Goal: Task Accomplishment & Management: Complete application form

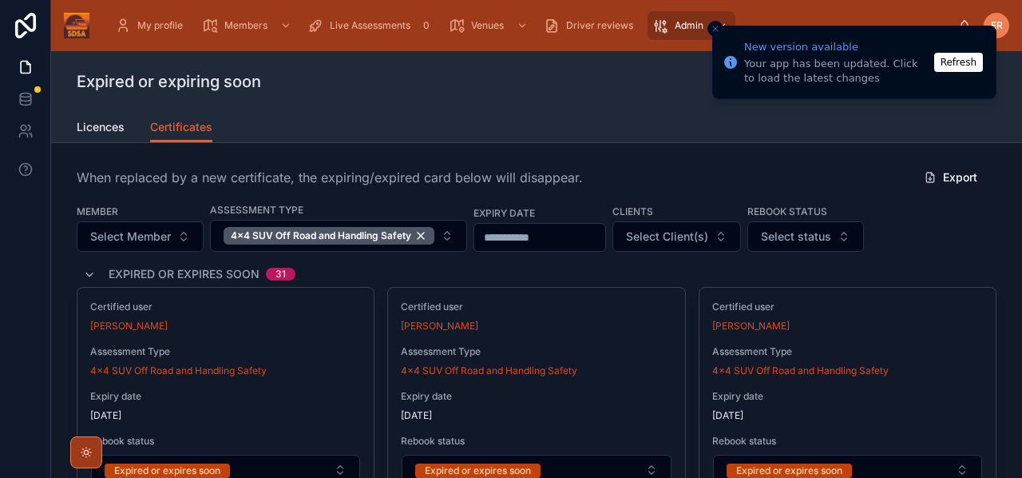
click at [959, 64] on button "Refresh" at bounding box center [958, 62] width 49 height 19
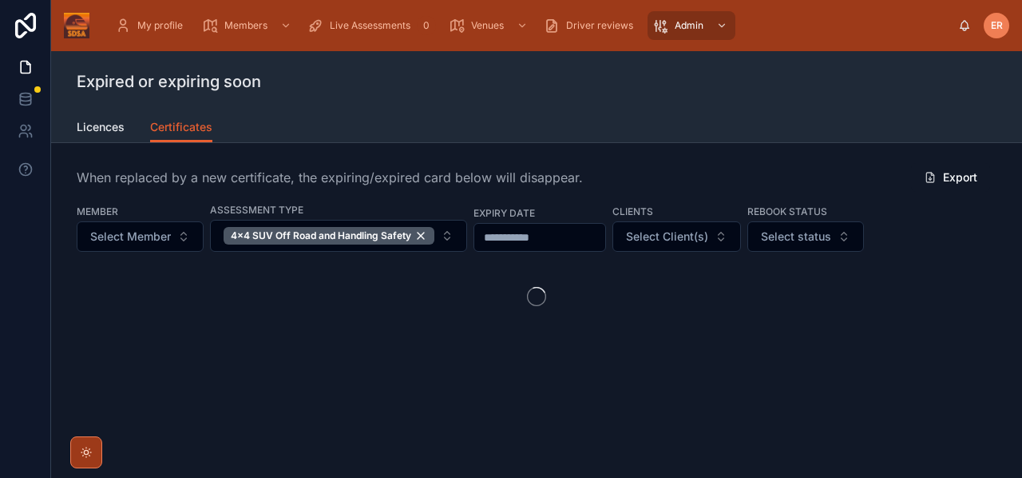
click at [446, 94] on div "Expired or expiring soon" at bounding box center [537, 81] width 920 height 61
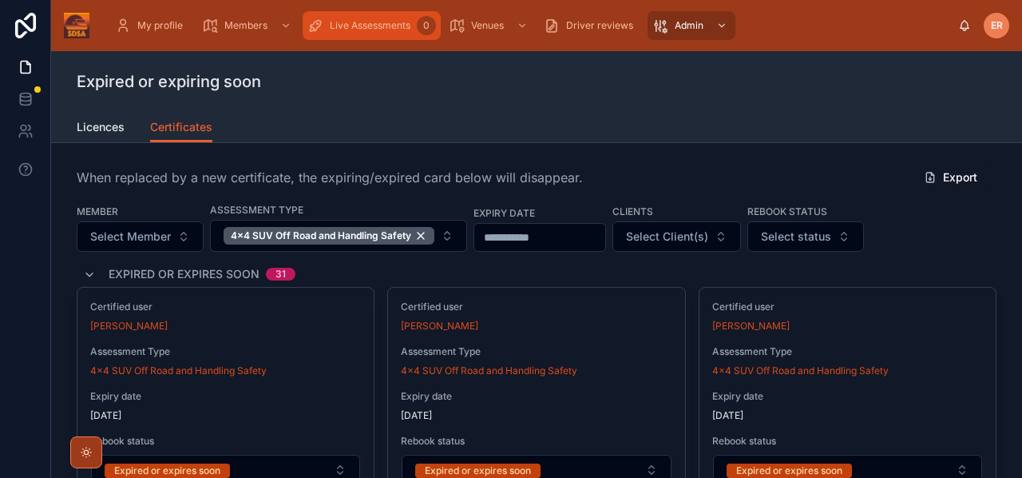
click at [351, 30] on span "Live Assessments" at bounding box center [370, 25] width 81 height 13
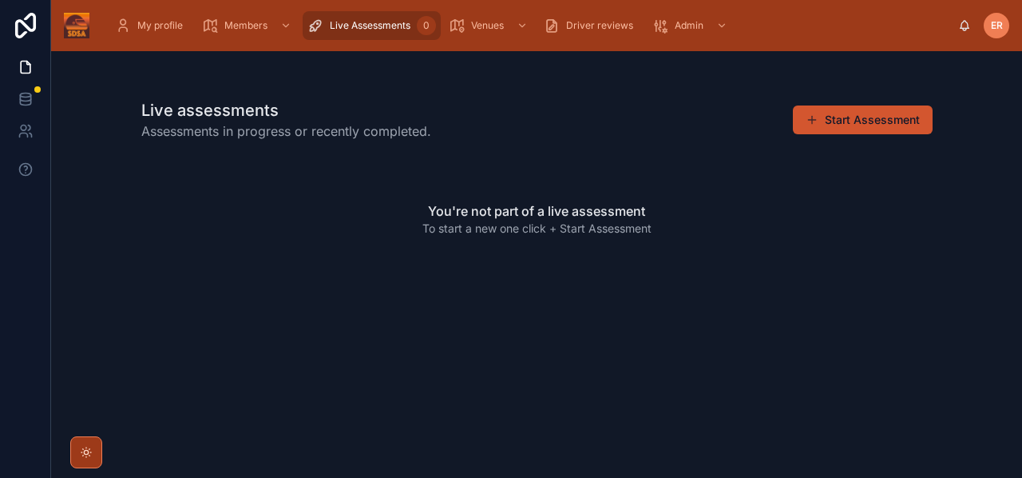
click at [829, 122] on button "Start Assessment" at bounding box center [863, 119] width 140 height 29
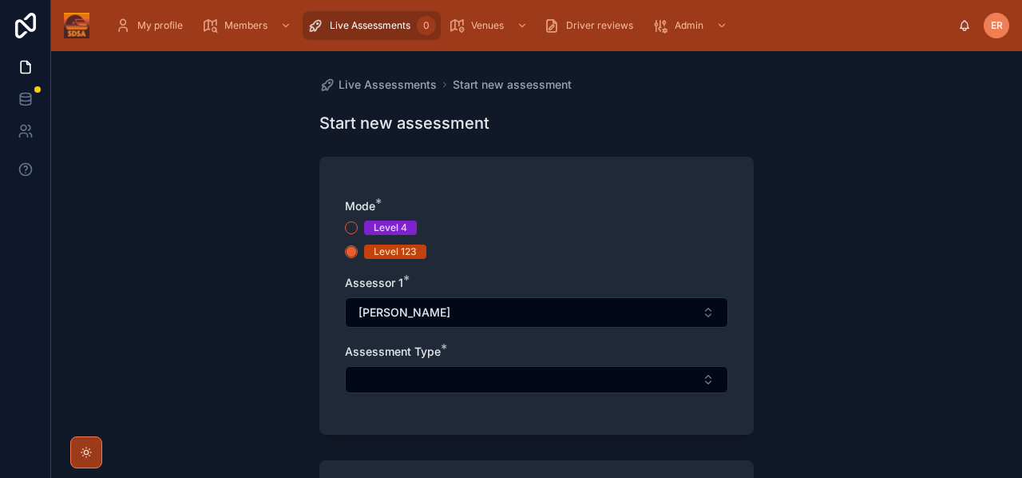
click at [817, 360] on div "Live Assessments Start new assessment Start new assessment Mode * Level 4 Level…" at bounding box center [536, 264] width 971 height 426
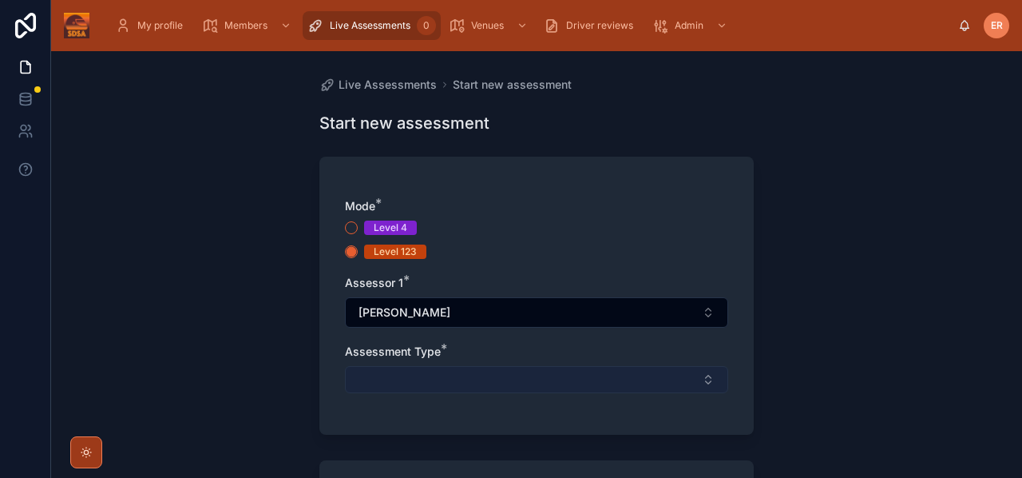
click at [480, 381] on button "Select Button" at bounding box center [536, 379] width 383 height 27
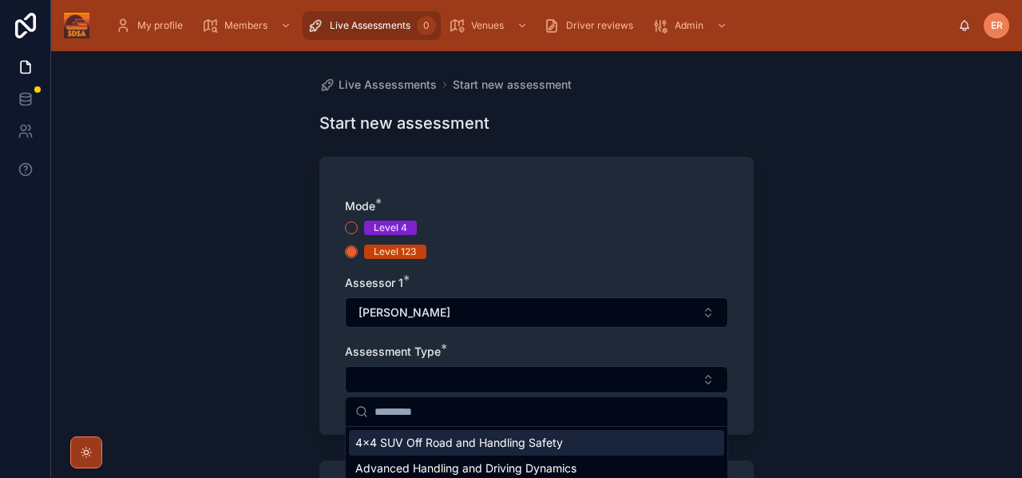
click at [460, 443] on span "4x4 SUV Off Road and Handling Safety" at bounding box center [459, 442] width 208 height 16
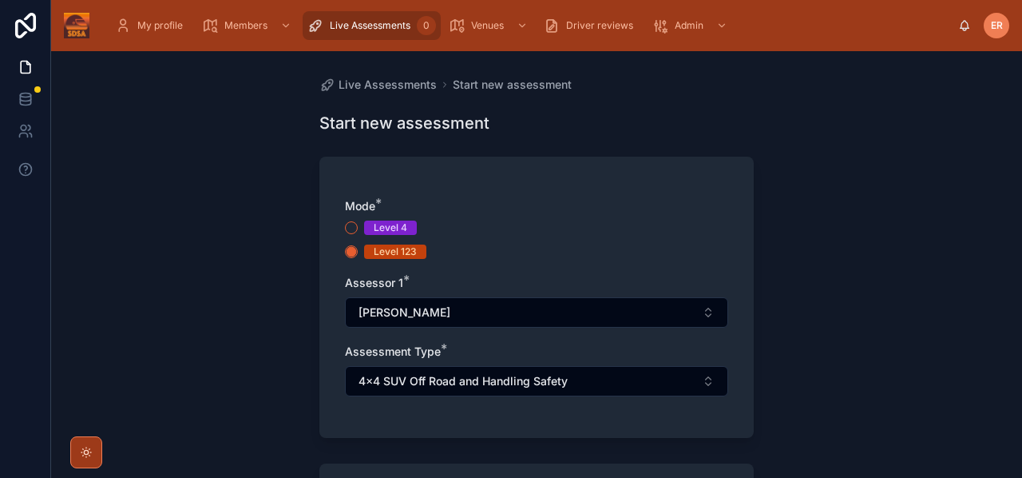
click at [780, 358] on div "Live Assessments Start new assessment Start new assessment Mode * Level 4 Level…" at bounding box center [536, 264] width 971 height 426
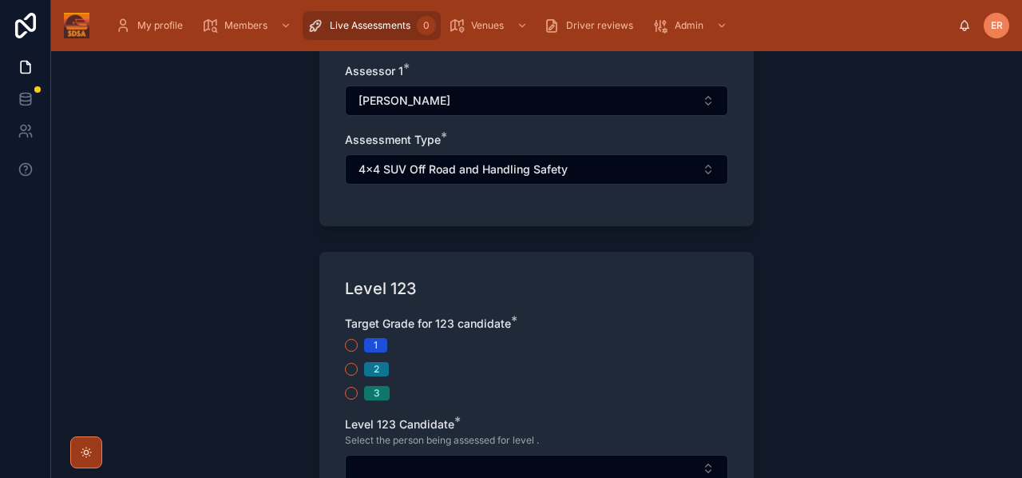
scroll to position [238, 0]
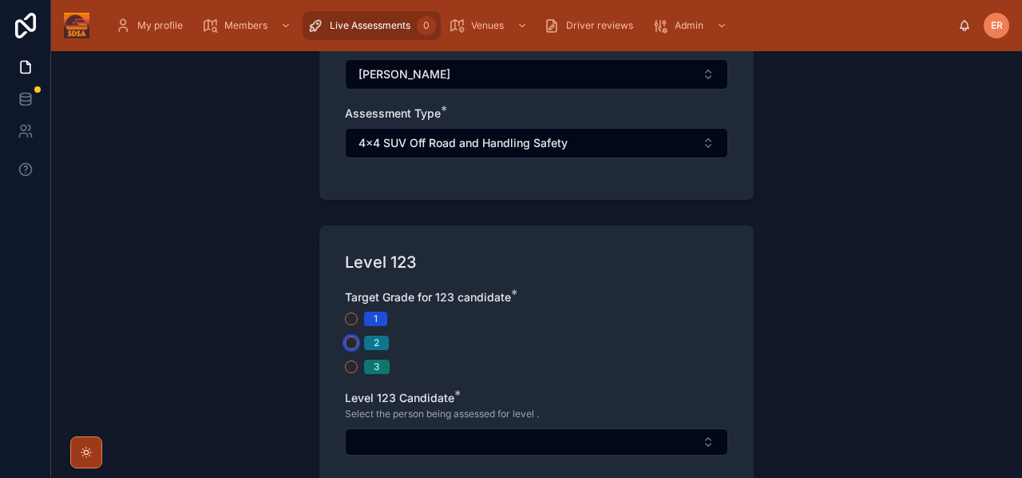
click at [351, 347] on button "2" at bounding box center [351, 342] width 13 height 13
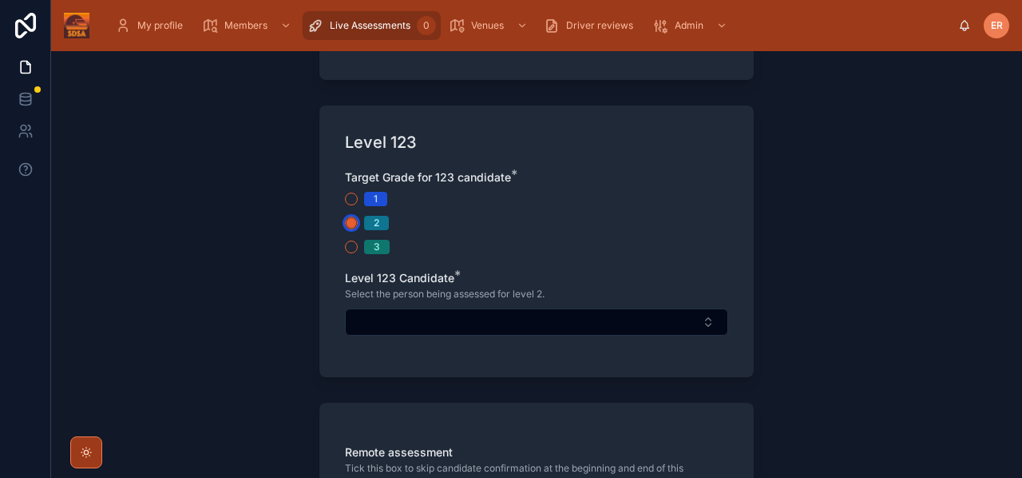
scroll to position [367, 0]
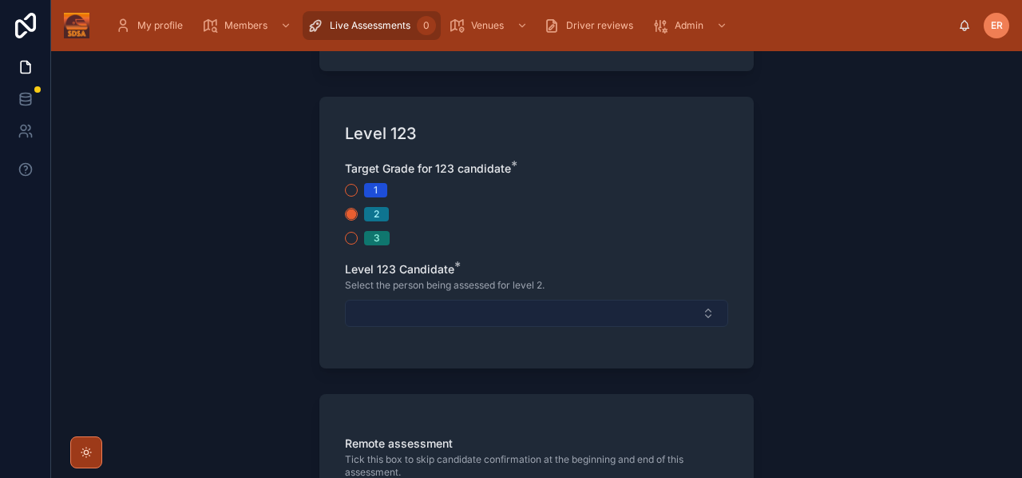
click at [443, 315] on button "Select Button" at bounding box center [536, 312] width 383 height 27
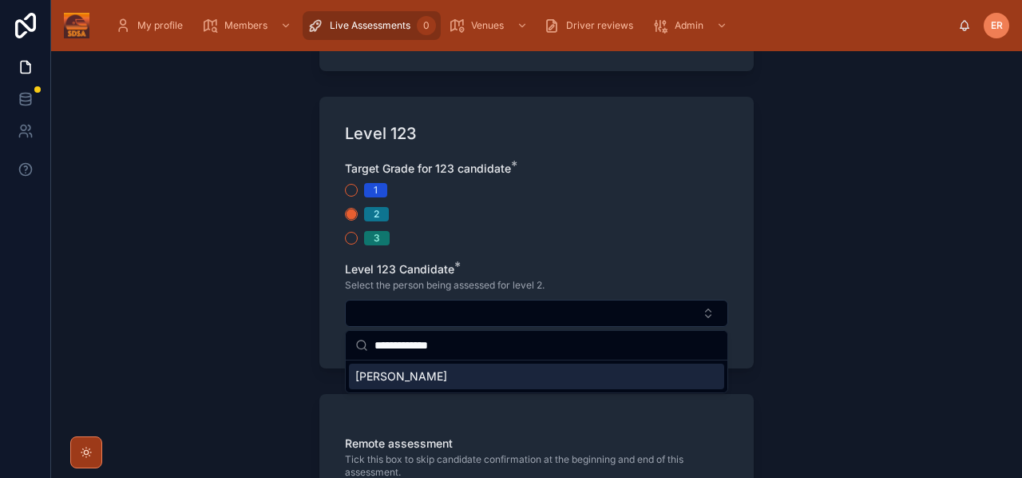
type input "**********"
click at [414, 372] on span "[PERSON_NAME]" at bounding box center [401, 376] width 92 height 16
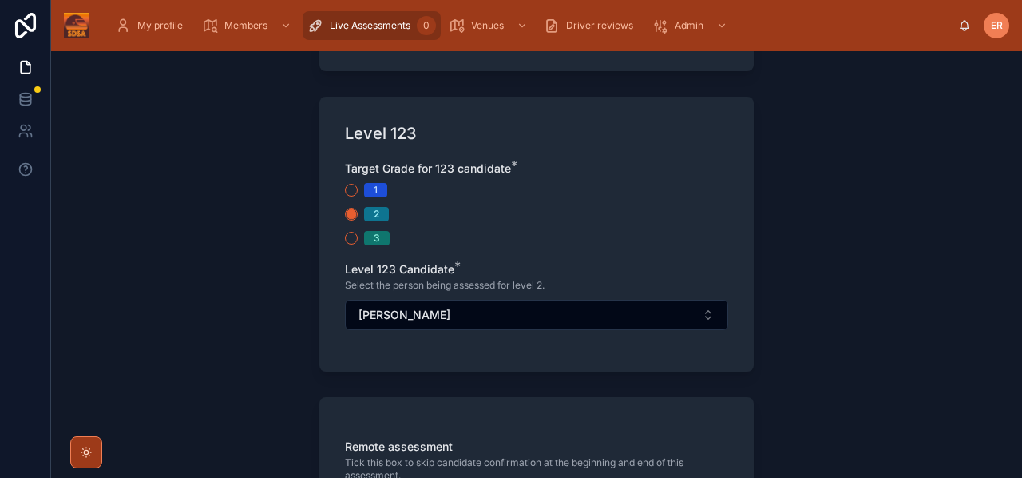
click at [775, 330] on div "Live Assessments Start new assessment Start new assessment Mode * Level 4 Level…" at bounding box center [536, 264] width 971 height 426
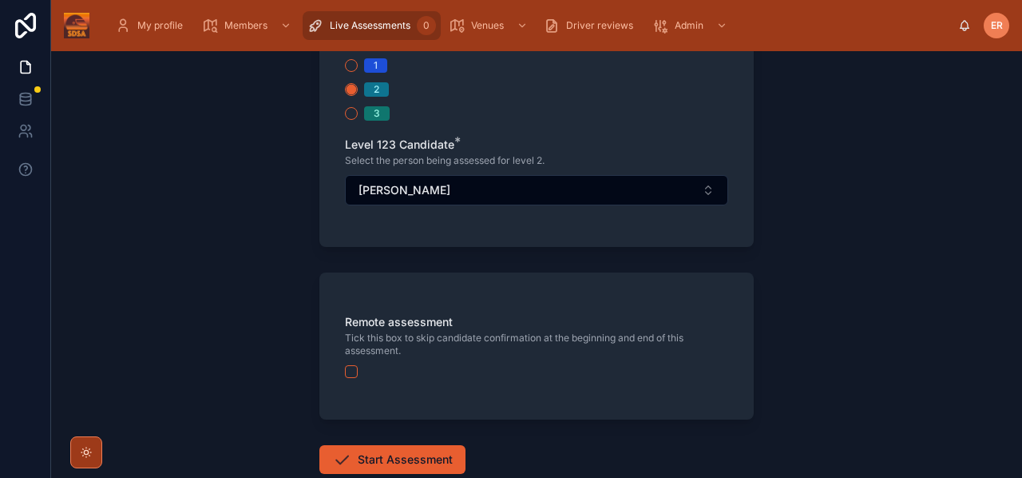
scroll to position [525, 0]
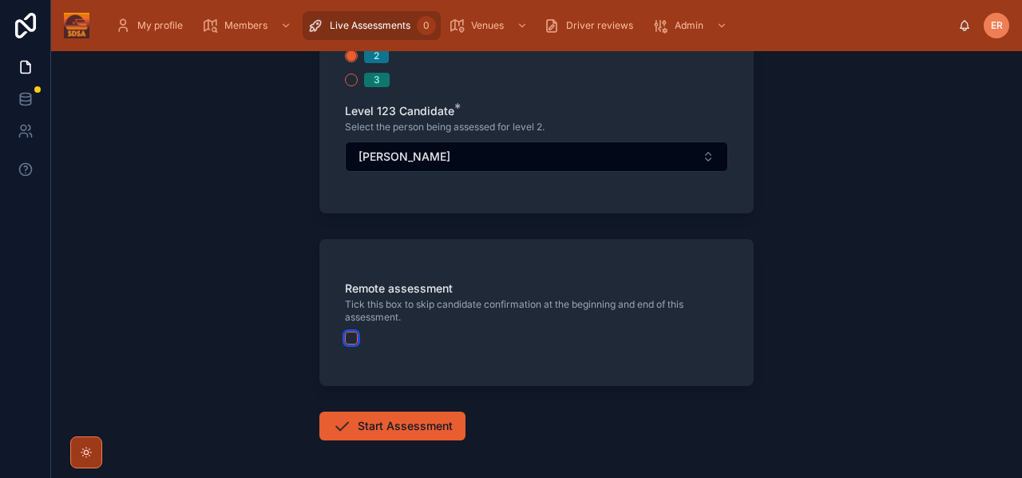
click at [351, 332] on button "button" at bounding box center [351, 337] width 13 height 13
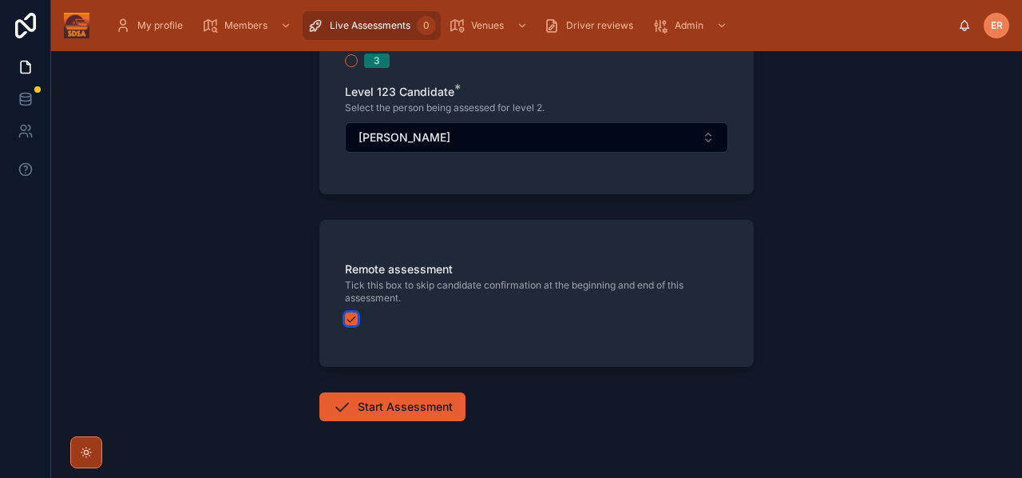
scroll to position [557, 0]
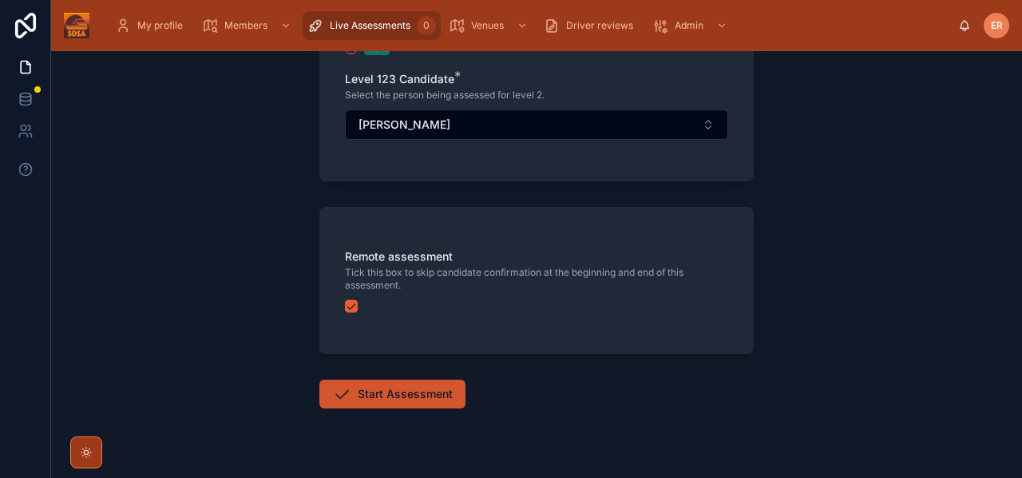
click at [419, 391] on button "Start Assessment" at bounding box center [392, 393] width 146 height 29
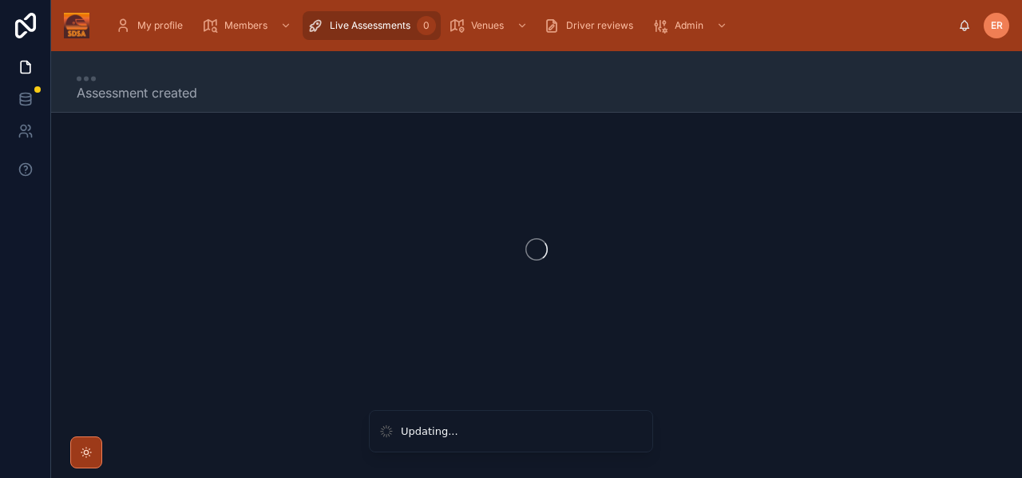
scroll to position [9, 0]
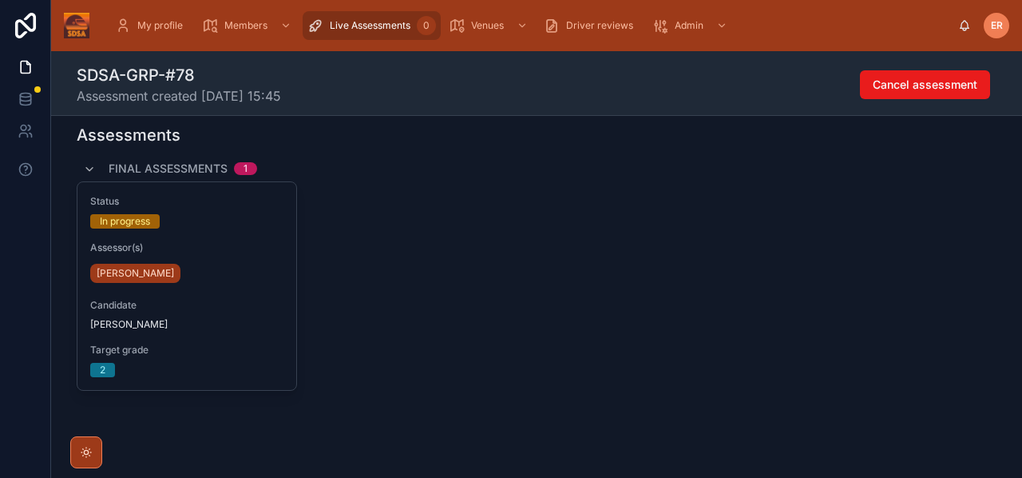
scroll to position [272, 0]
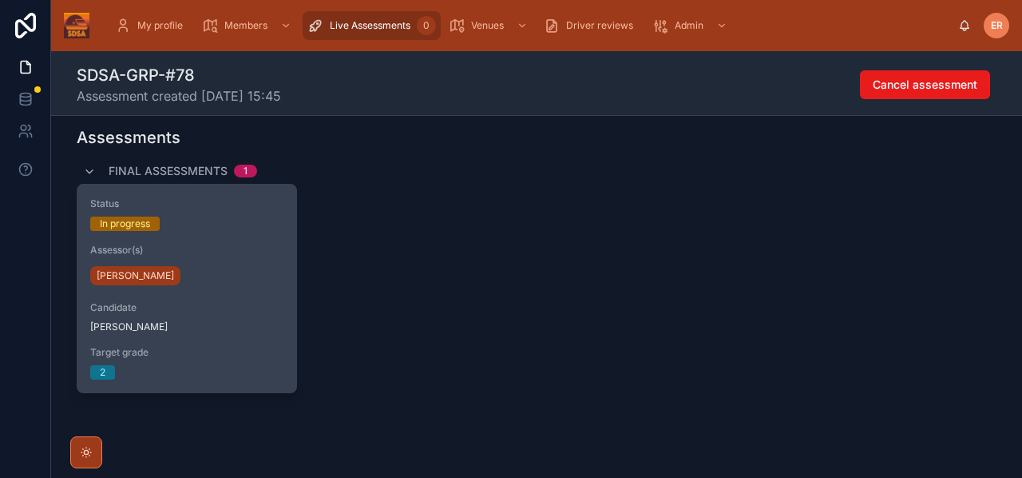
click at [214, 273] on div "[PERSON_NAME]" at bounding box center [186, 276] width 193 height 26
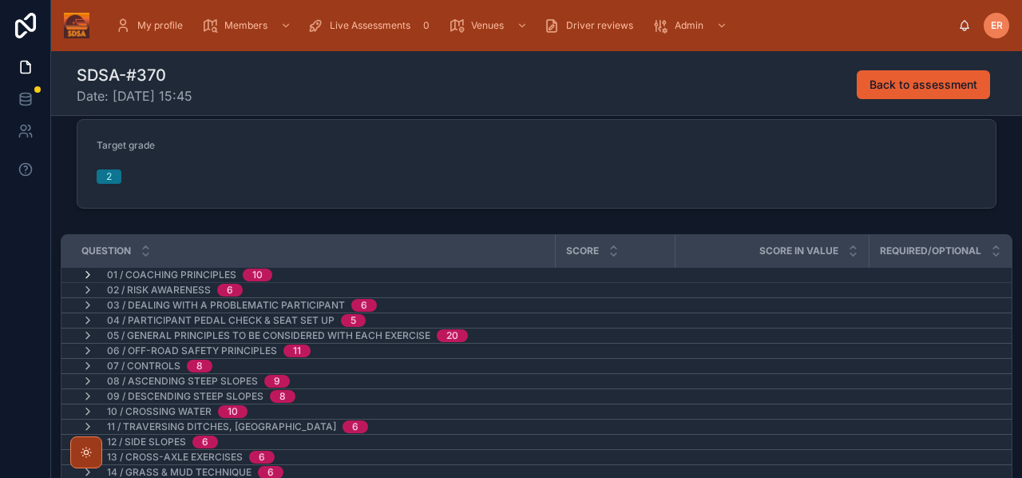
click at [85, 276] on icon at bounding box center [87, 274] width 13 height 13
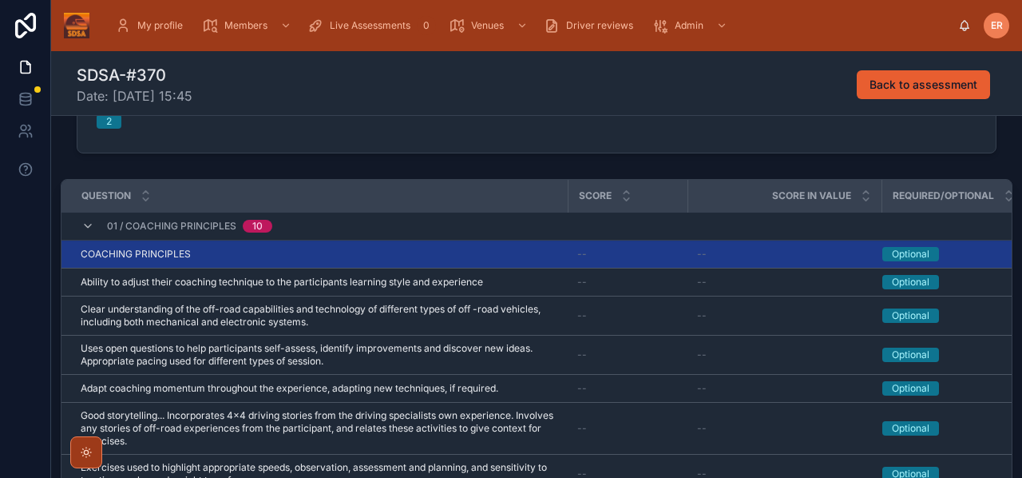
scroll to position [208, 0]
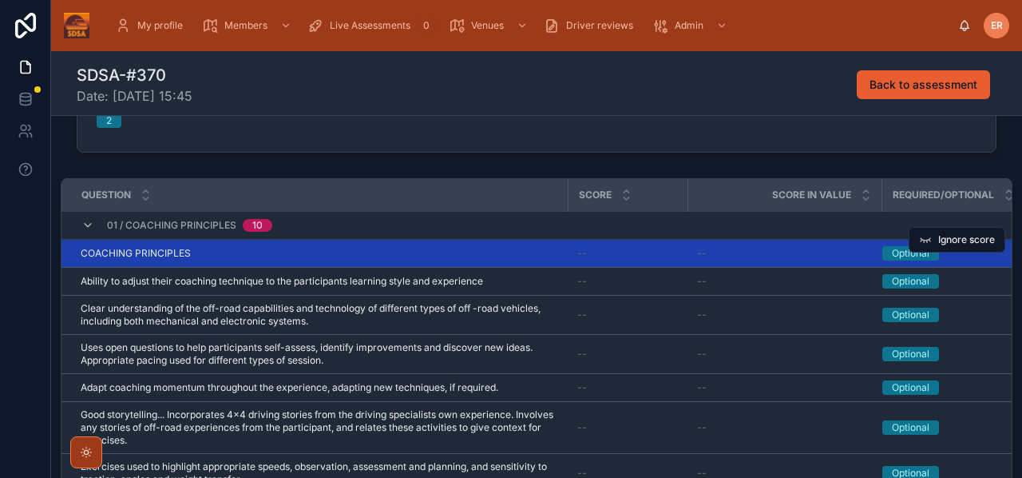
click at [502, 258] on div "COACHING PRINCIPLES COACHING PRINCIPLES" at bounding box center [320, 253] width 478 height 13
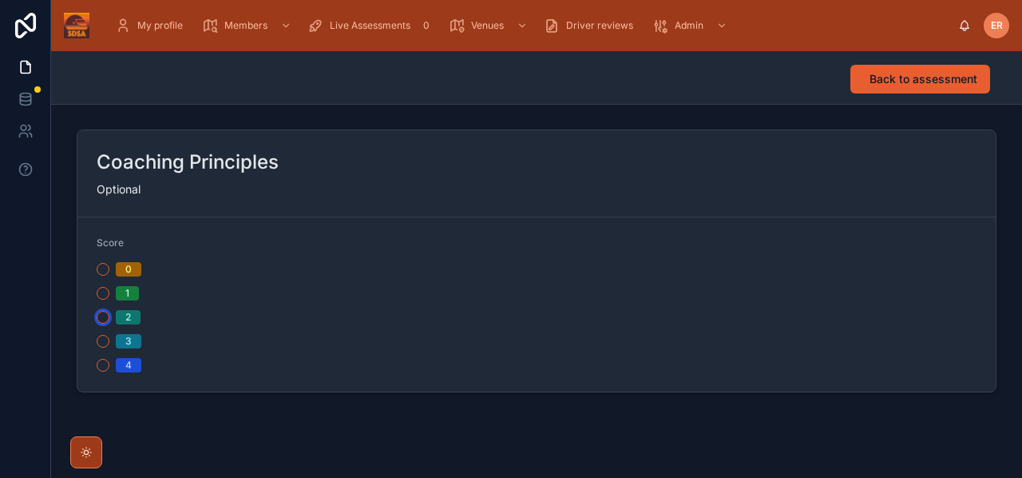
click at [104, 317] on button "2" at bounding box center [103, 317] width 13 height 13
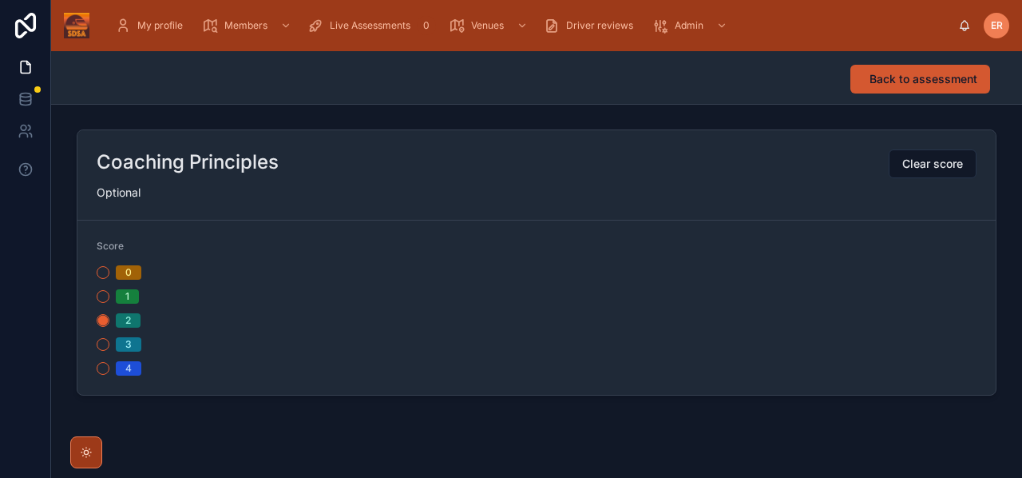
click at [906, 85] on span "Back to assessment" at bounding box center [924, 79] width 108 height 16
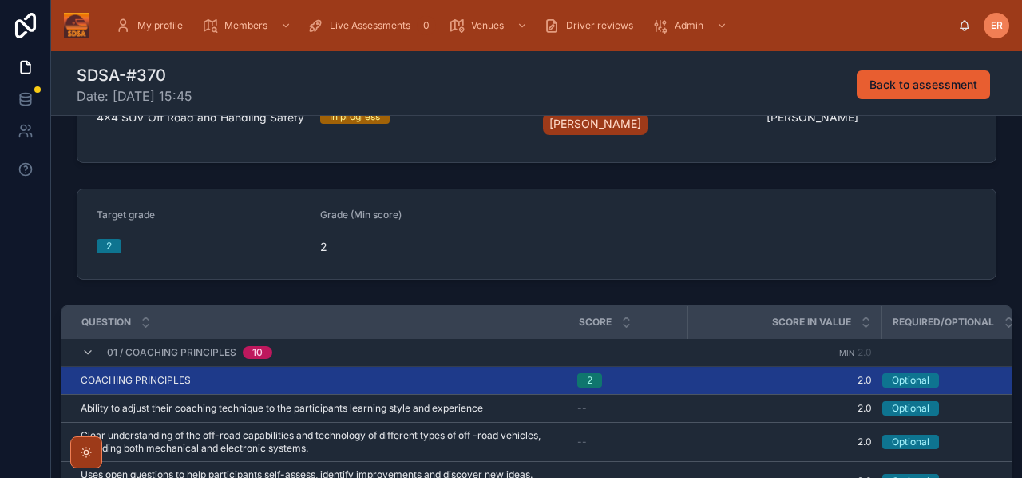
scroll to position [117, 0]
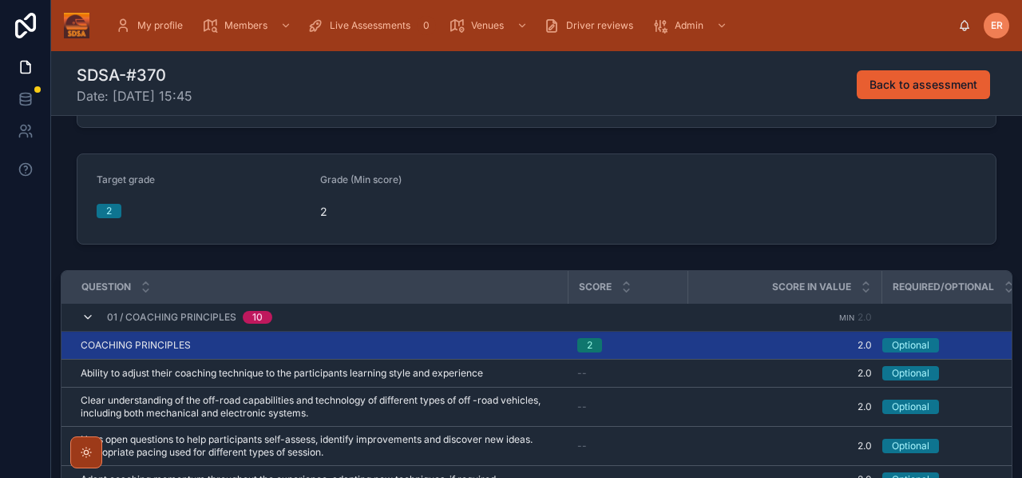
click at [90, 323] on icon at bounding box center [87, 317] width 13 height 13
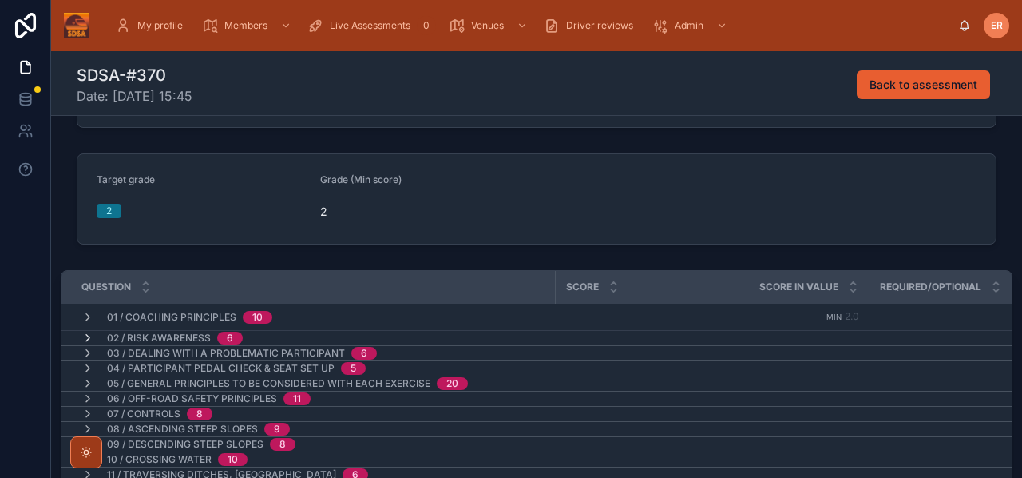
click at [87, 338] on icon at bounding box center [87, 337] width 13 height 13
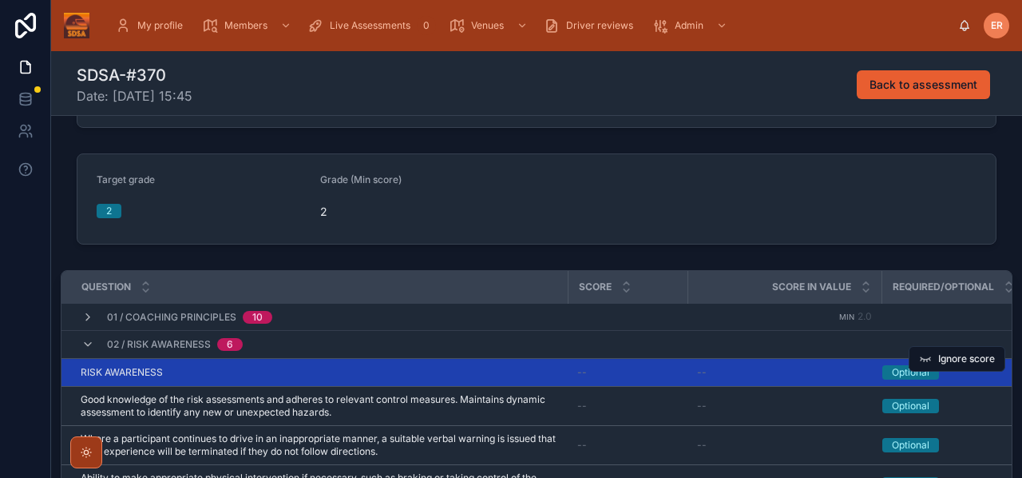
click at [387, 370] on div "RISK AWARENESS RISK AWARENESS" at bounding box center [320, 372] width 478 height 13
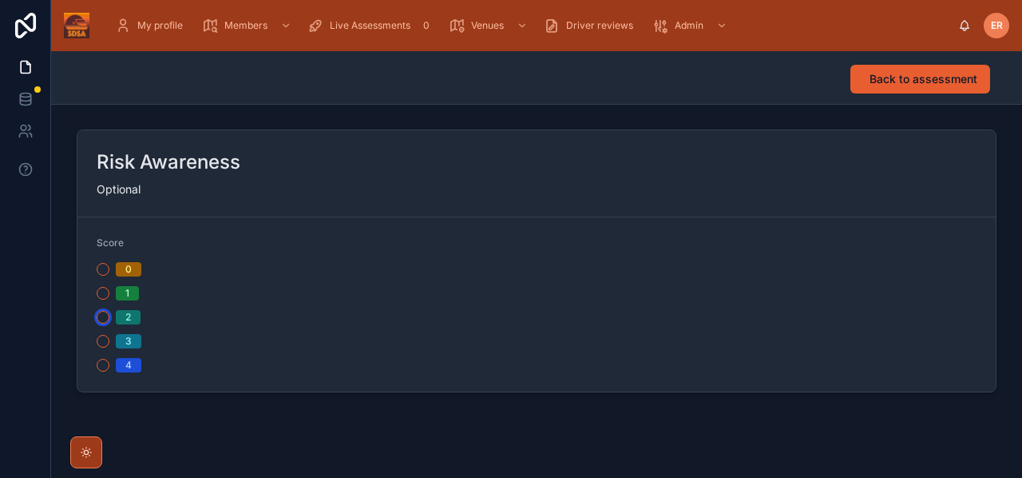
click at [106, 318] on button "2" at bounding box center [103, 317] width 13 height 13
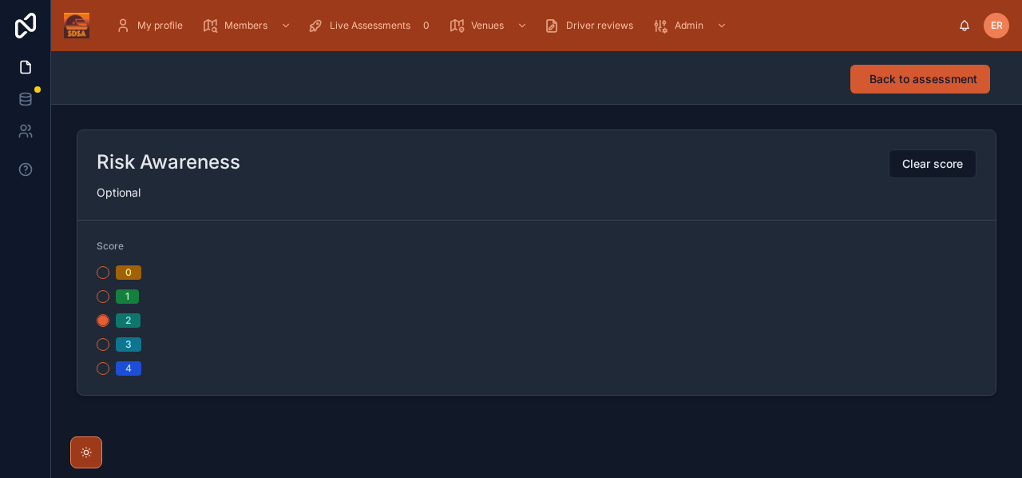
click at [957, 85] on span "Back to assessment" at bounding box center [924, 79] width 108 height 16
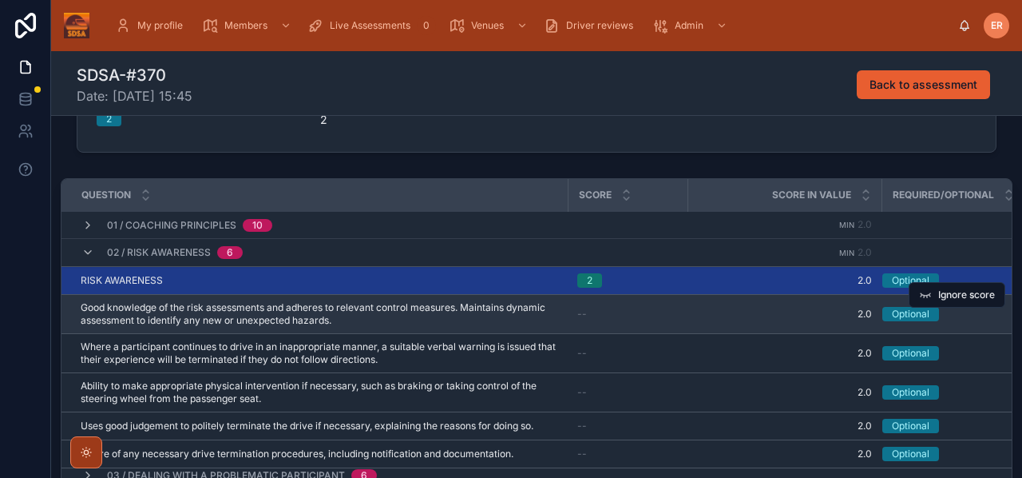
scroll to position [203, 0]
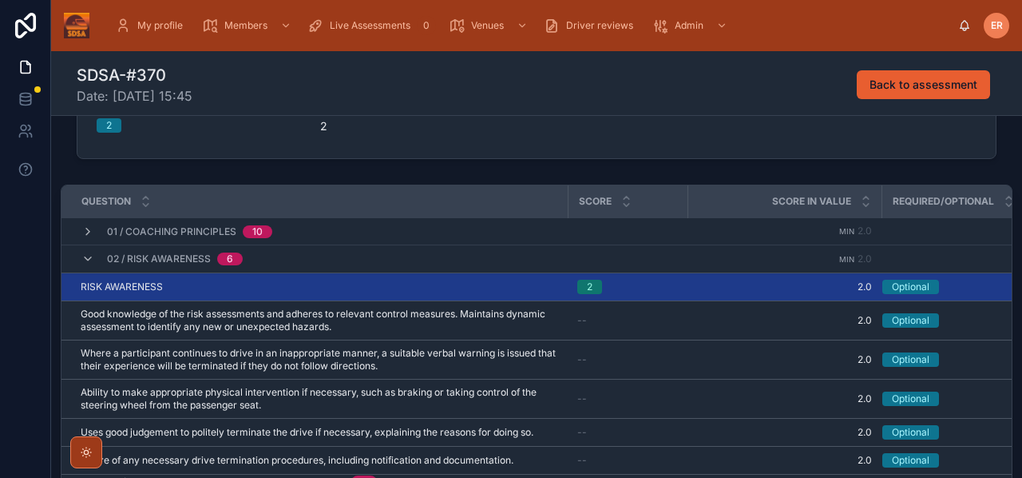
click at [78, 260] on div "02 / Risk Awareness 6" at bounding box center [162, 259] width 200 height 26
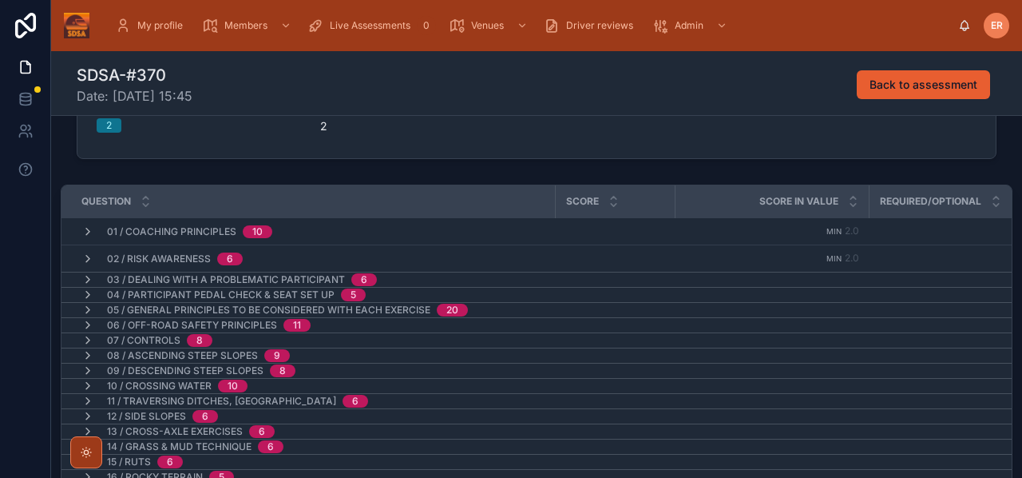
click at [81, 276] on div "03 / Dealing with a problematic participant 6" at bounding box center [229, 279] width 334 height 13
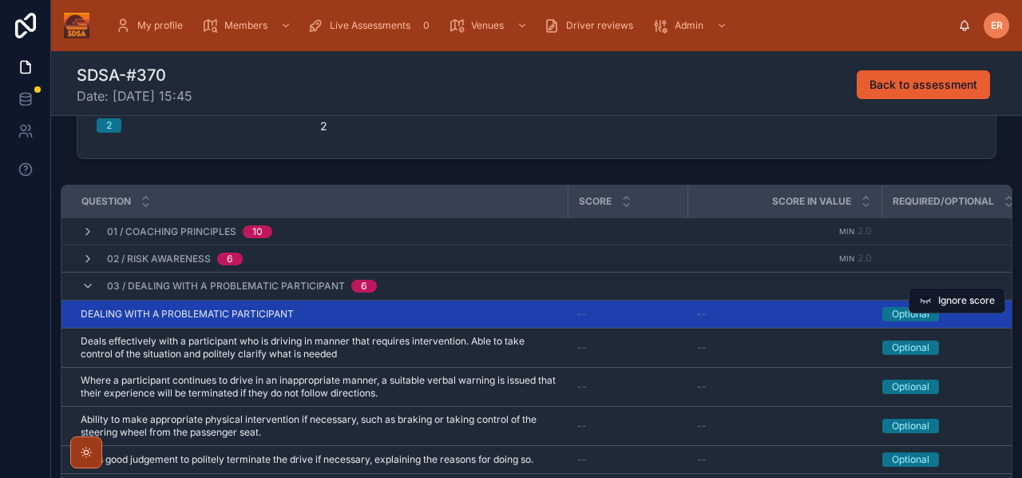
click at [333, 301] on td "DEALING WITH A PROBLEMATIC PARTICIPANT DEALING WITH A PROBLEMATIC PARTICIPANT" at bounding box center [314, 314] width 506 height 28
click at [333, 305] on td "DEALING WITH A PROBLEMATIC PARTICIPANT DEALING WITH A PROBLEMATIC PARTICIPANT" at bounding box center [314, 314] width 506 height 28
click at [331, 311] on div "DEALING WITH A PROBLEMATIC PARTICIPANT DEALING WITH A PROBLEMATIC PARTICIPANT" at bounding box center [320, 313] width 478 height 13
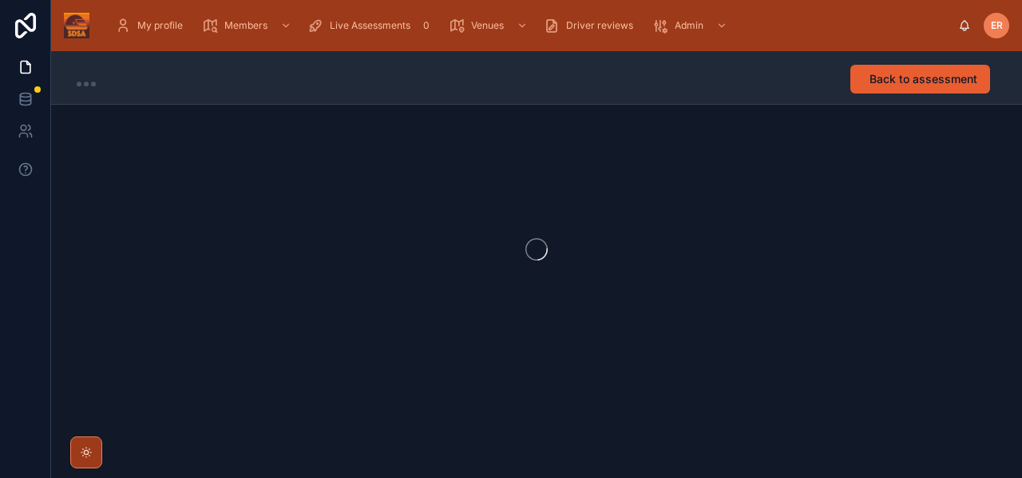
scroll to position [1, 0]
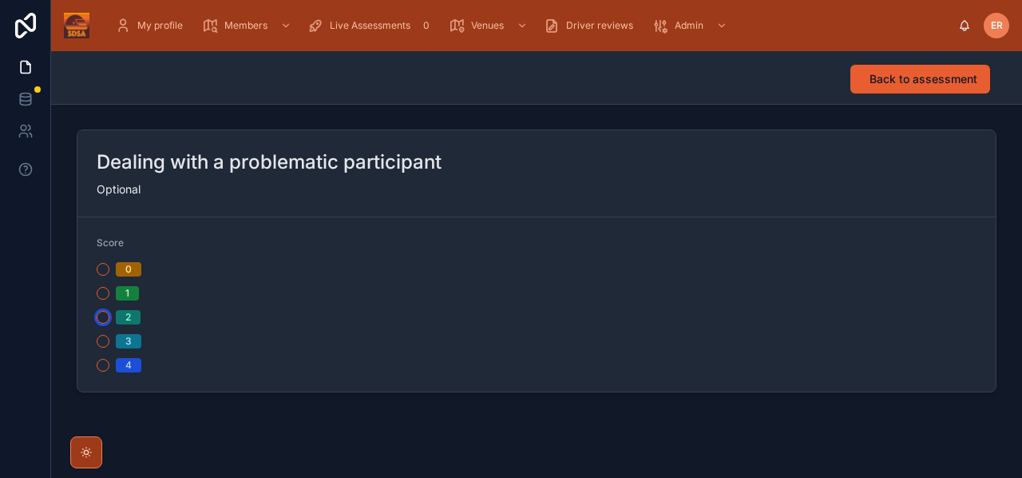
drag, startPoint x: 102, startPoint y: 315, endPoint x: 235, endPoint y: 287, distance: 135.3
click at [101, 315] on button "2" at bounding box center [103, 317] width 13 height 13
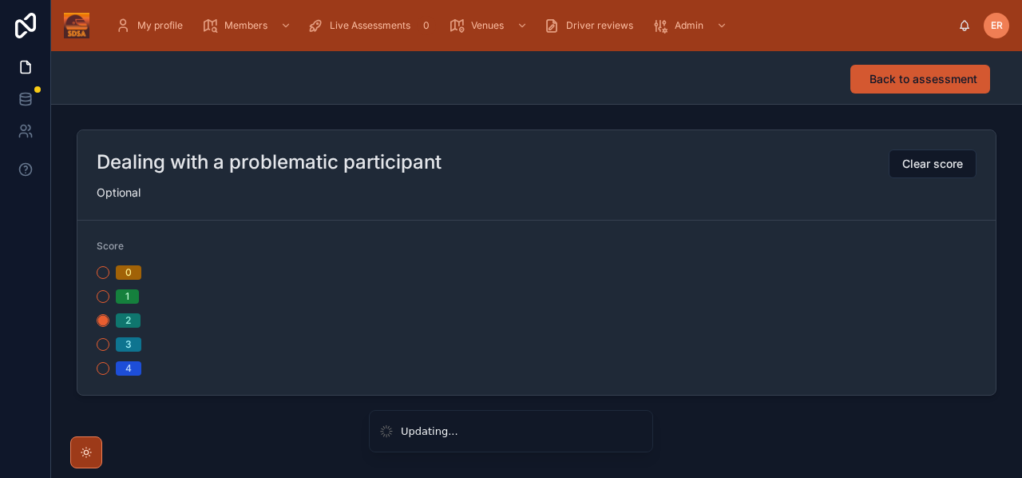
click at [882, 83] on span "Back to assessment" at bounding box center [924, 79] width 108 height 16
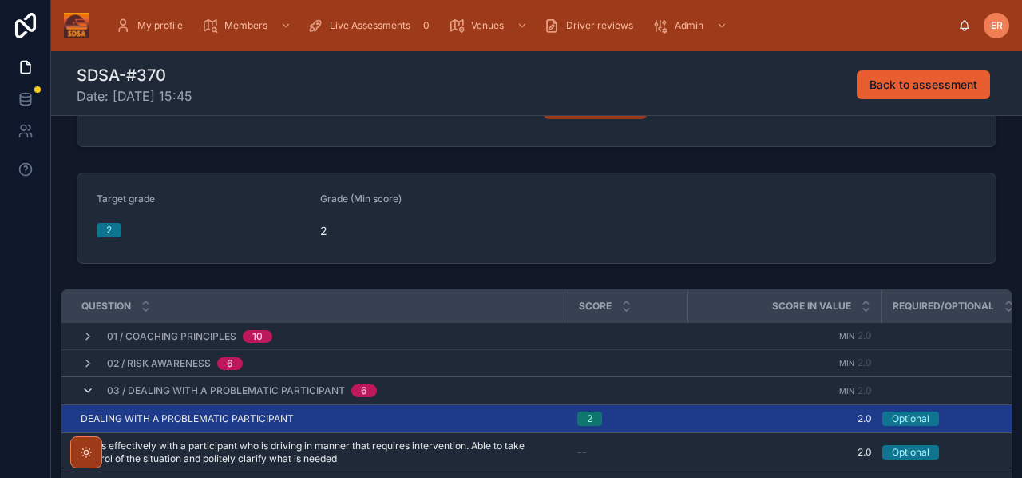
click at [87, 390] on icon at bounding box center [87, 390] width 13 height 13
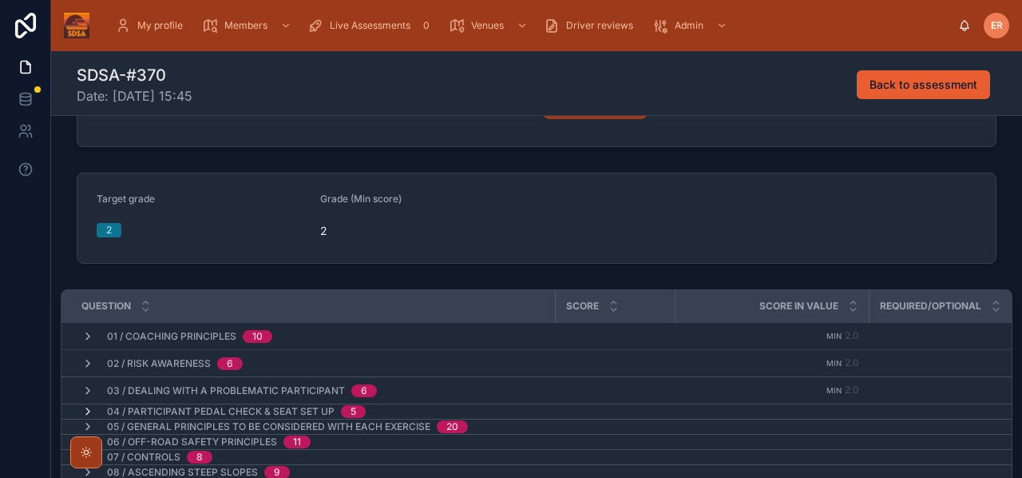
click at [89, 408] on icon at bounding box center [87, 411] width 13 height 13
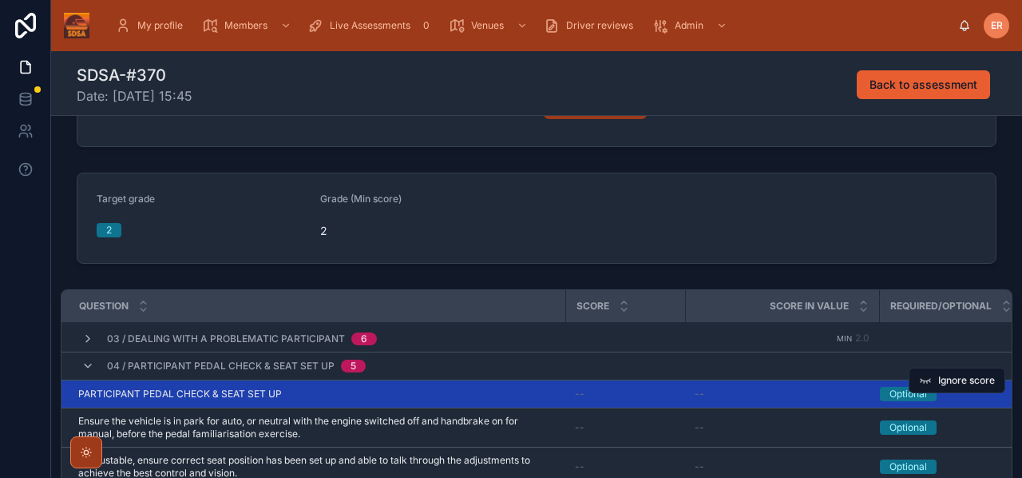
scroll to position [54, 2]
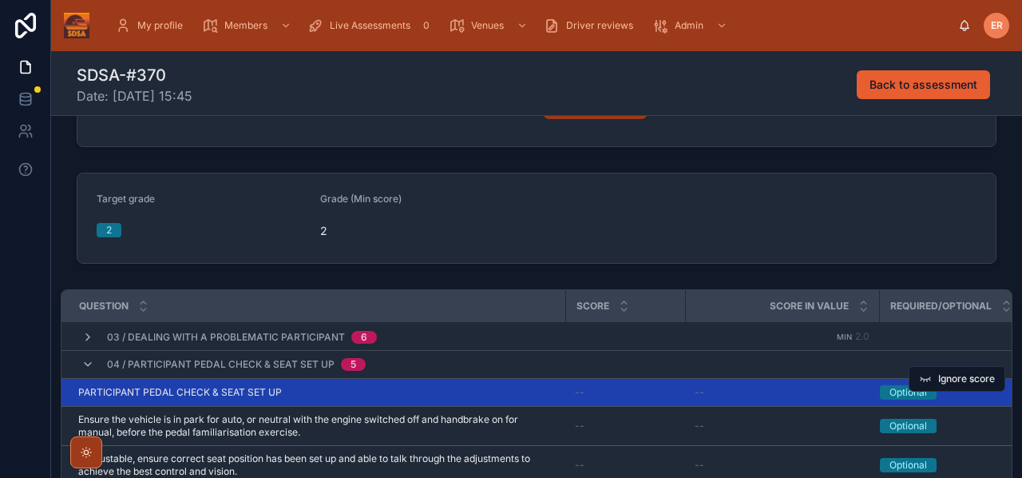
click at [317, 392] on div "PARTICIPANT PEDAL CHECK & SEAT SET UP PARTICIPANT PEDAL CHECK & SEAT SET UP" at bounding box center [317, 392] width 478 height 13
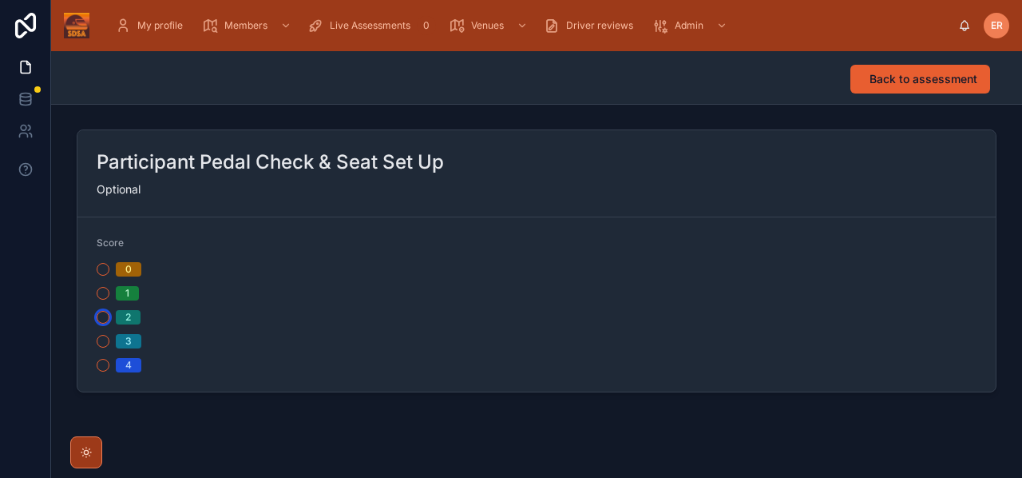
click at [97, 320] on button "2" at bounding box center [103, 317] width 13 height 13
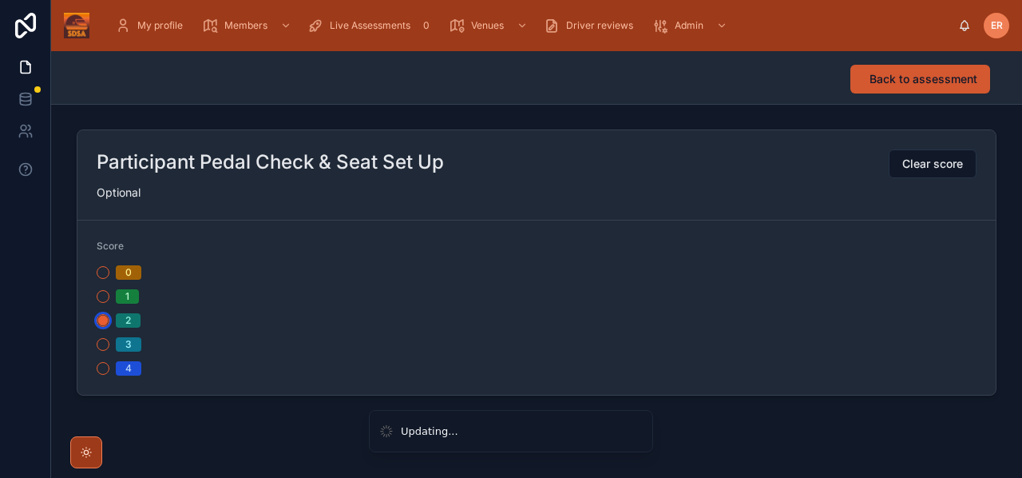
scroll to position [0, 0]
click at [885, 83] on span "Back to assessment" at bounding box center [924, 79] width 108 height 16
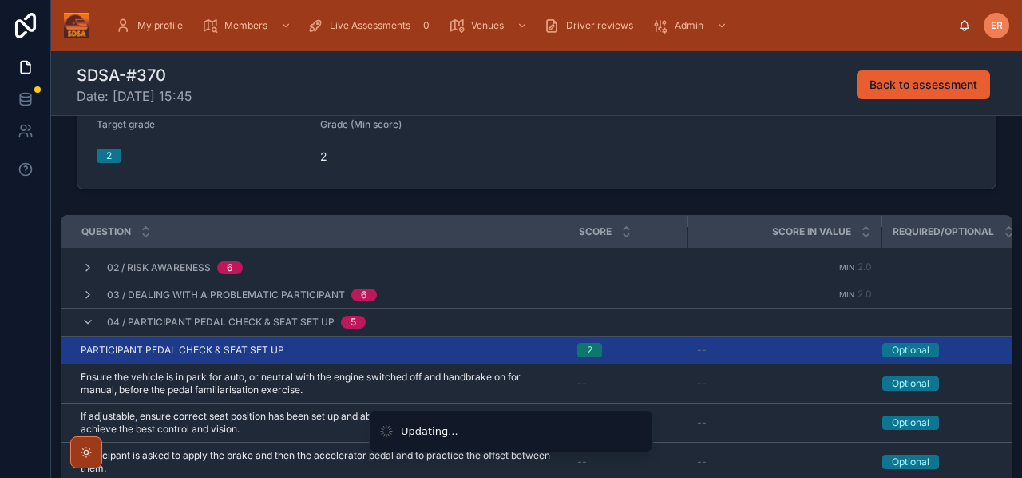
scroll to position [34, 0]
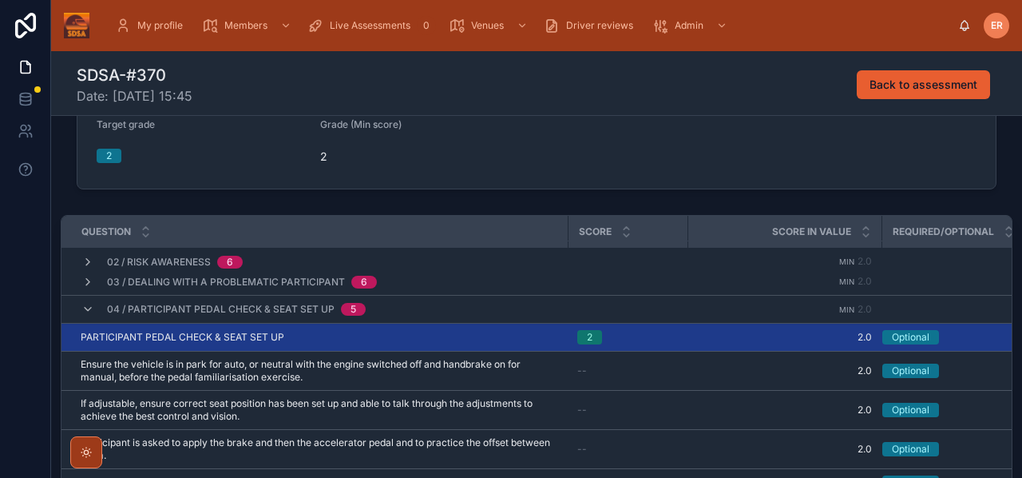
click at [92, 314] on div "04 / Participant Pedal Check & Seat Set Up 5" at bounding box center [223, 309] width 284 height 26
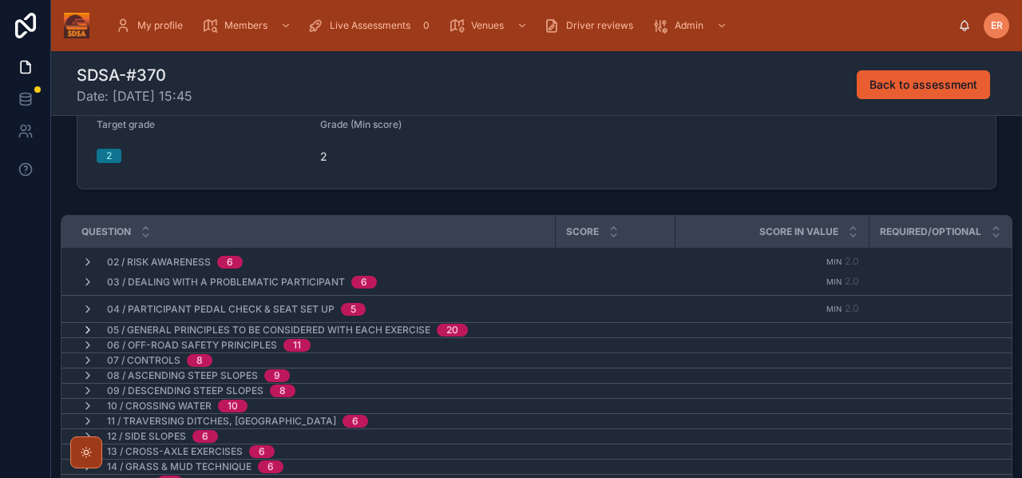
click at [92, 328] on icon at bounding box center [87, 329] width 13 height 13
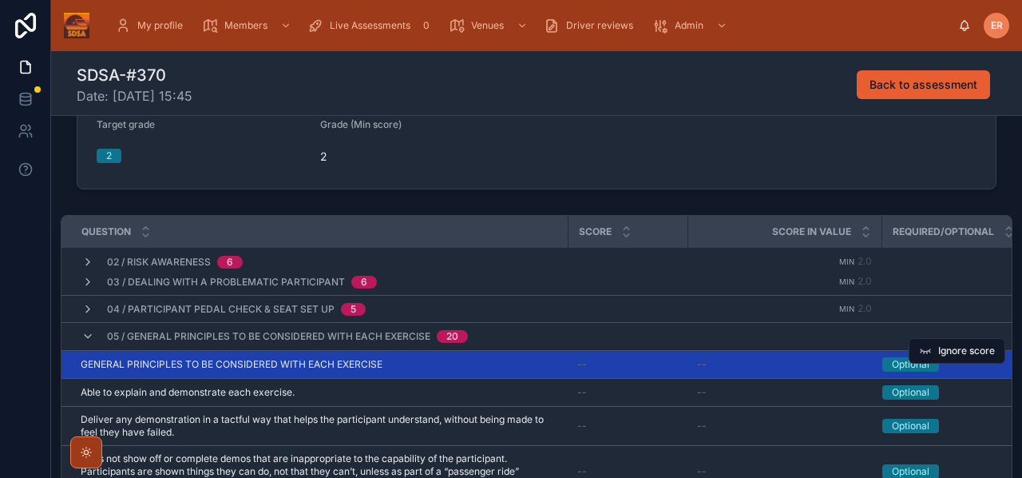
click at [453, 359] on div "GENERAL PRINCIPLES TO BE CONSIDERED WITH EACH EXERCISE GENERAL PRINCIPLES TO BE…" at bounding box center [320, 364] width 478 height 13
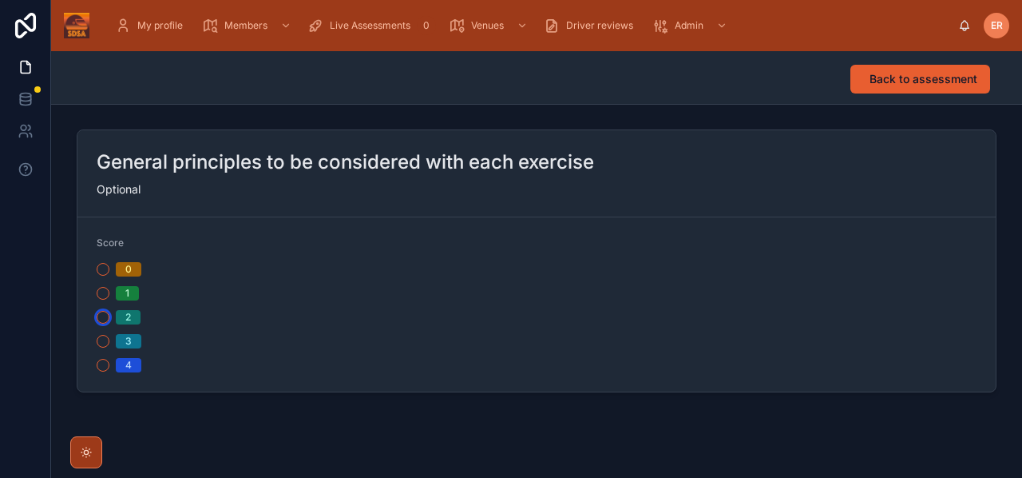
click at [104, 319] on button "2" at bounding box center [103, 317] width 13 height 13
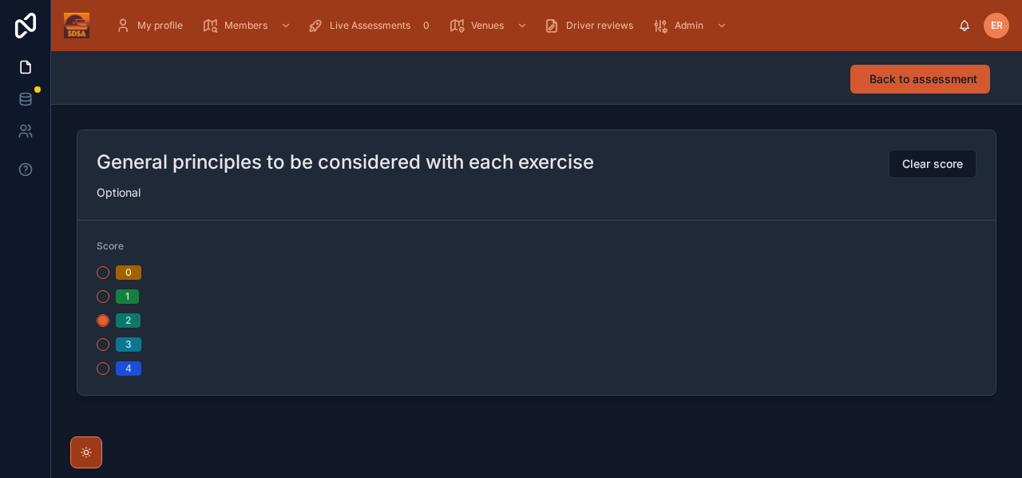
click at [916, 85] on span "Back to assessment" at bounding box center [924, 79] width 108 height 16
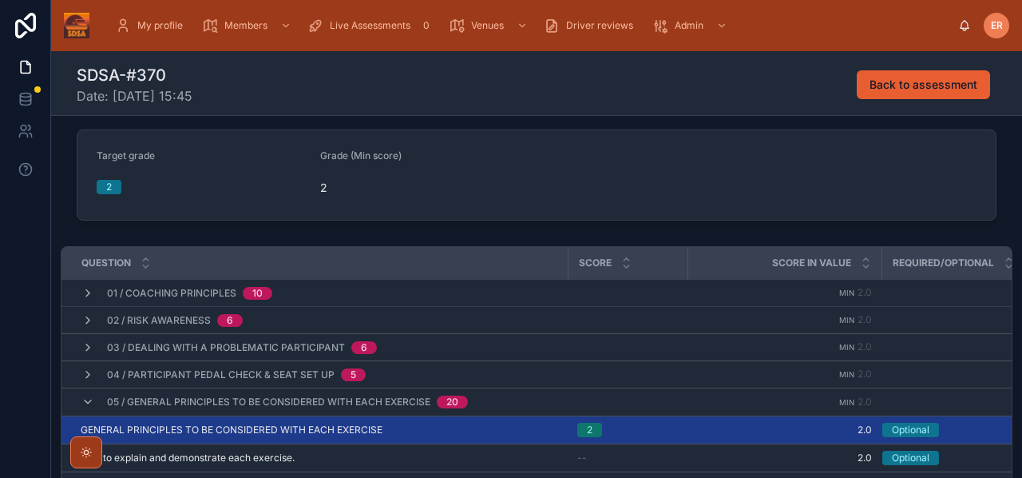
scroll to position [44, 0]
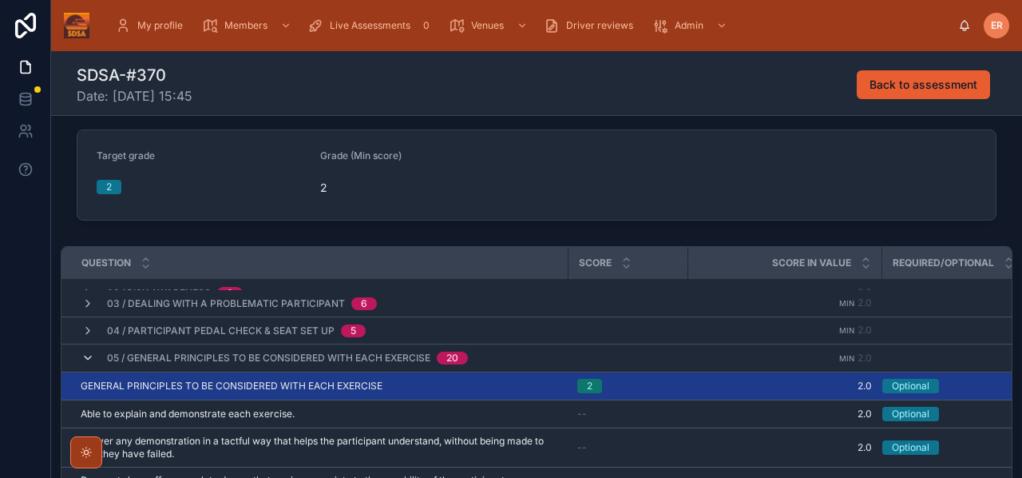
click at [87, 359] on icon at bounding box center [87, 357] width 13 height 13
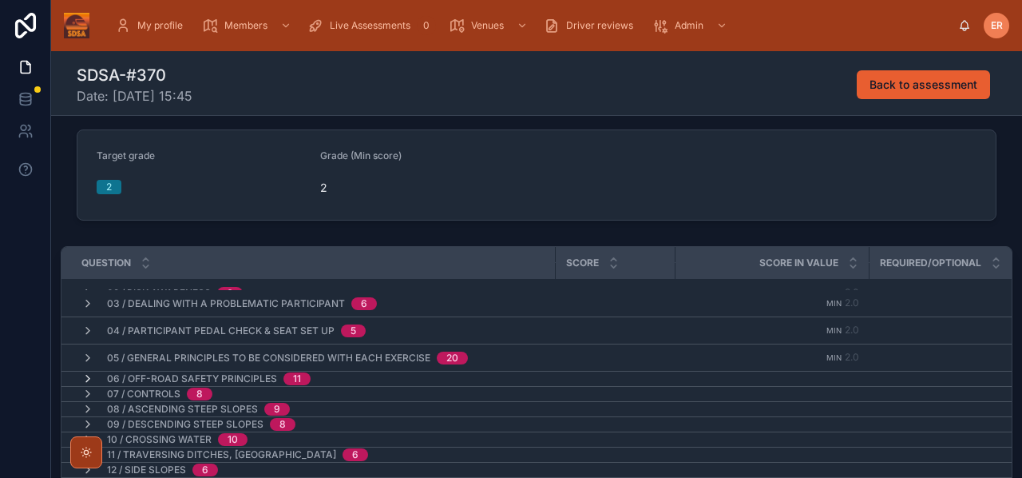
click at [87, 375] on icon at bounding box center [87, 378] width 13 height 13
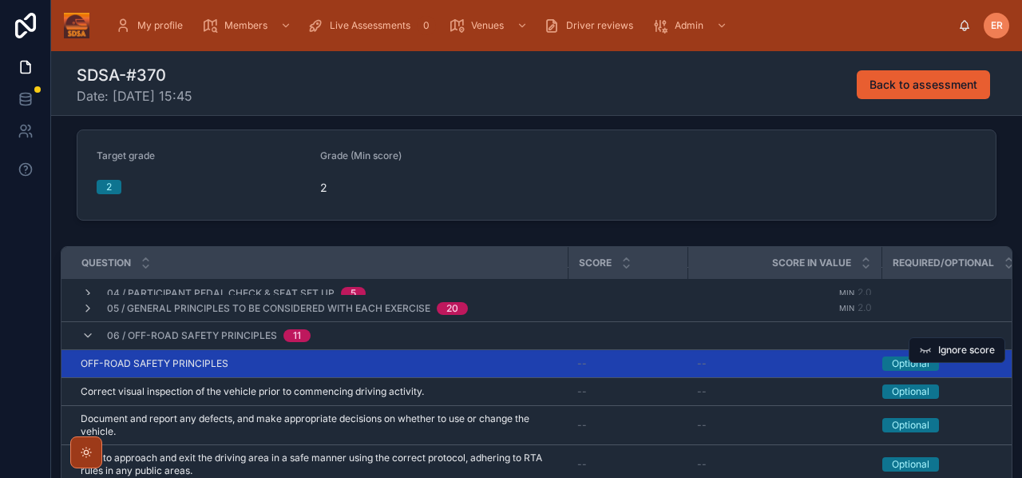
scroll to position [94, 0]
click at [418, 363] on div "OFF-ROAD SAFETY PRINCIPLES OFF-ROAD SAFETY PRINCIPLES" at bounding box center [320, 362] width 478 height 13
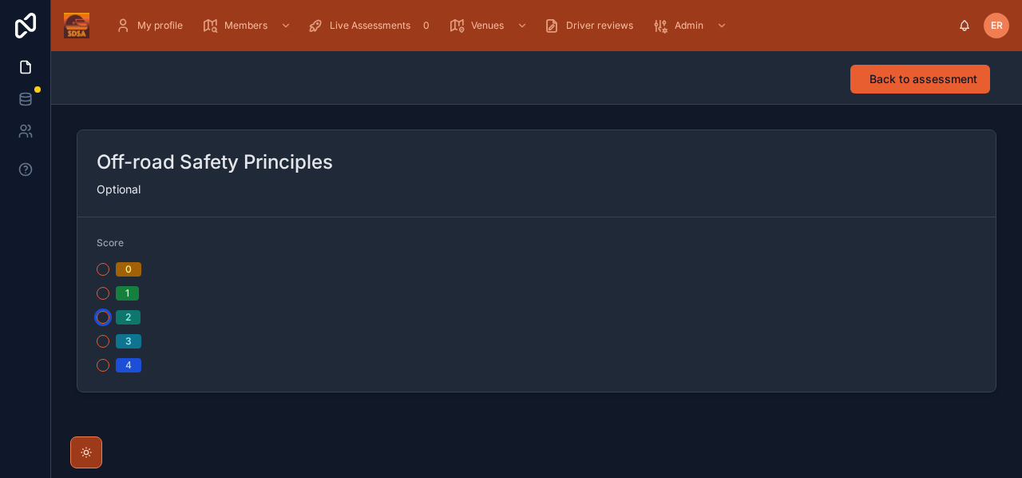
click at [105, 321] on button "2" at bounding box center [103, 317] width 13 height 13
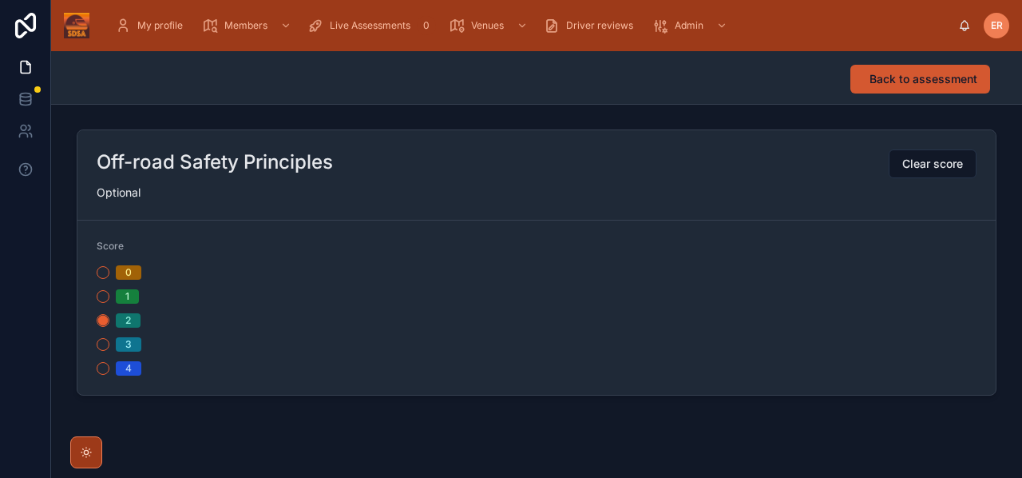
click at [930, 76] on span "Back to assessment" at bounding box center [924, 79] width 108 height 16
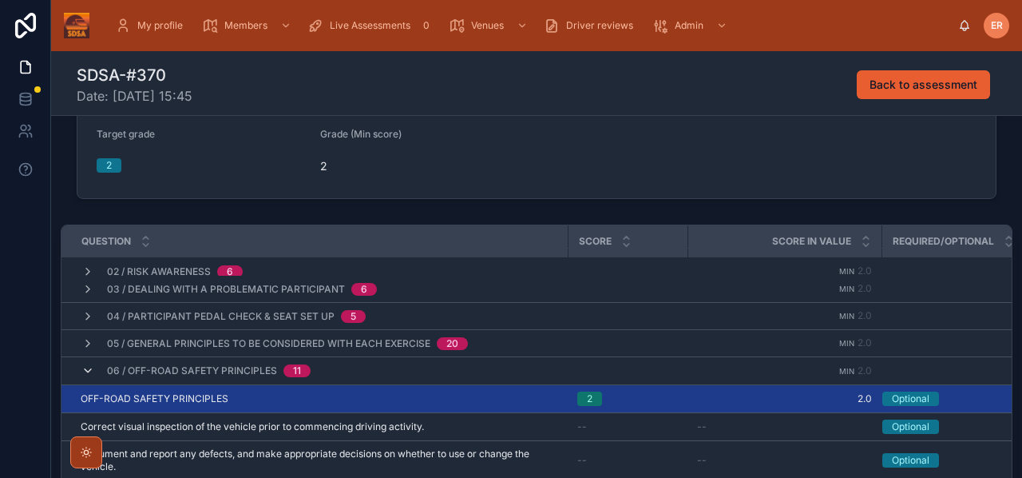
scroll to position [38, 1]
click at [90, 371] on icon at bounding box center [87, 369] width 13 height 13
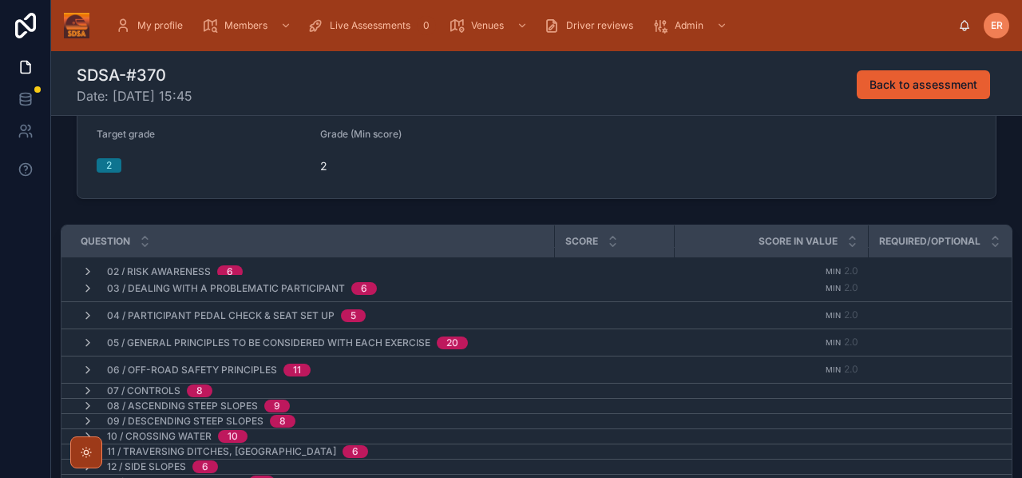
click at [90, 389] on icon at bounding box center [87, 390] width 13 height 13
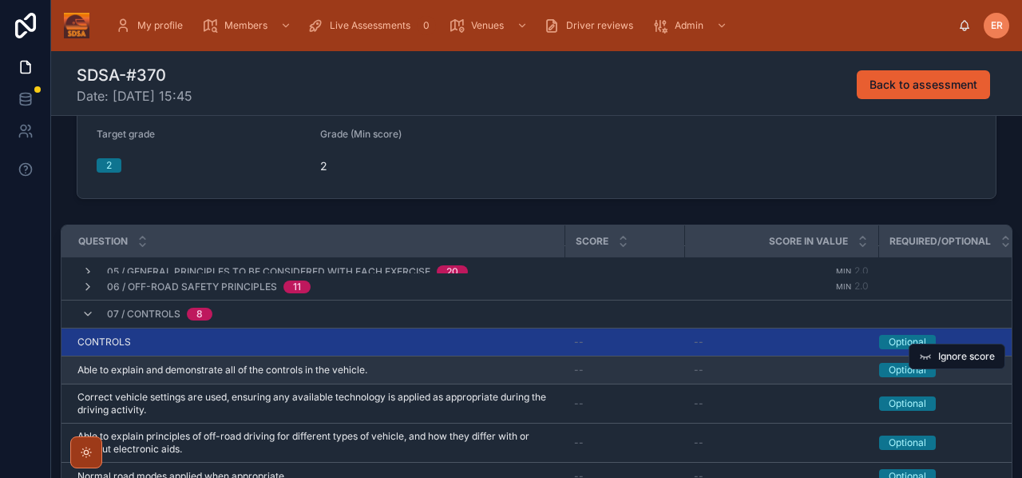
scroll to position [139, 3]
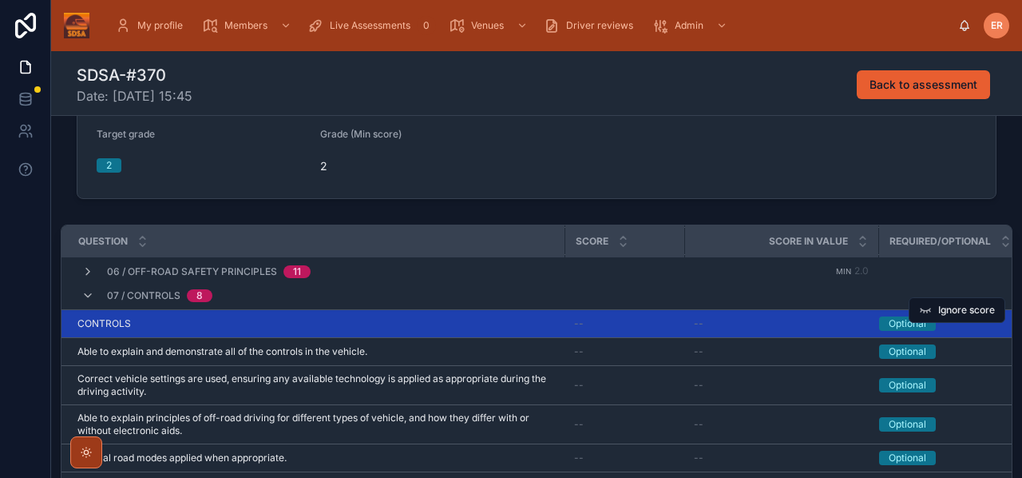
click at [465, 325] on div "CONTROLS CONTROLS" at bounding box center [316, 323] width 478 height 13
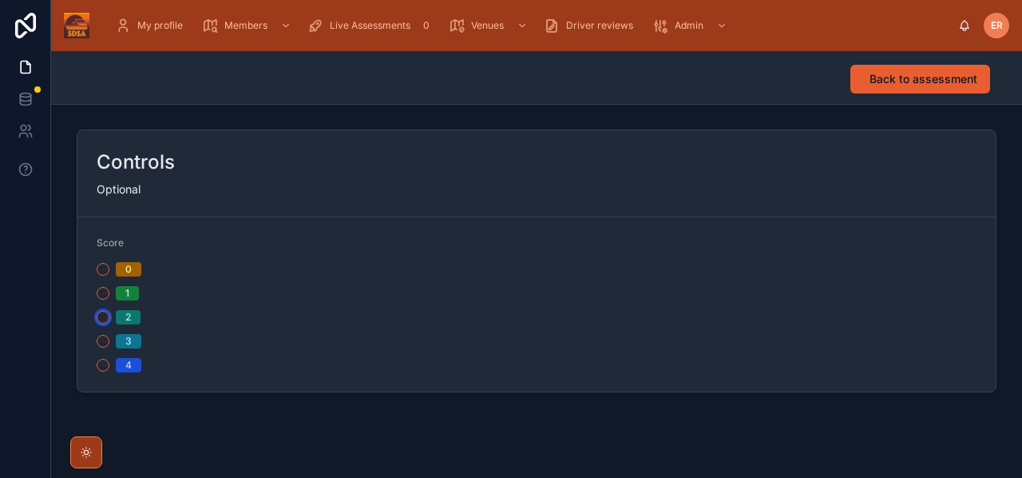
click at [107, 317] on button "2" at bounding box center [103, 317] width 13 height 13
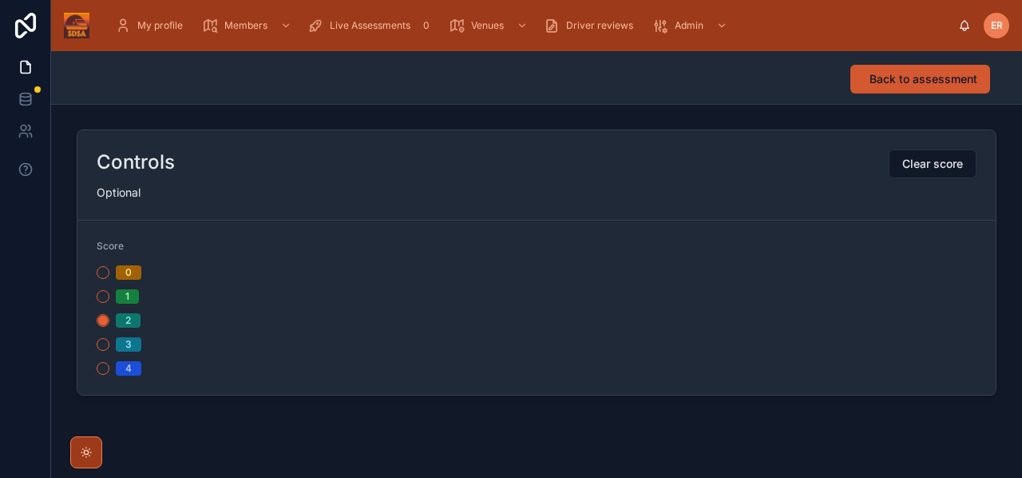
click at [873, 77] on span "Back to assessment" at bounding box center [924, 79] width 108 height 16
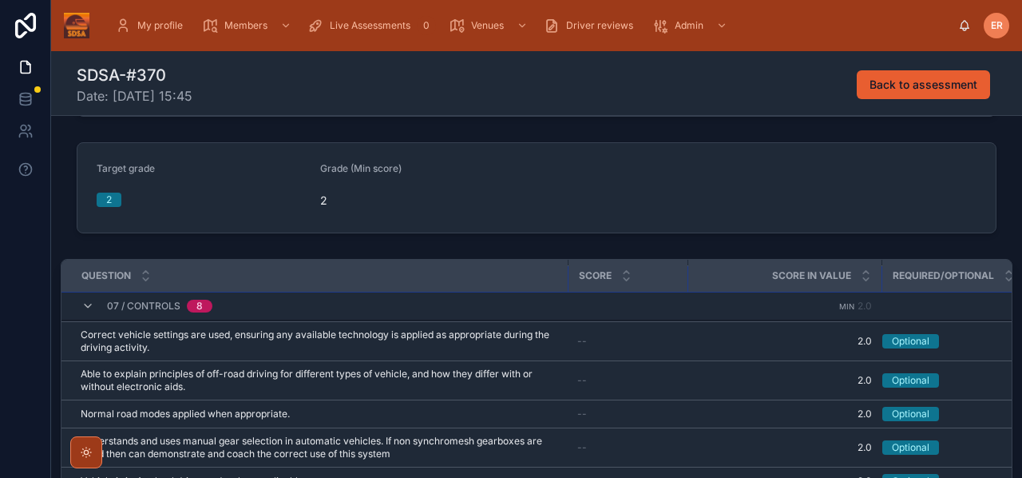
scroll to position [165, 0]
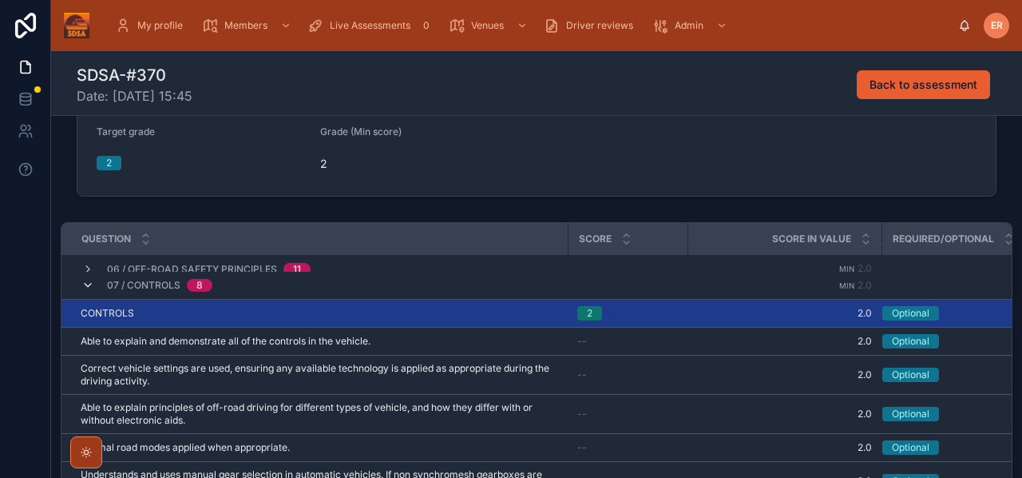
click at [86, 283] on icon at bounding box center [87, 285] width 13 height 13
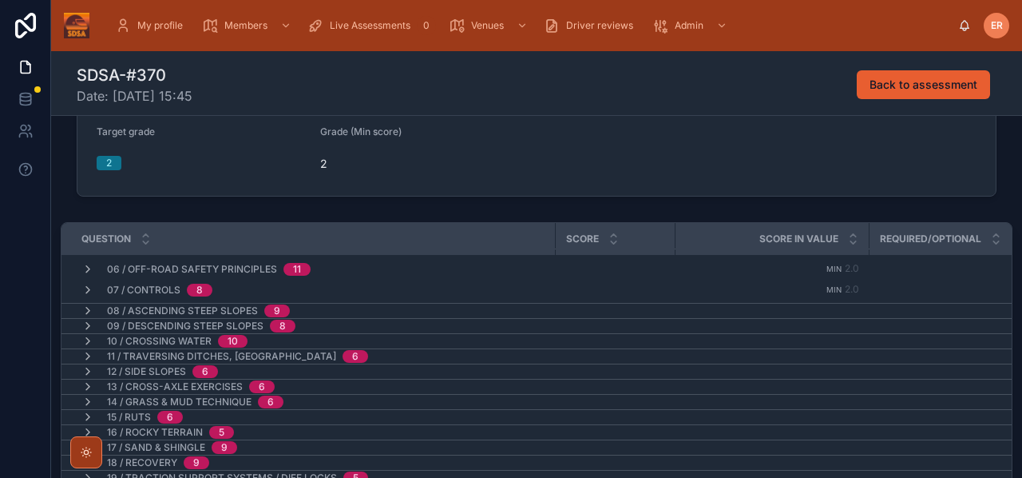
scroll to position [139, 0]
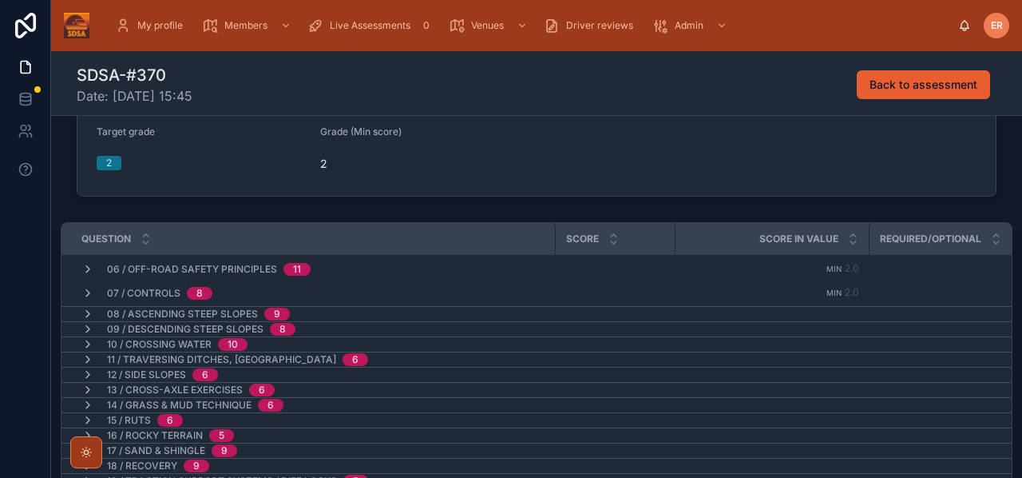
click at [79, 310] on div "08 / Ascending Steep Slopes 9" at bounding box center [185, 313] width 247 height 13
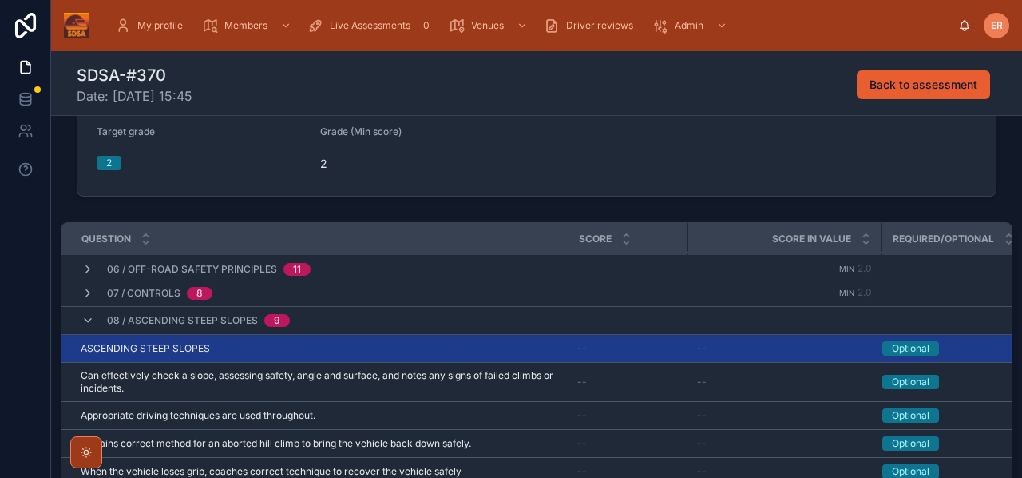
scroll to position [147, 0]
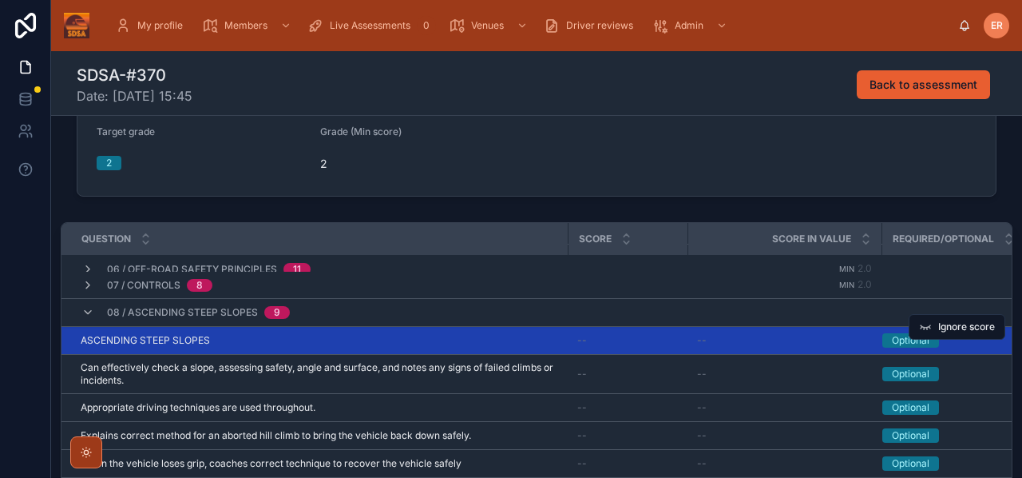
click at [335, 339] on div "ASCENDING STEEP SLOPES ASCENDING STEEP SLOPES" at bounding box center [320, 340] width 478 height 13
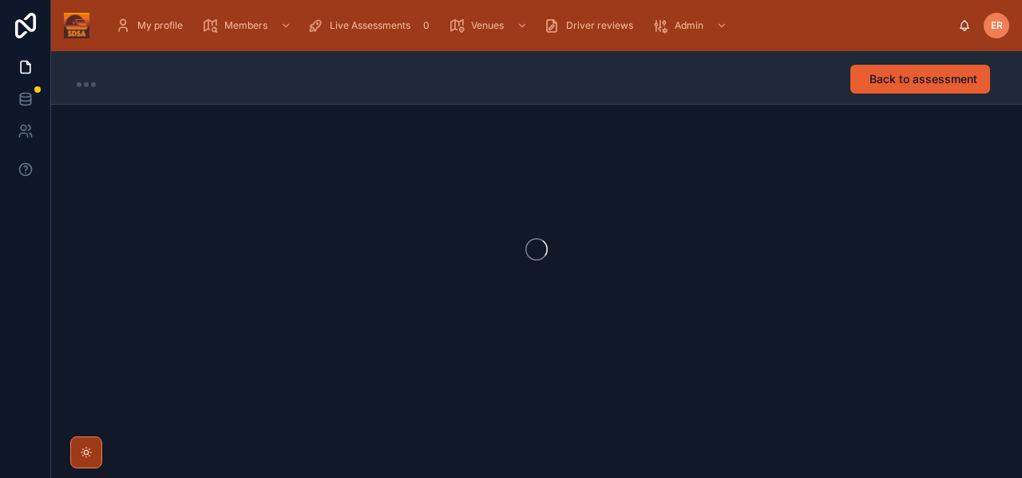
scroll to position [1, 0]
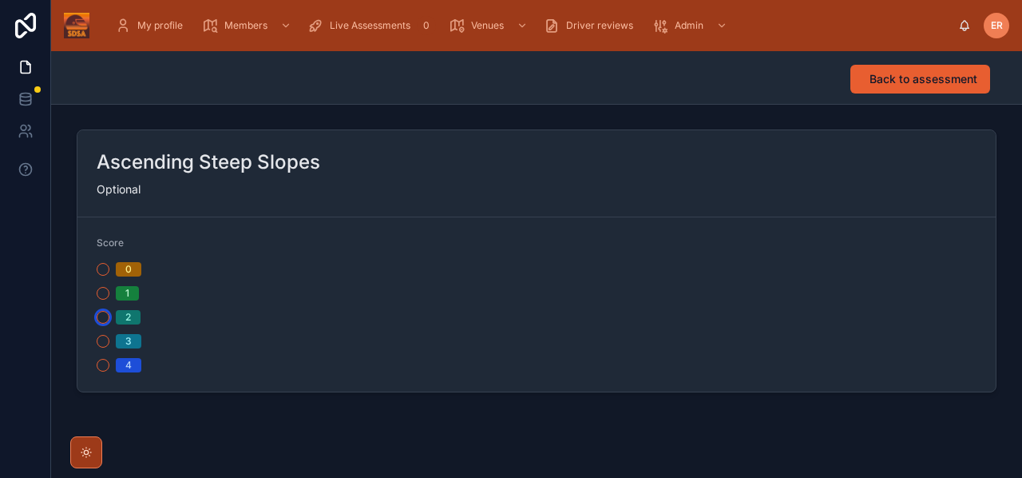
click at [105, 320] on button "2" at bounding box center [103, 317] width 13 height 13
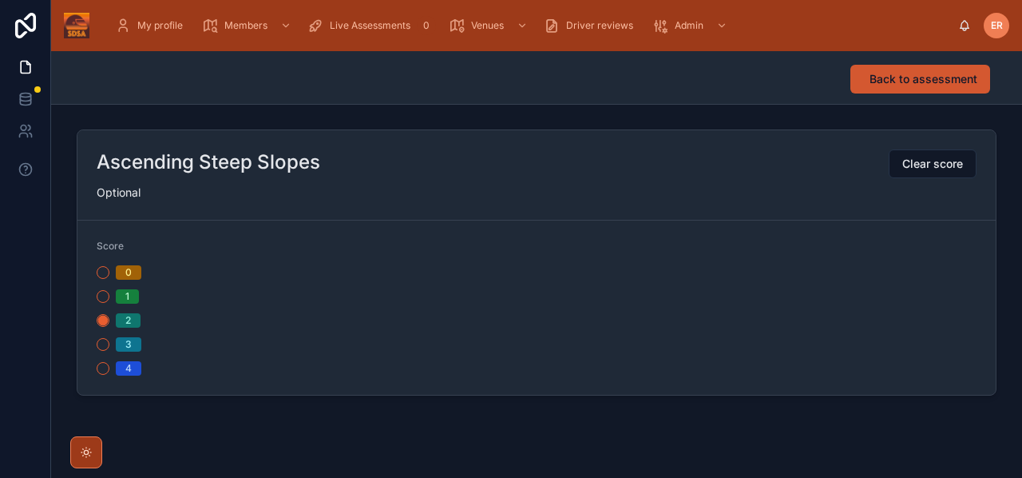
click at [939, 80] on span "Back to assessment" at bounding box center [924, 79] width 108 height 16
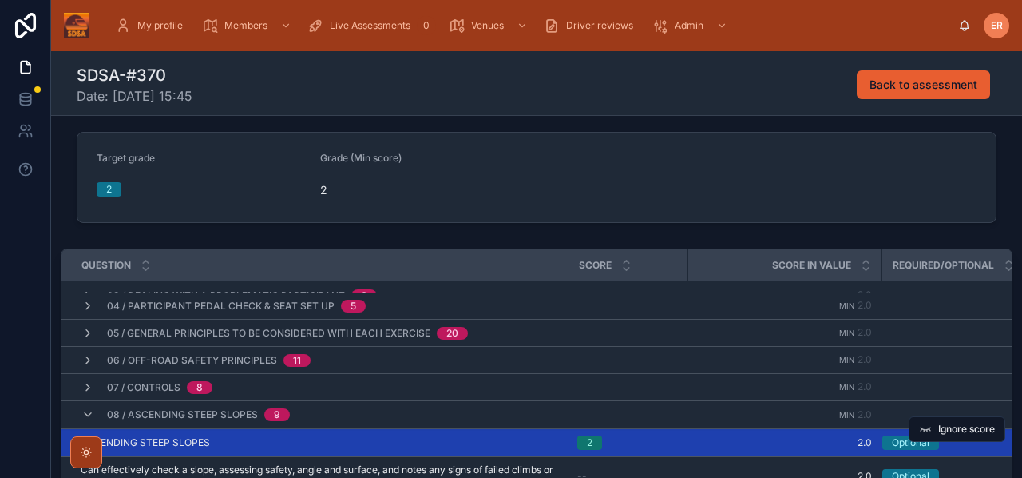
scroll to position [143, 0]
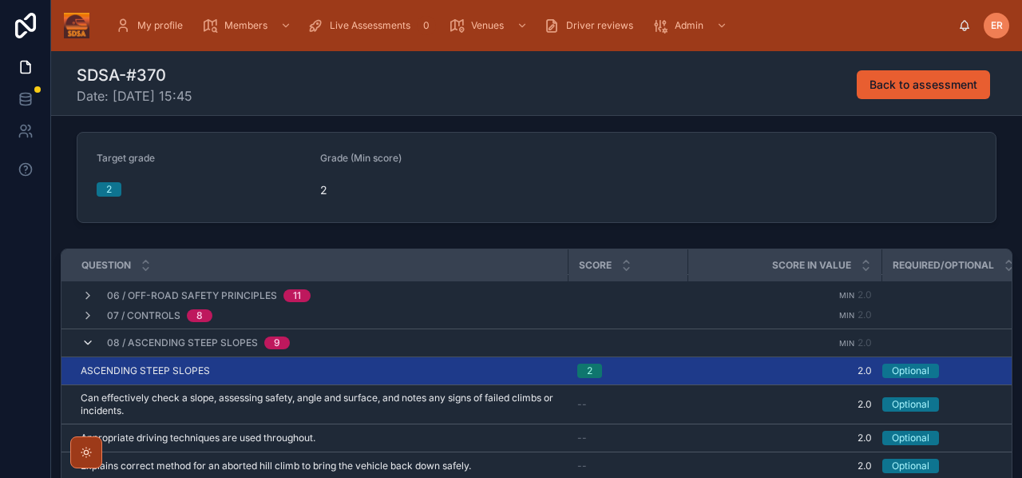
click at [85, 344] on icon at bounding box center [87, 342] width 13 height 13
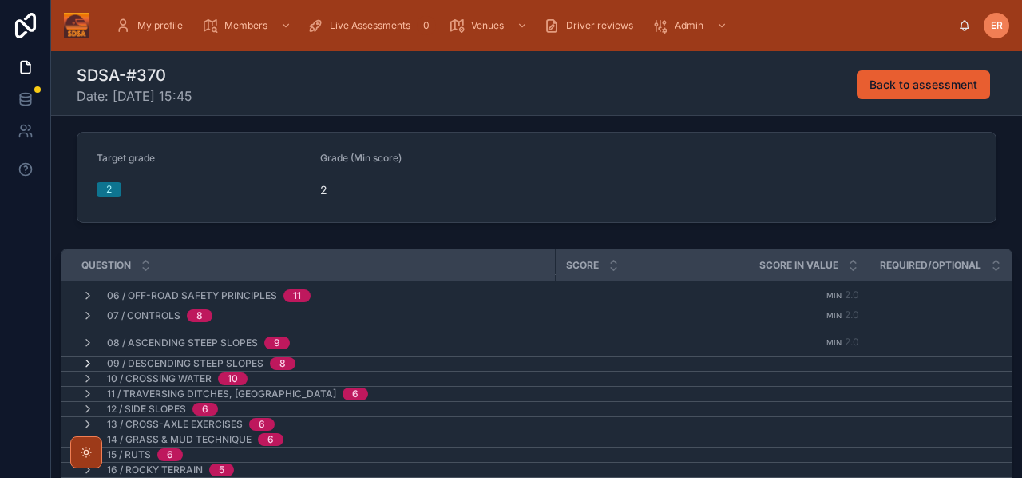
click at [85, 359] on icon at bounding box center [87, 363] width 13 height 13
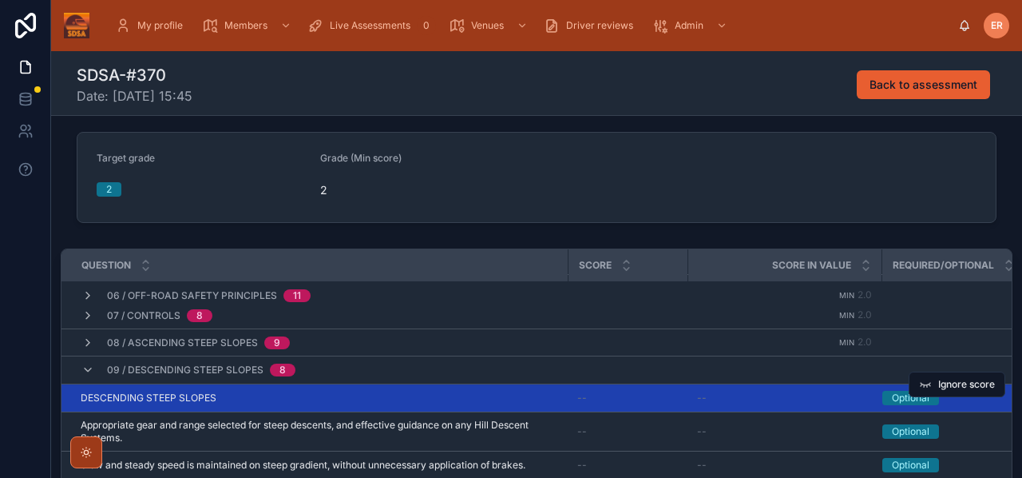
click at [315, 392] on div "DESCENDING STEEP SLOPES DESCENDING STEEP SLOPES" at bounding box center [320, 397] width 478 height 13
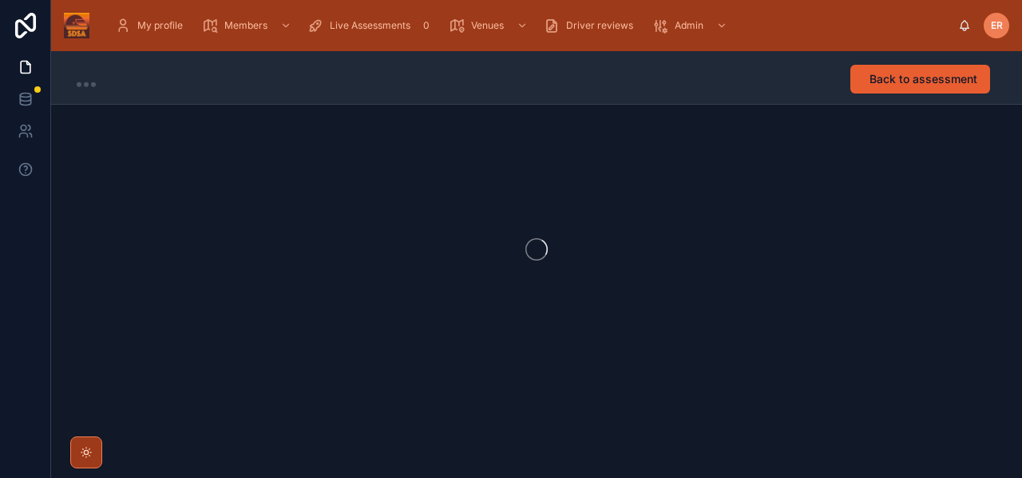
scroll to position [1, 0]
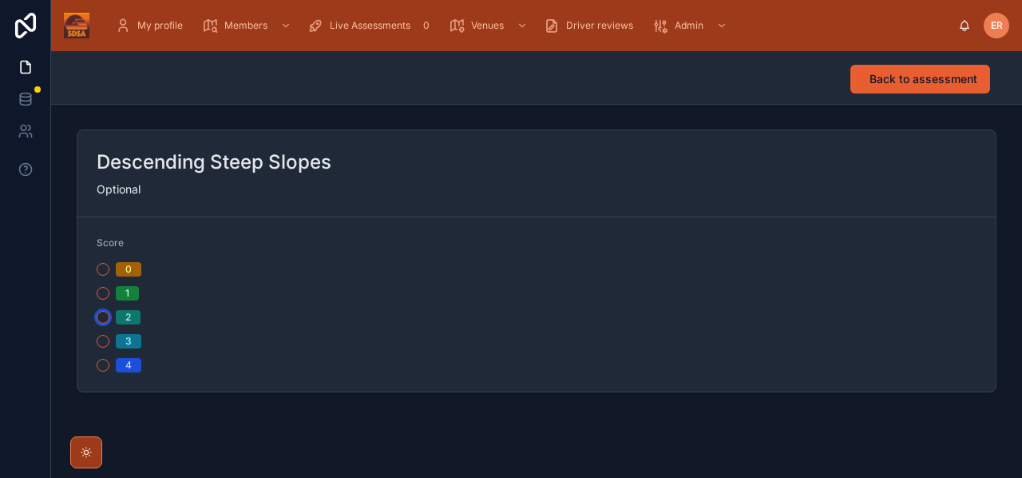
click at [100, 318] on button "2" at bounding box center [103, 317] width 13 height 13
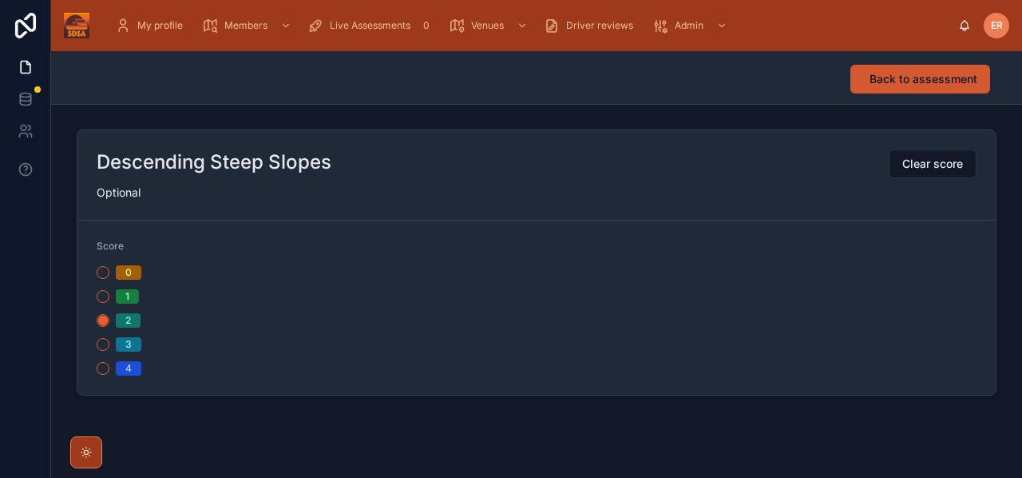
click at [872, 81] on span "Back to assessment" at bounding box center [924, 79] width 108 height 16
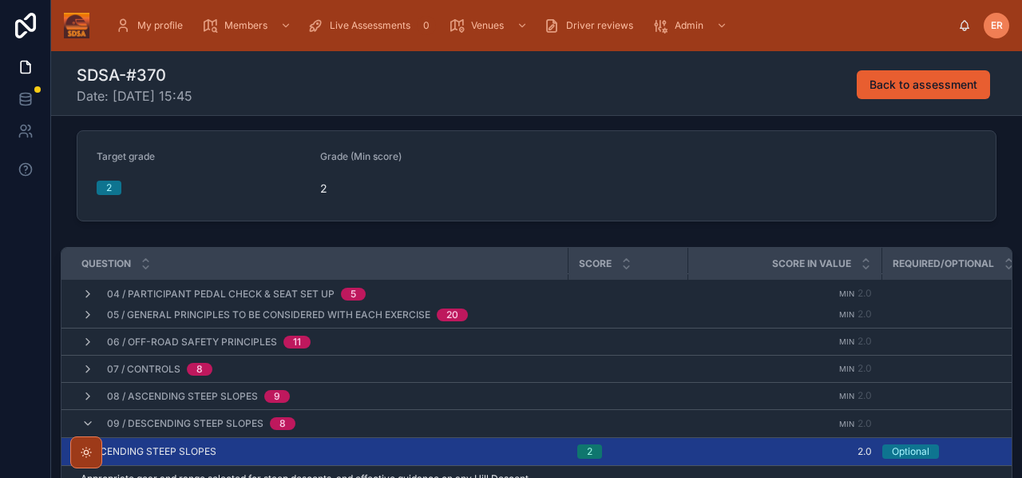
scroll to position [134, 0]
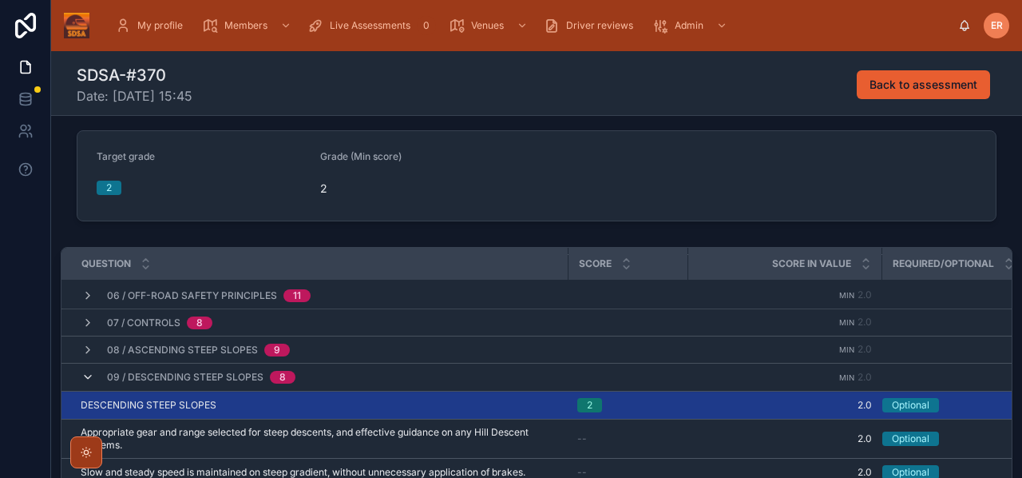
click at [85, 379] on icon at bounding box center [87, 377] width 13 height 13
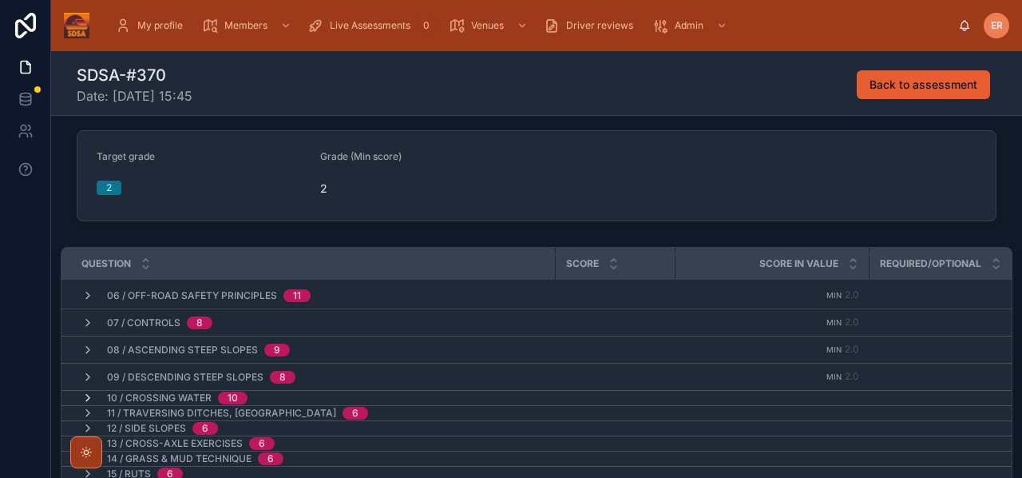
click at [89, 391] on icon at bounding box center [87, 397] width 13 height 13
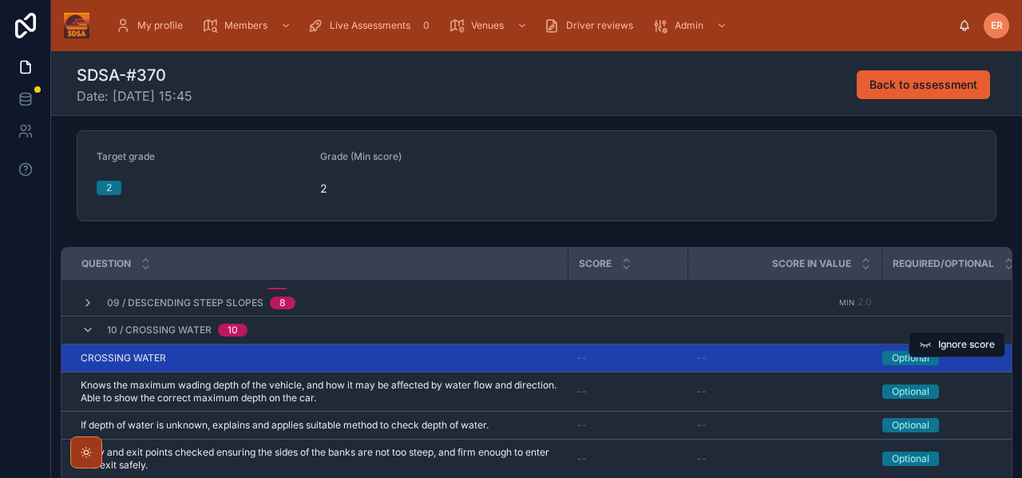
scroll to position [208, 6]
click at [306, 352] on div "CROSSING WATER CROSSING WATER" at bounding box center [313, 357] width 478 height 13
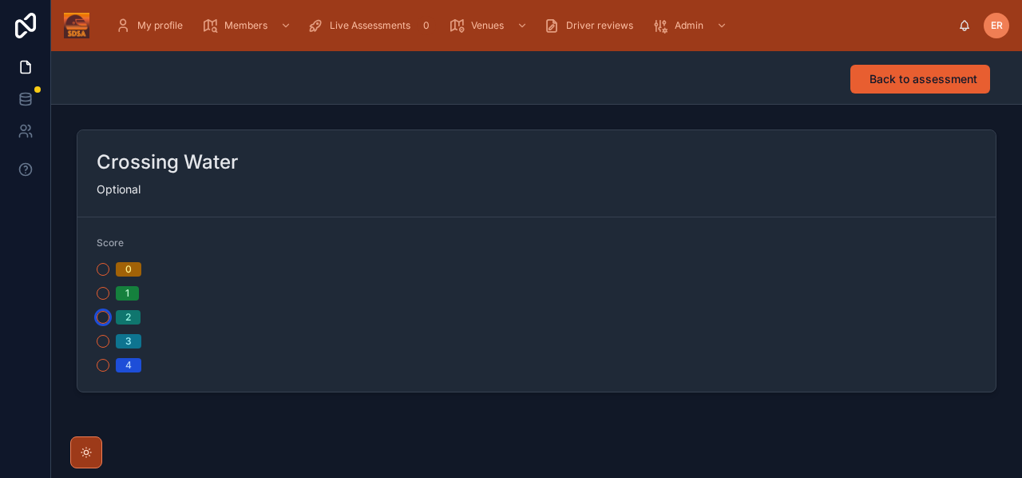
click at [103, 319] on button "2" at bounding box center [103, 317] width 13 height 13
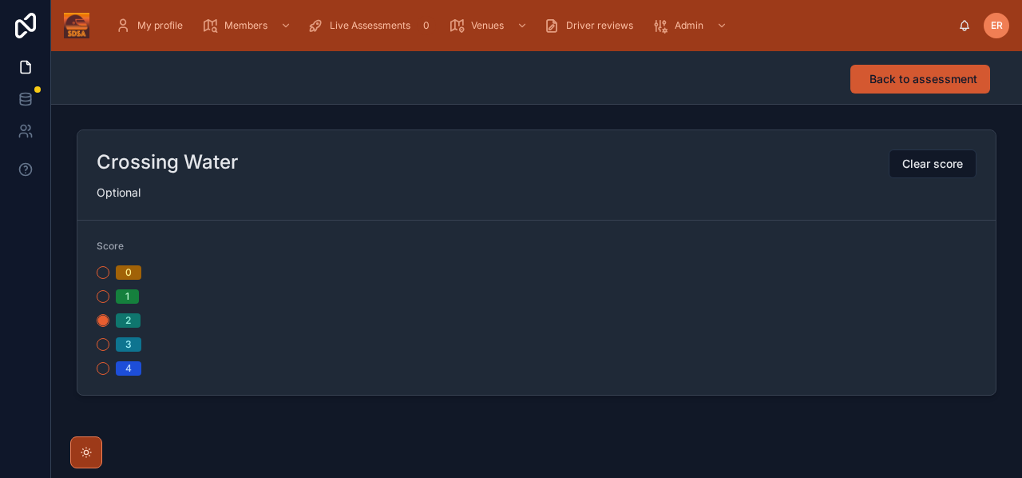
click at [885, 76] on span "Back to assessment" at bounding box center [924, 79] width 108 height 16
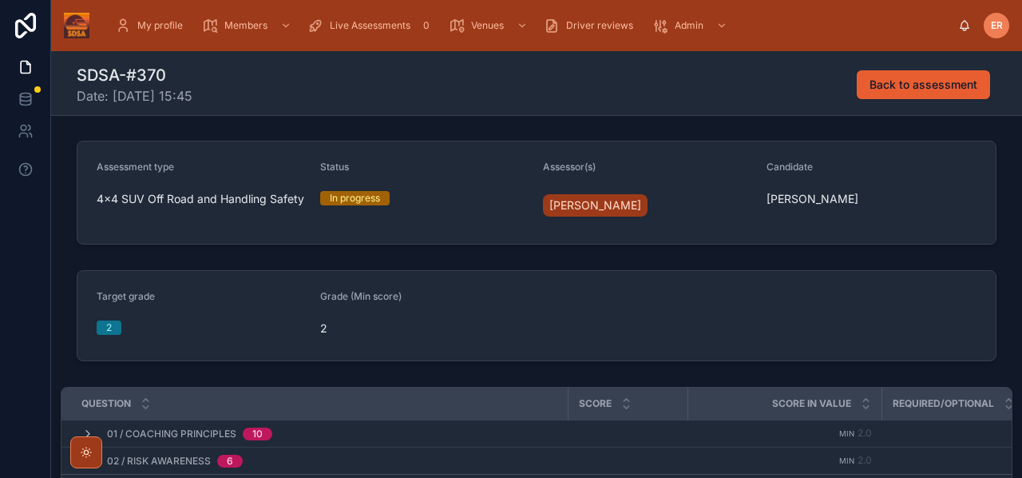
scroll to position [295, 0]
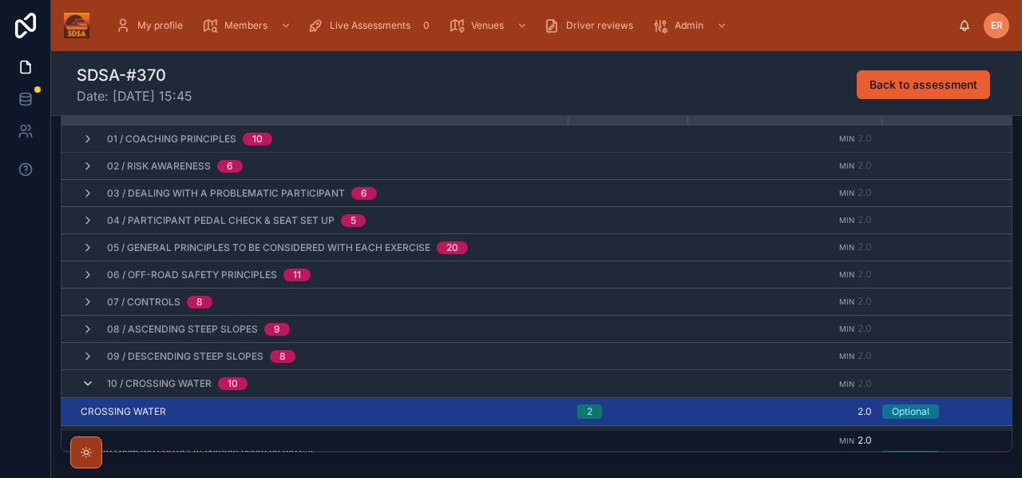
click at [89, 384] on icon at bounding box center [87, 383] width 13 height 13
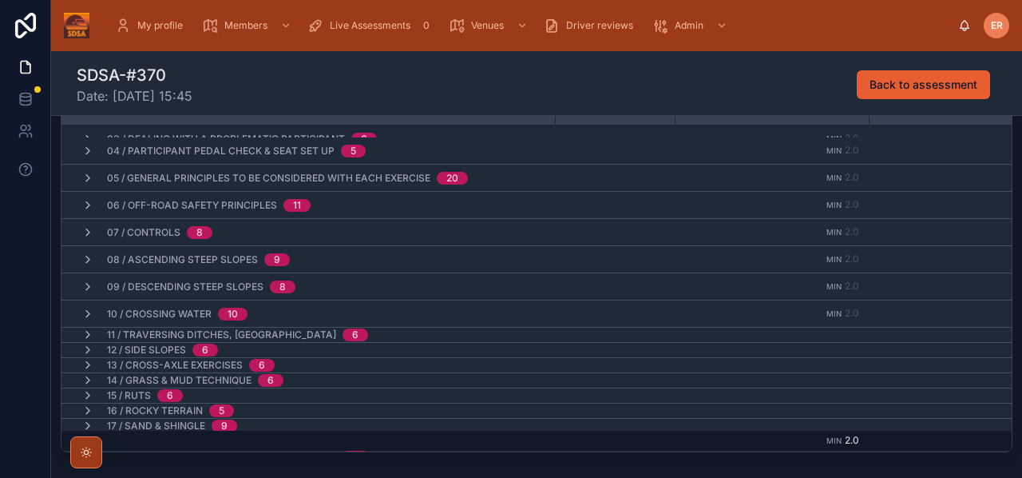
scroll to position [105, 0]
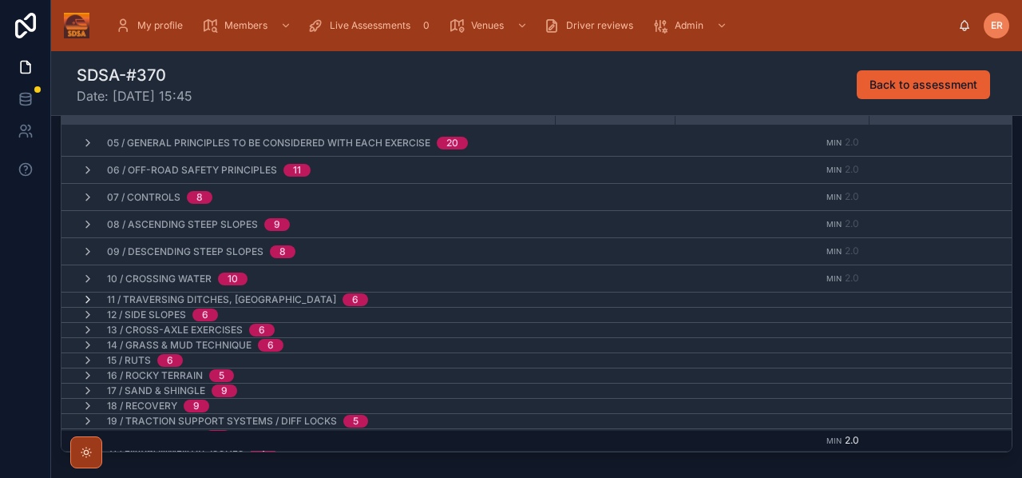
click at [85, 298] on icon at bounding box center [87, 299] width 13 height 13
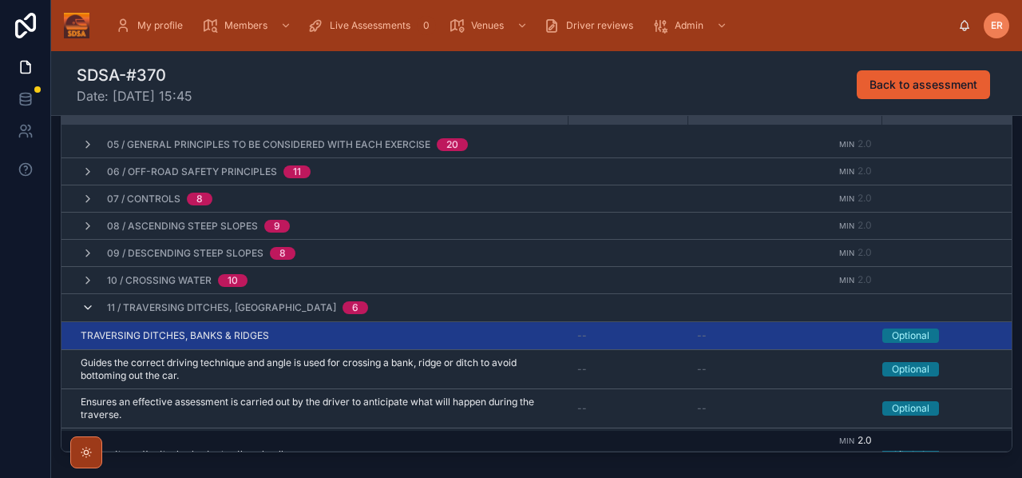
click at [89, 303] on icon at bounding box center [87, 307] width 13 height 13
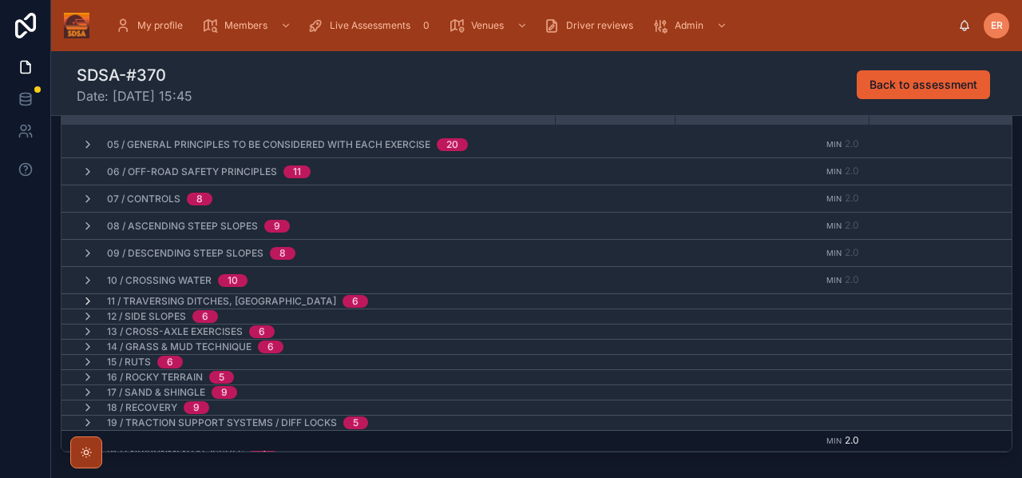
click at [86, 299] on icon at bounding box center [87, 301] width 13 height 13
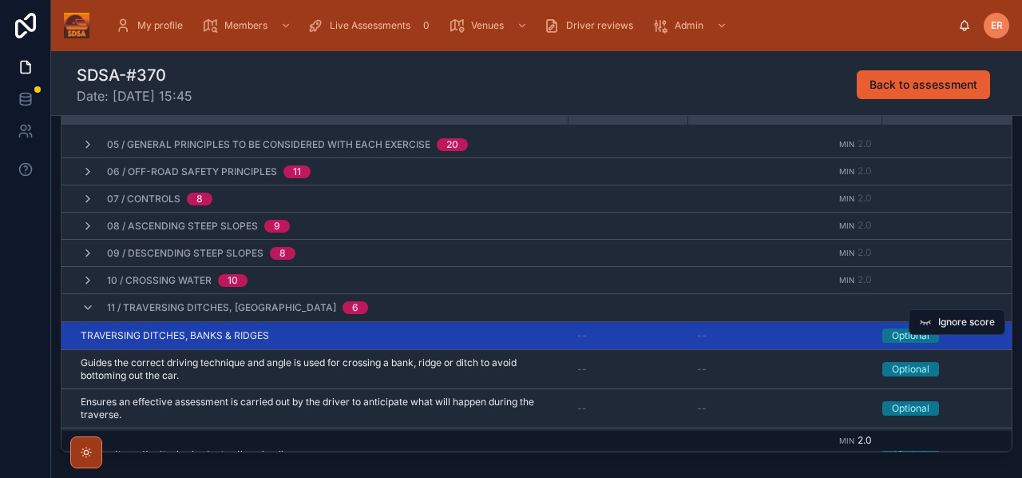
click at [422, 330] on div "TRAVERSING DITCHES, BANKS & RIDGES TRAVERSING DITCHES, BANKS & RIDGES" at bounding box center [320, 335] width 478 height 13
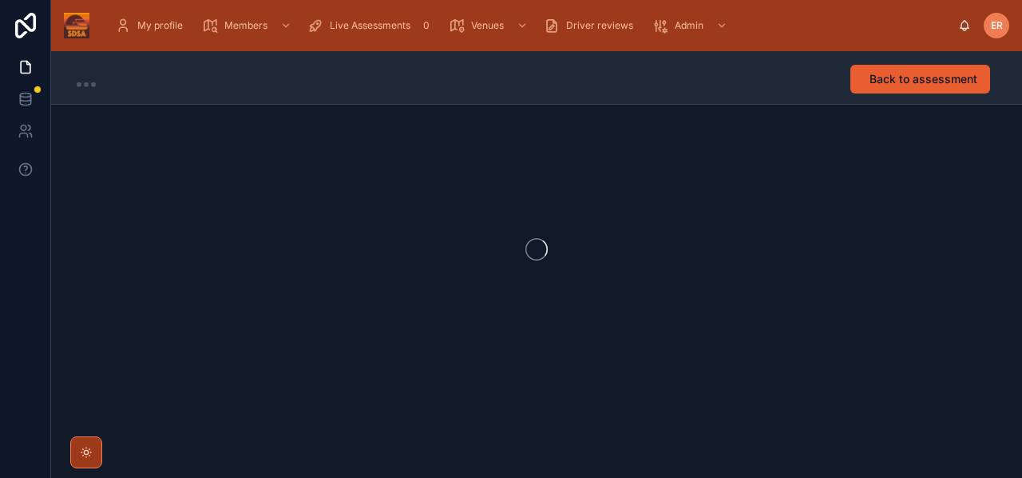
scroll to position [1, 0]
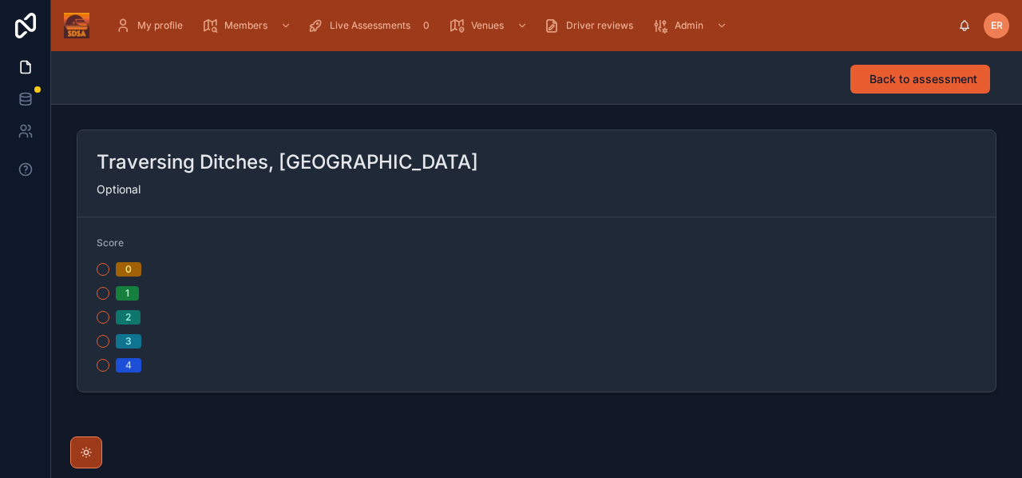
click at [106, 323] on div "2" at bounding box center [314, 317] width 434 height 14
click at [95, 318] on form "Score 0 1 2 3 4" at bounding box center [536, 304] width 918 height 174
click at [99, 319] on button "2" at bounding box center [103, 317] width 13 height 13
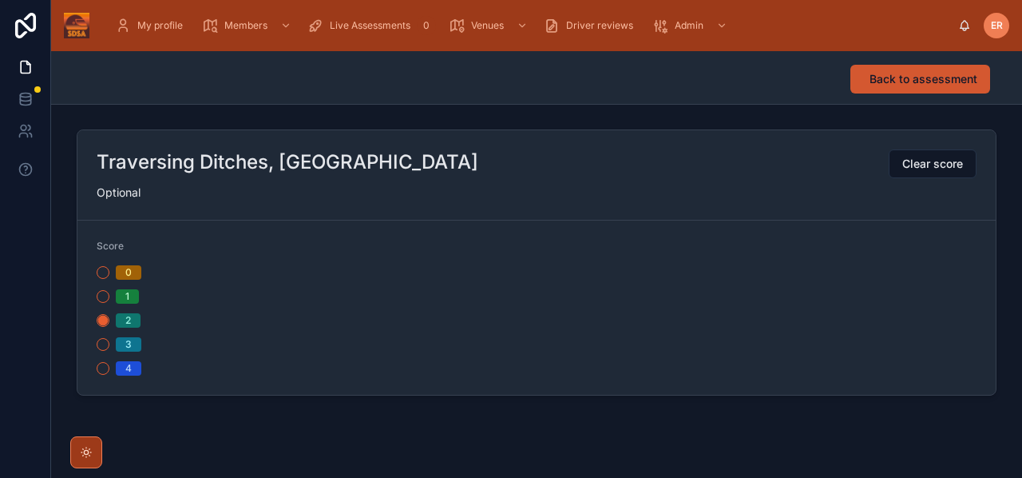
click at [893, 80] on span "Back to assessment" at bounding box center [924, 79] width 108 height 16
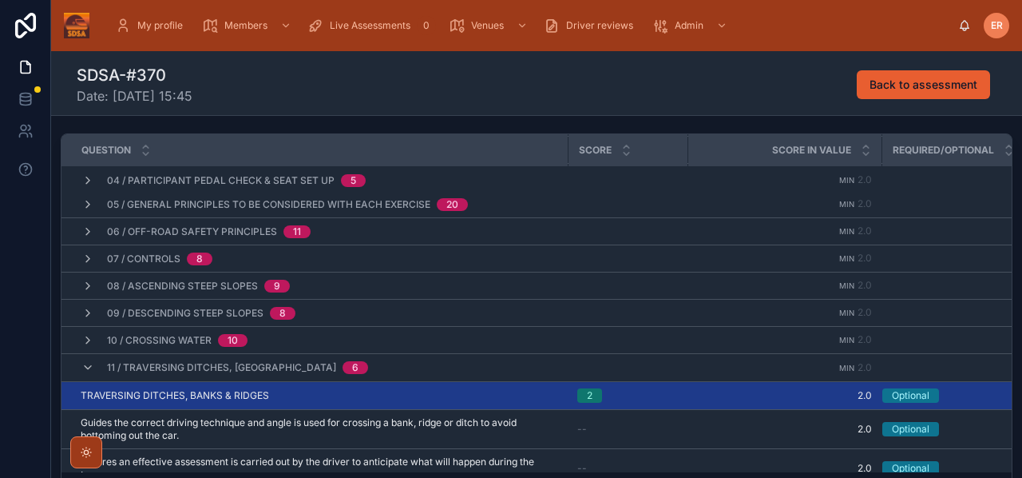
scroll to position [104, 0]
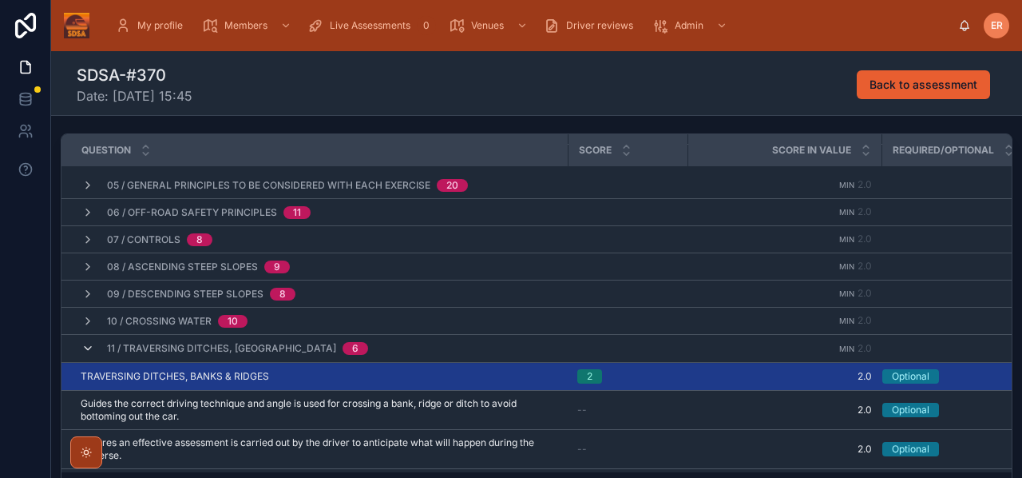
click at [89, 343] on icon at bounding box center [87, 348] width 13 height 13
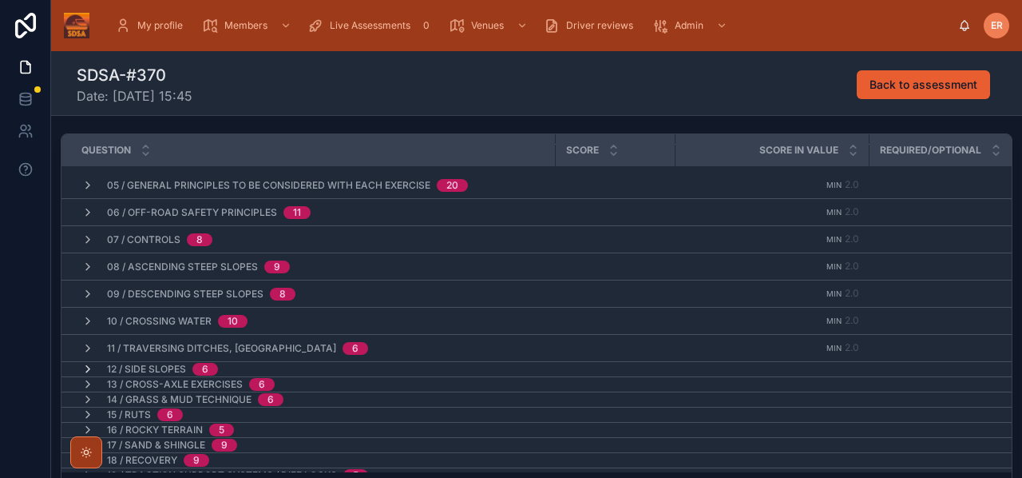
click at [89, 364] on icon at bounding box center [87, 369] width 13 height 13
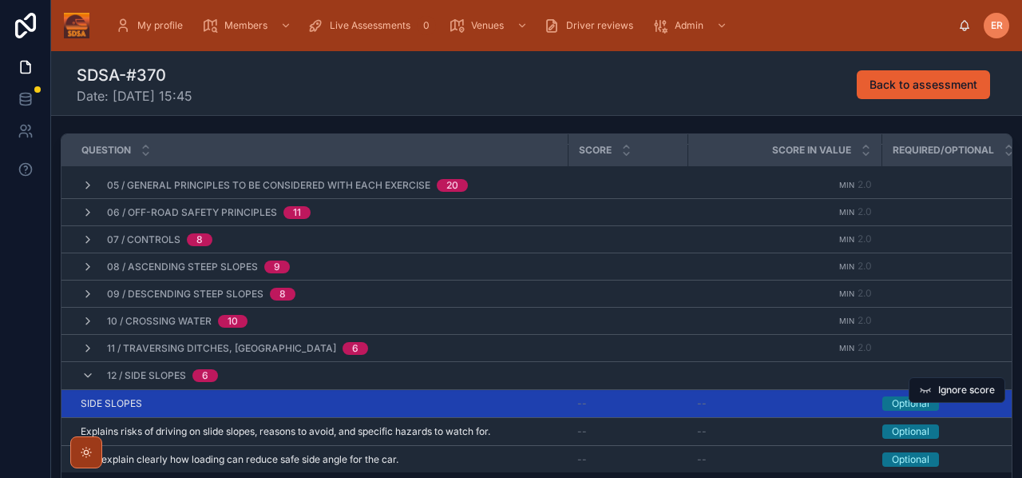
click at [303, 400] on div "SIDE SLOPES SIDE SLOPES" at bounding box center [320, 403] width 478 height 13
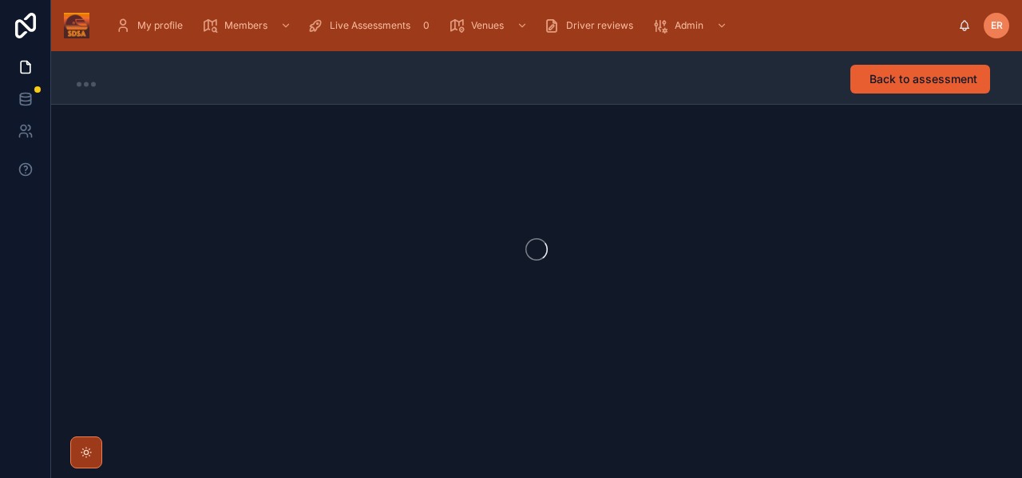
scroll to position [1, 0]
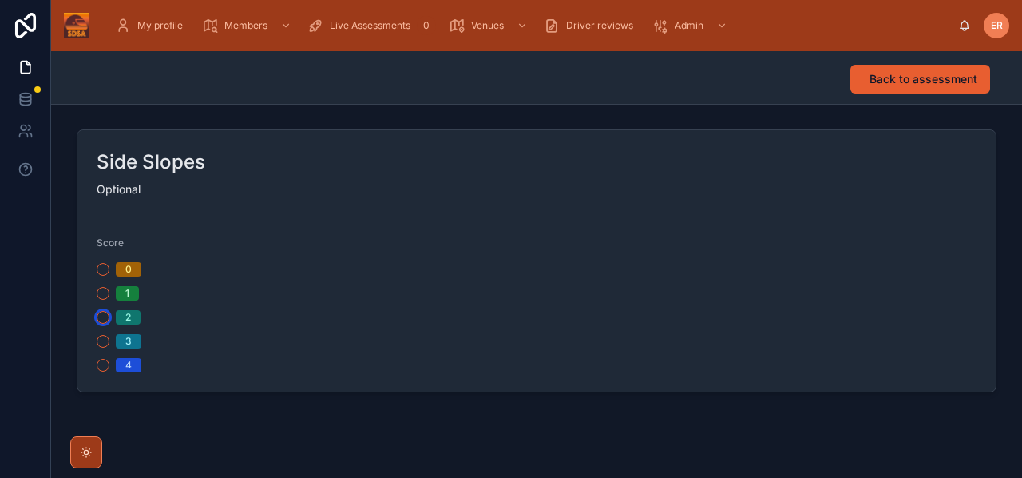
click at [103, 318] on button "2" at bounding box center [103, 317] width 13 height 13
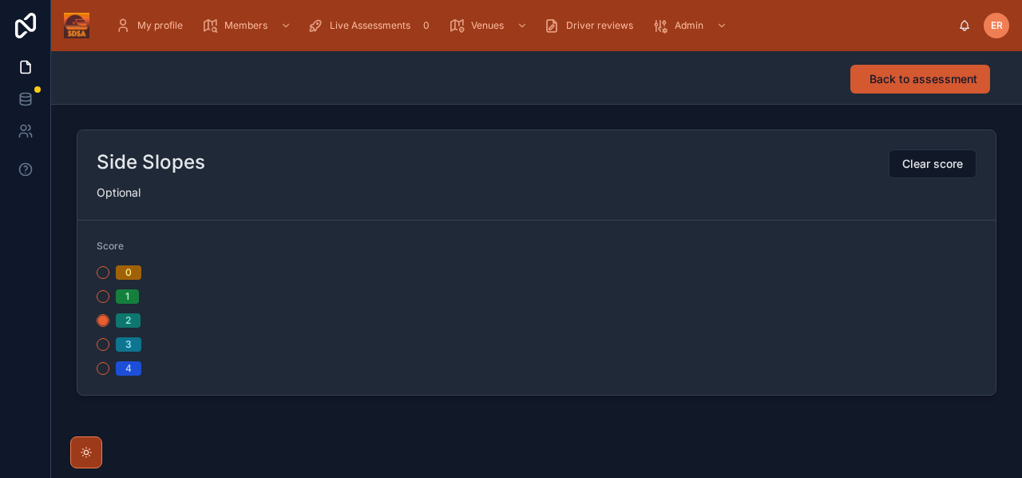
click at [890, 81] on span "Back to assessment" at bounding box center [924, 79] width 108 height 16
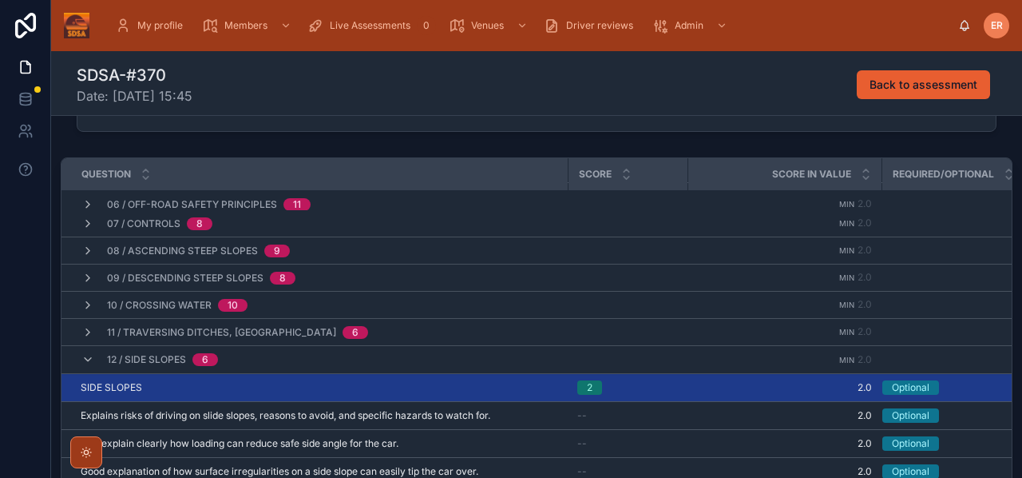
scroll to position [158, 0]
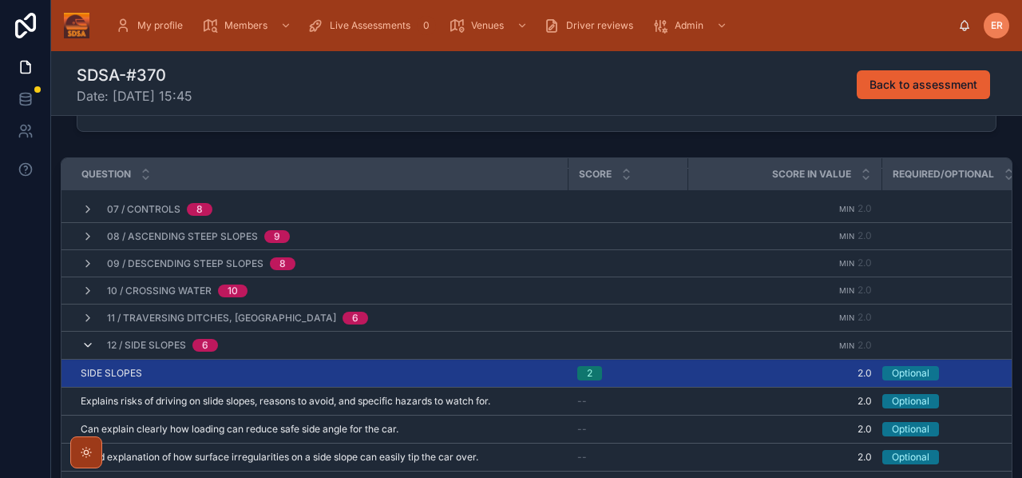
click at [85, 343] on icon at bounding box center [87, 345] width 13 height 13
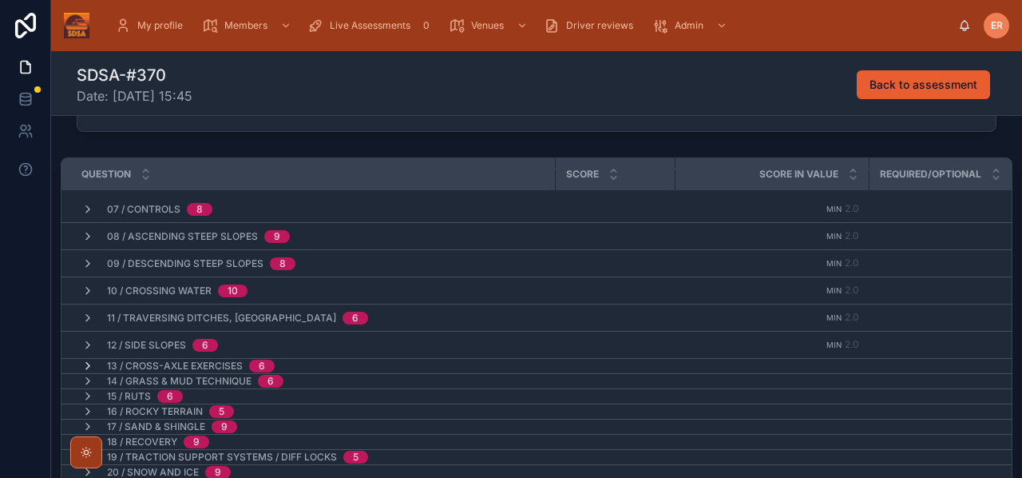
scroll to position [161, 2]
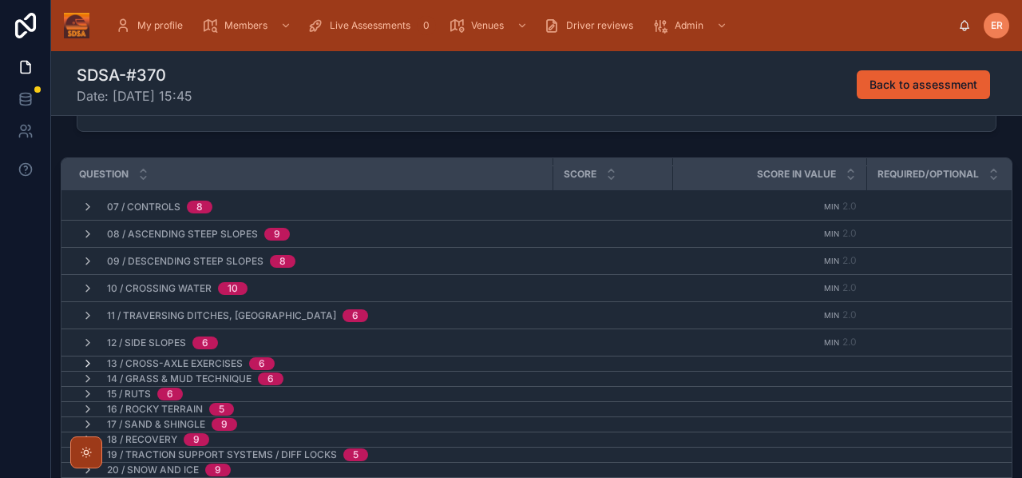
click at [87, 362] on icon at bounding box center [87, 363] width 13 height 13
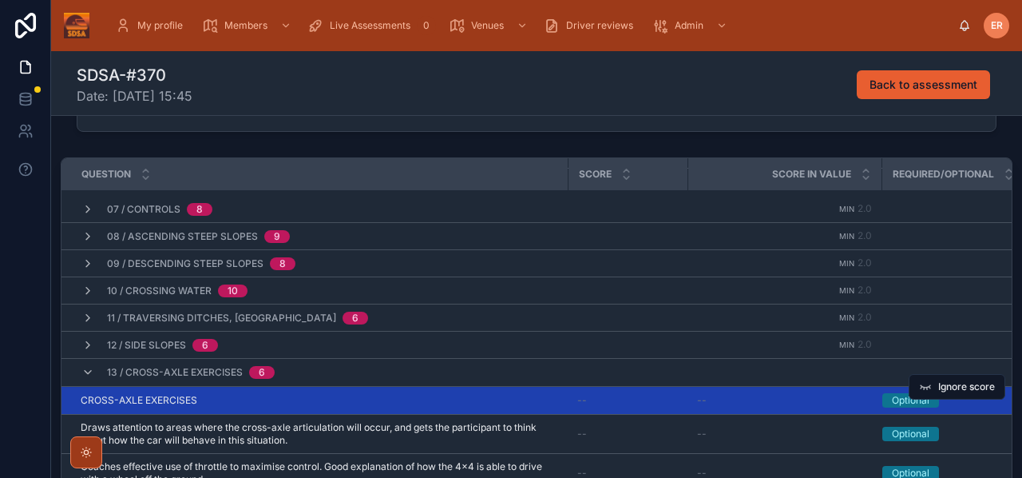
scroll to position [160, 0]
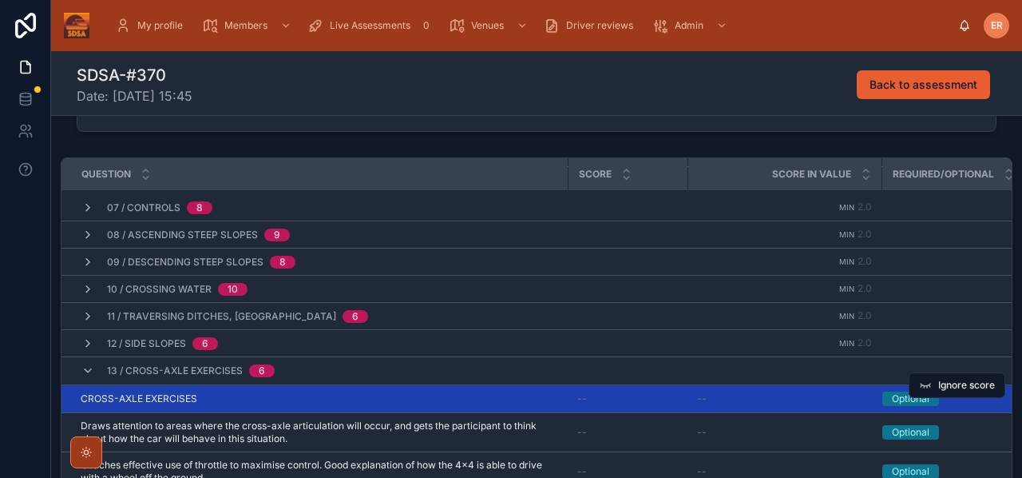
click at [285, 392] on div "CROSS-AXLE EXERCISES CROSS-AXLE EXERCISES" at bounding box center [320, 398] width 478 height 13
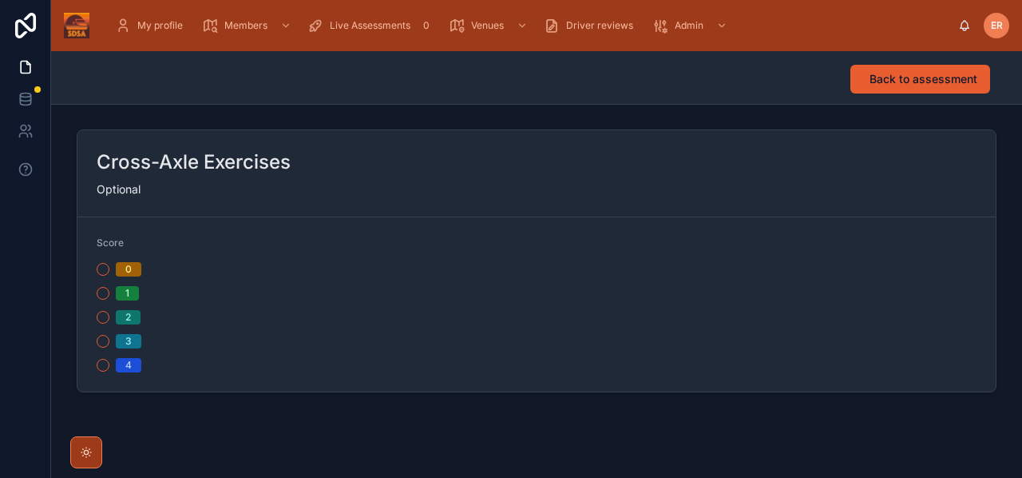
scroll to position [24, 0]
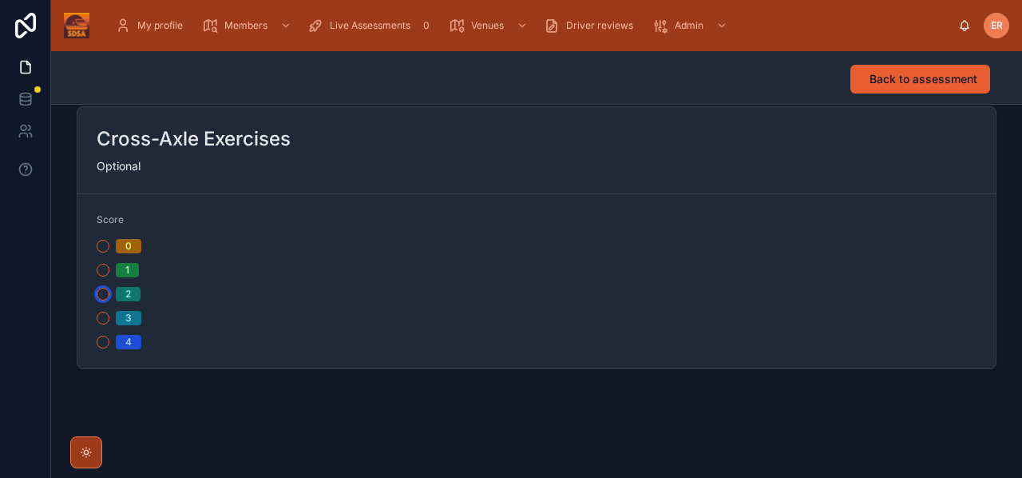
click at [100, 298] on button "2" at bounding box center [103, 293] width 13 height 13
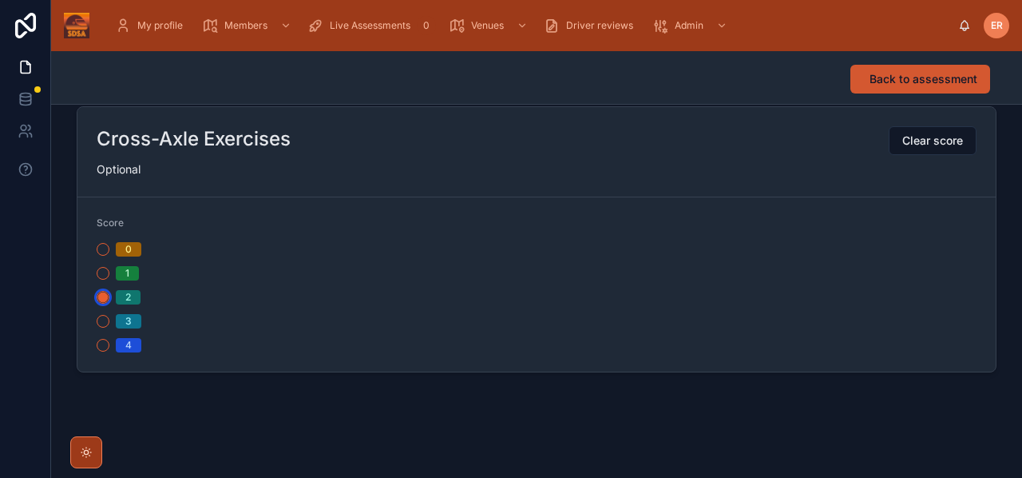
scroll to position [25, 0]
click at [921, 78] on span "Back to assessment" at bounding box center [924, 79] width 108 height 16
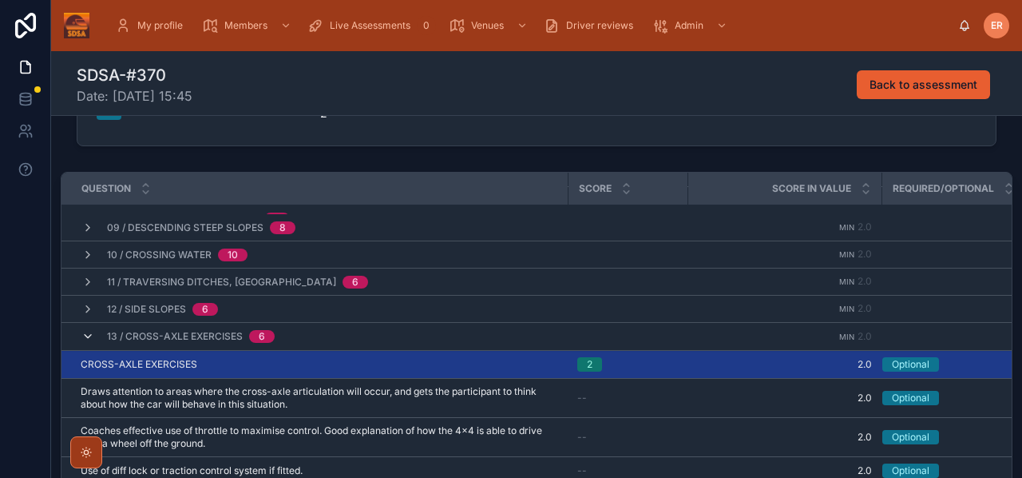
scroll to position [208, 1]
click at [88, 335] on icon at bounding box center [87, 336] width 13 height 13
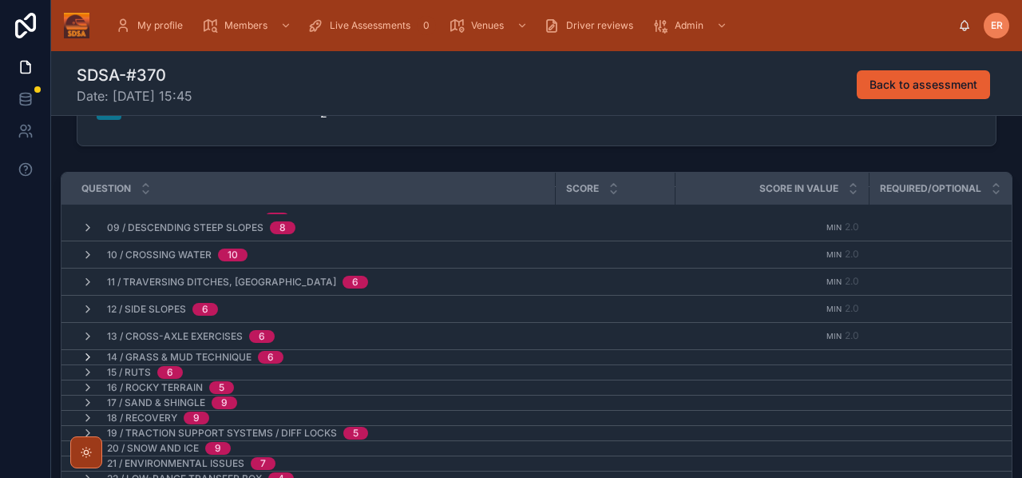
scroll to position [208, 0]
click at [89, 351] on icon at bounding box center [87, 357] width 13 height 13
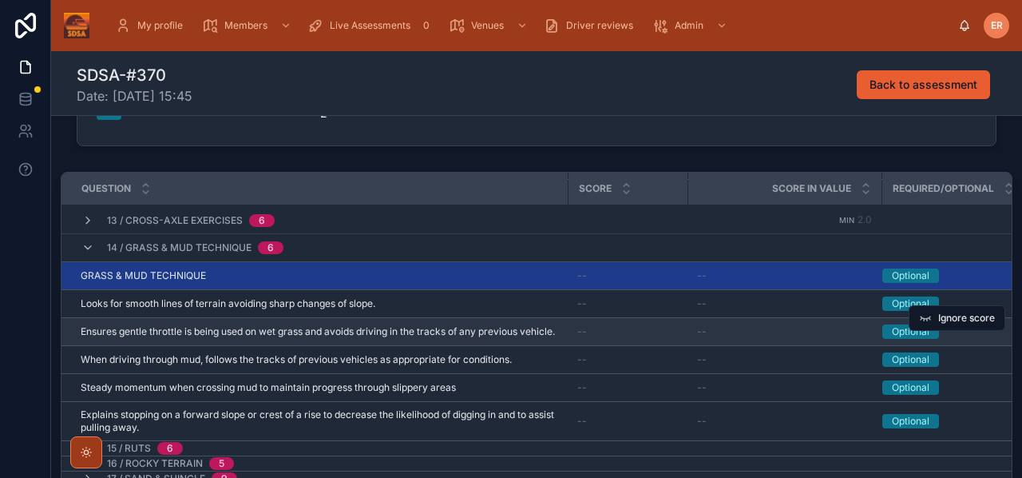
scroll to position [307, 0]
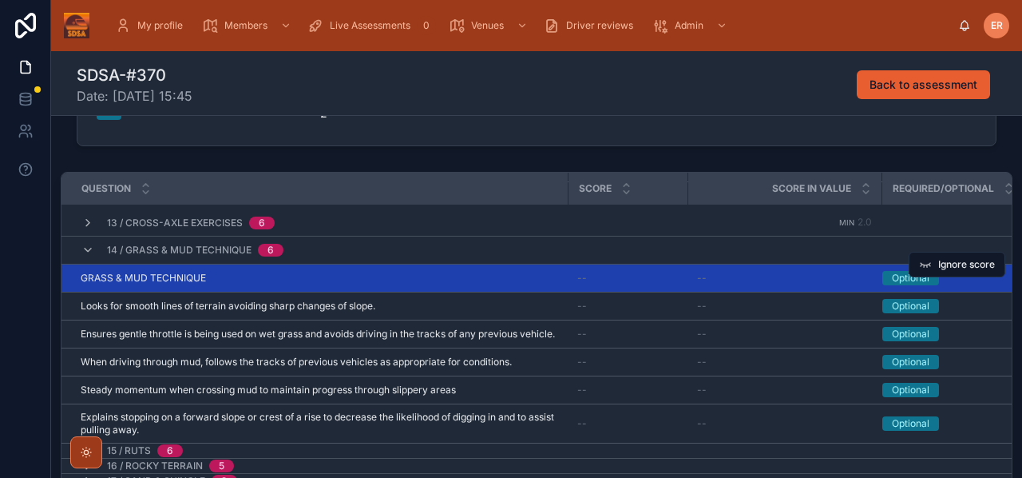
click at [287, 280] on div "GRASS & MUD TECHNIQUE GRASS & MUD TECHNIQUE" at bounding box center [320, 278] width 478 height 13
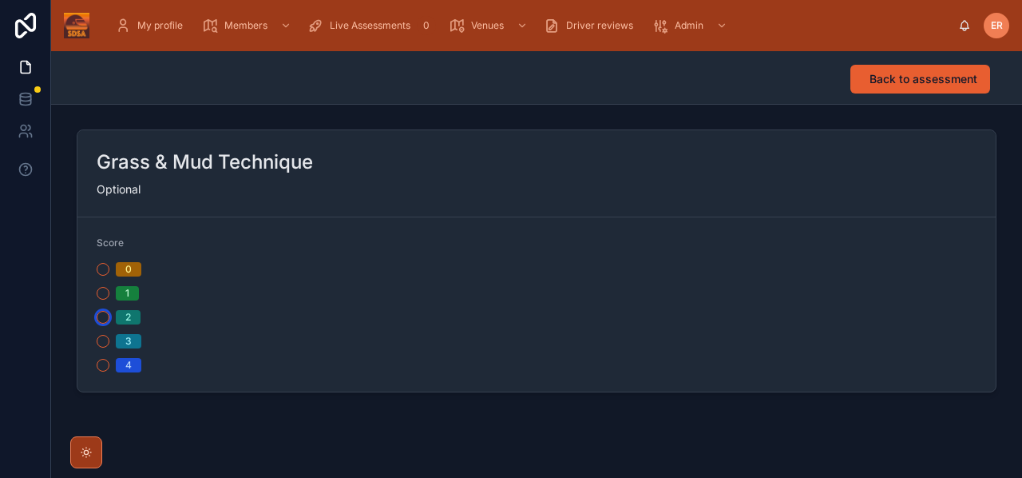
click at [103, 319] on button "2" at bounding box center [103, 317] width 13 height 13
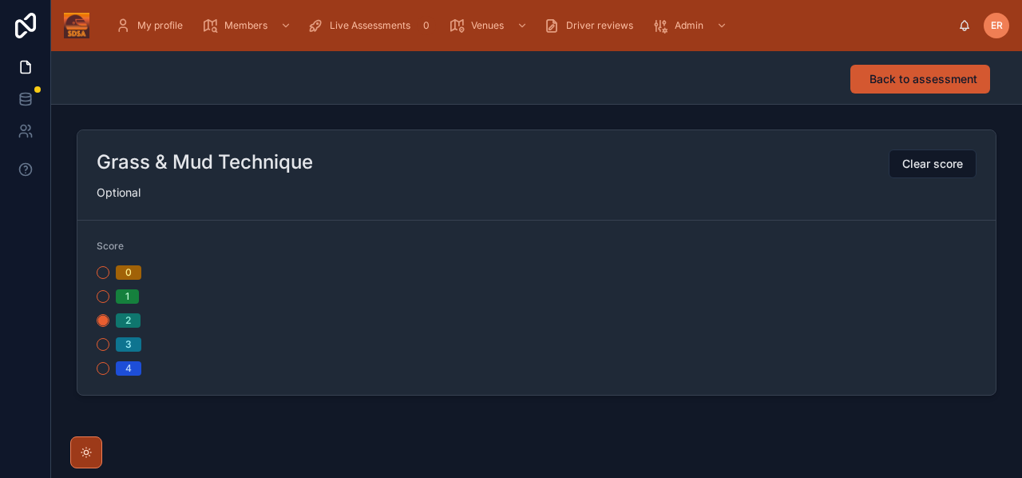
click at [874, 79] on span "Back to assessment" at bounding box center [924, 79] width 108 height 16
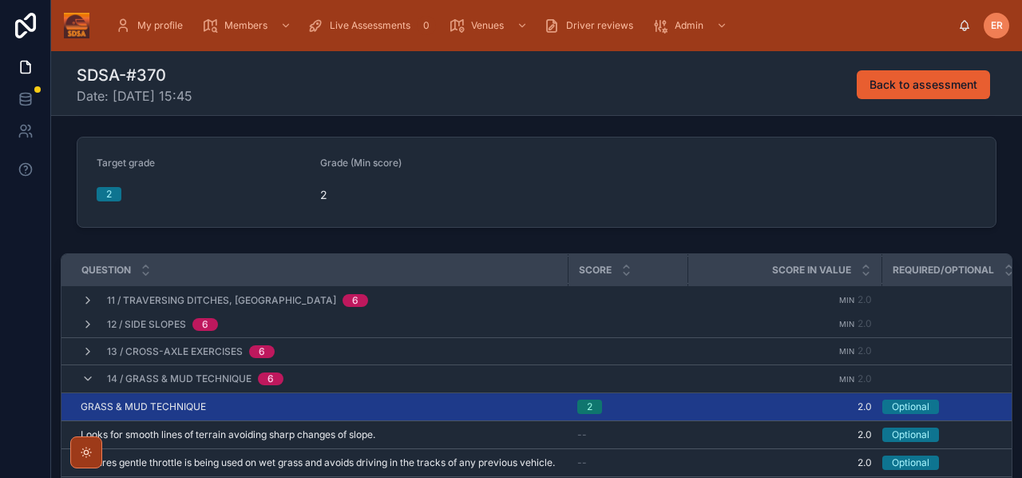
scroll to position [295, 0]
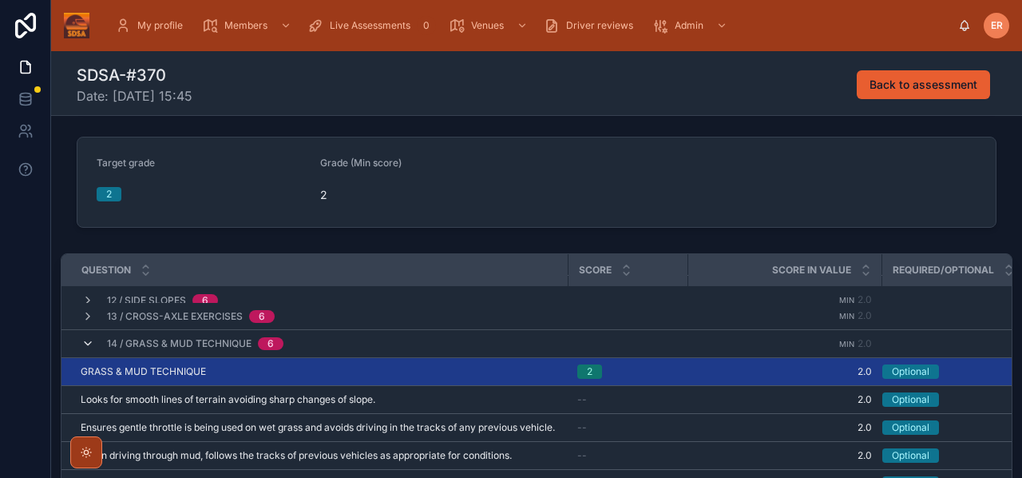
click at [92, 341] on icon at bounding box center [87, 343] width 13 height 13
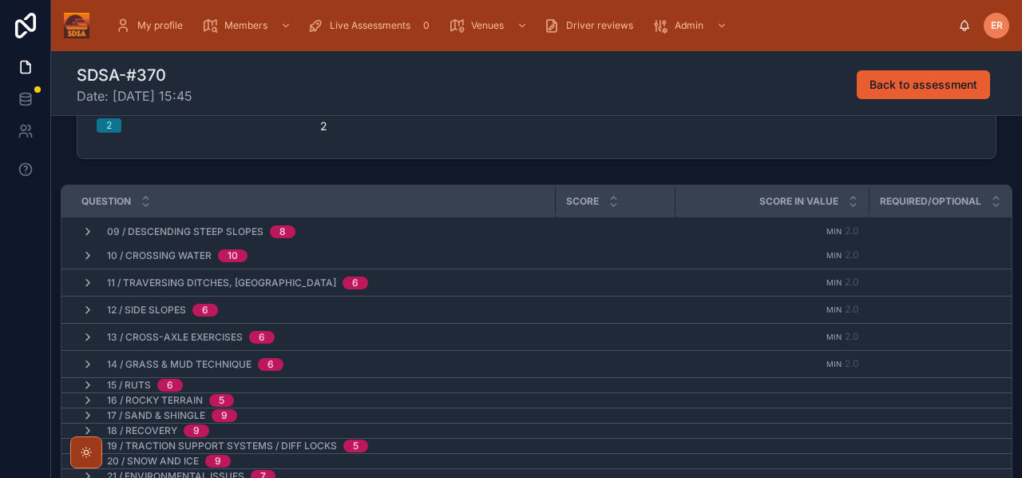
scroll to position [209, 0]
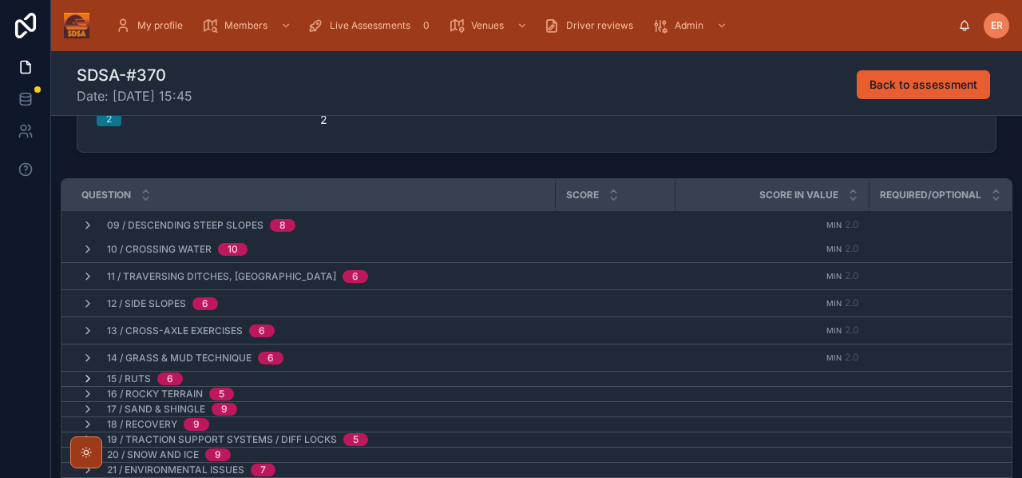
click at [92, 372] on icon at bounding box center [87, 378] width 13 height 13
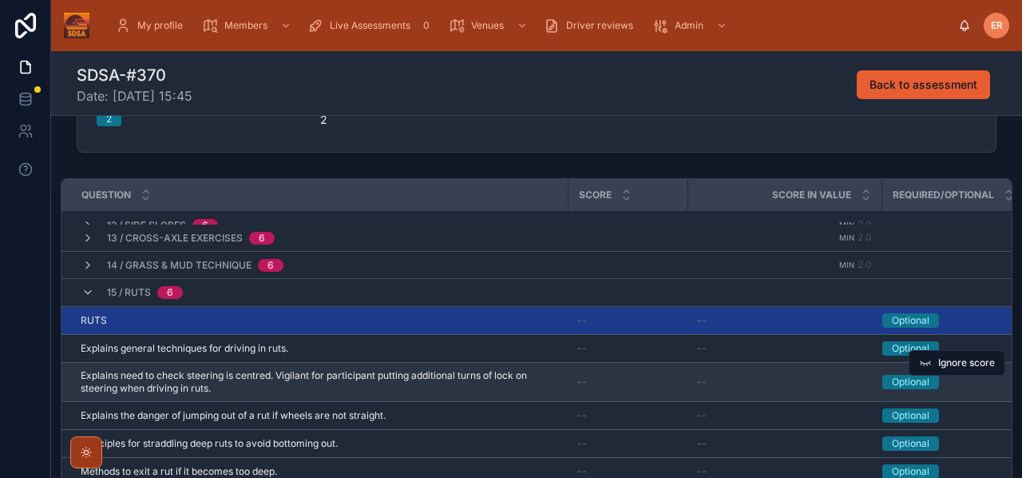
scroll to position [299, 0]
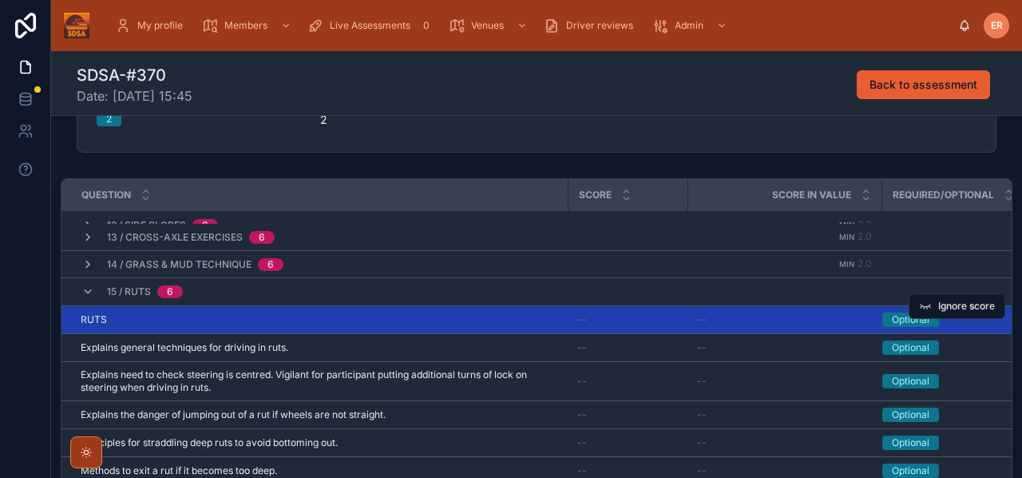
click at [319, 319] on div "RUTS RUTS" at bounding box center [320, 319] width 478 height 13
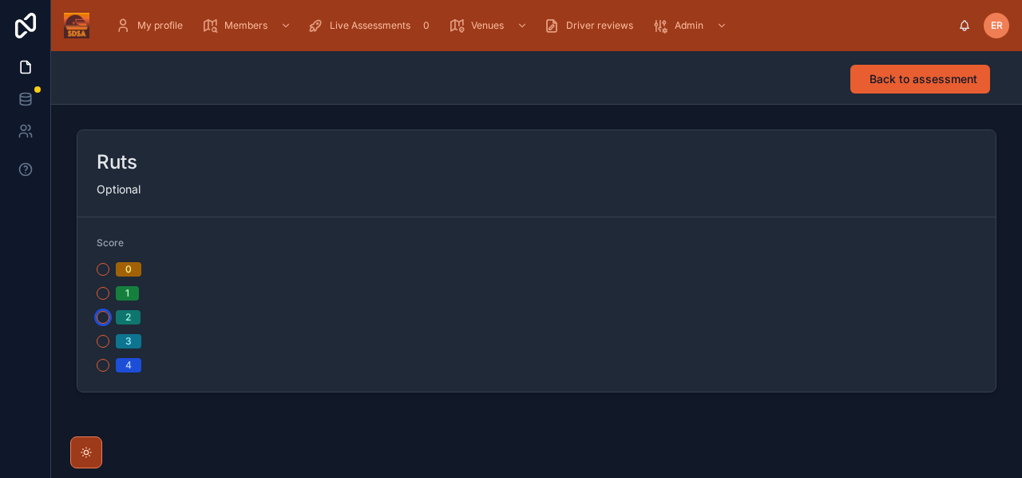
click at [100, 322] on button "2" at bounding box center [103, 317] width 13 height 13
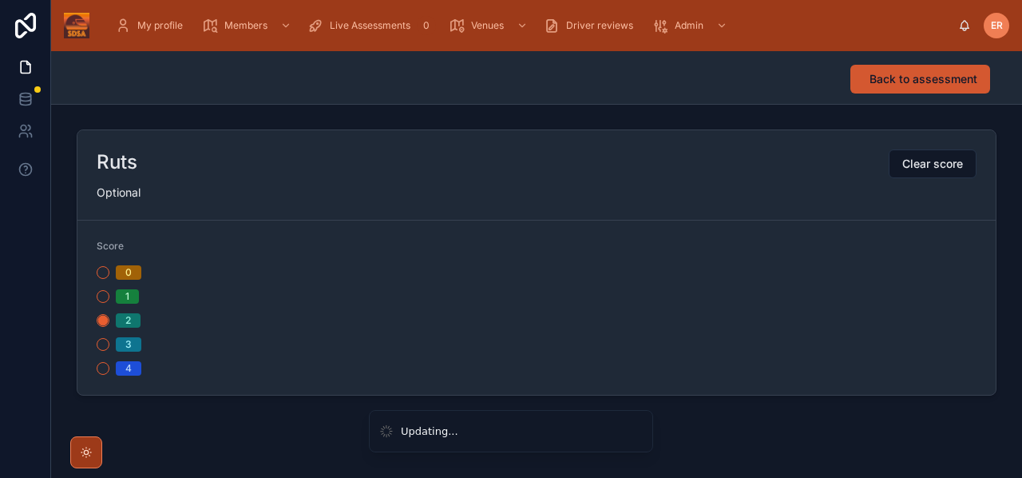
click at [879, 84] on span "Back to assessment" at bounding box center [924, 79] width 108 height 16
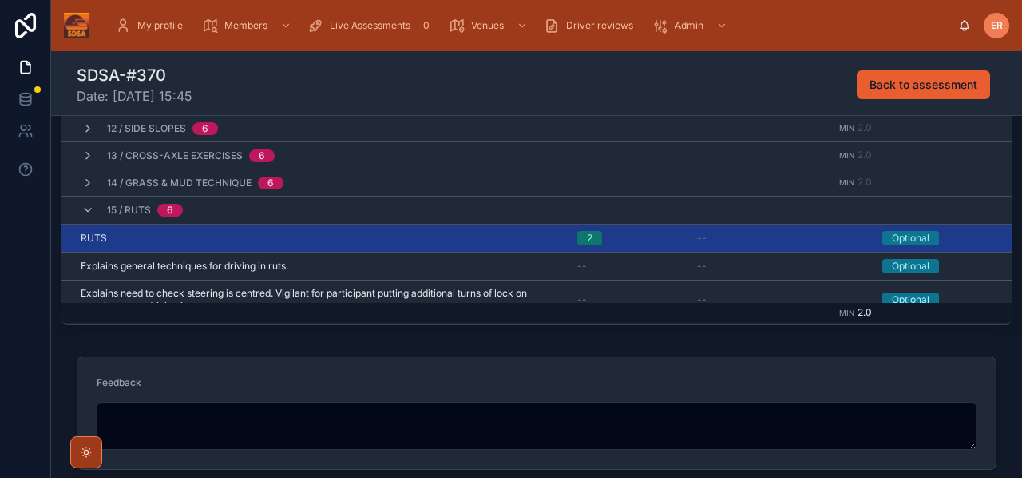
scroll to position [236, 0]
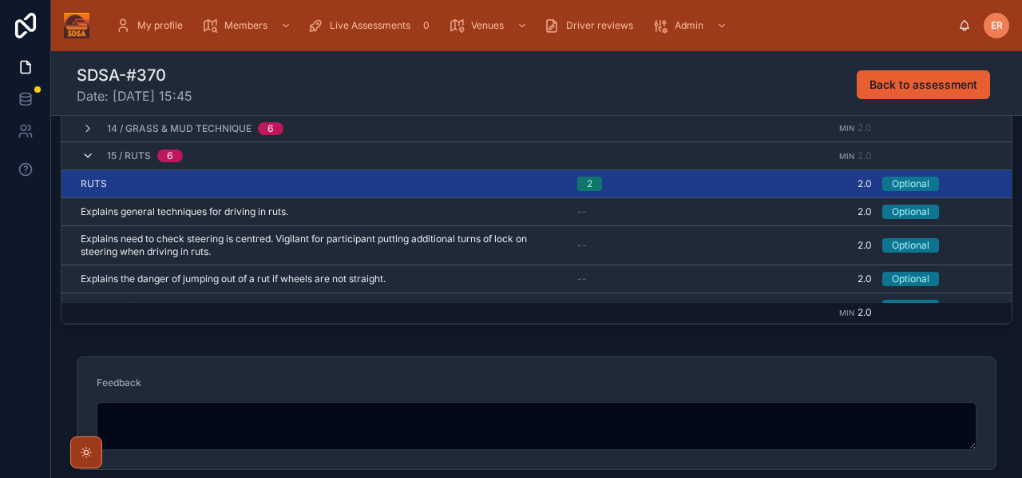
click at [89, 153] on icon at bounding box center [87, 155] width 13 height 13
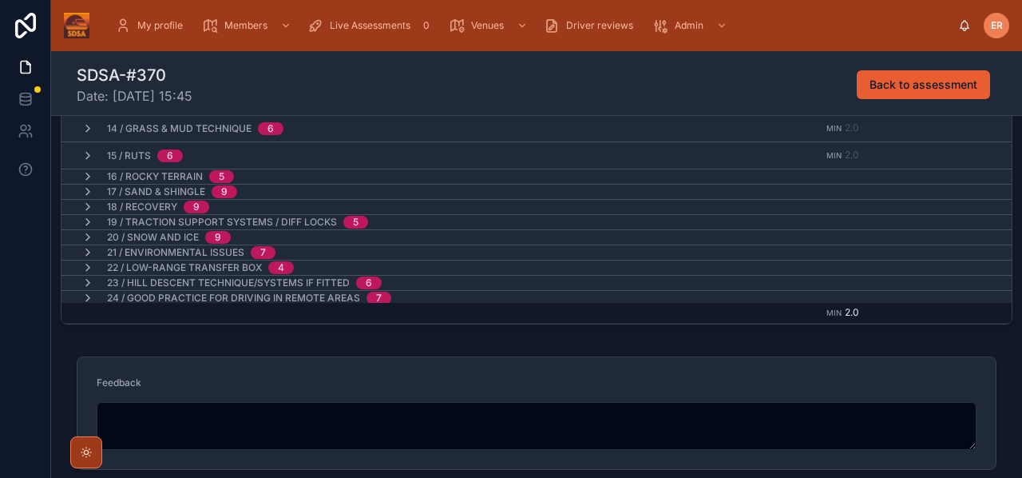
scroll to position [426, 0]
click at [85, 171] on icon at bounding box center [87, 177] width 13 height 13
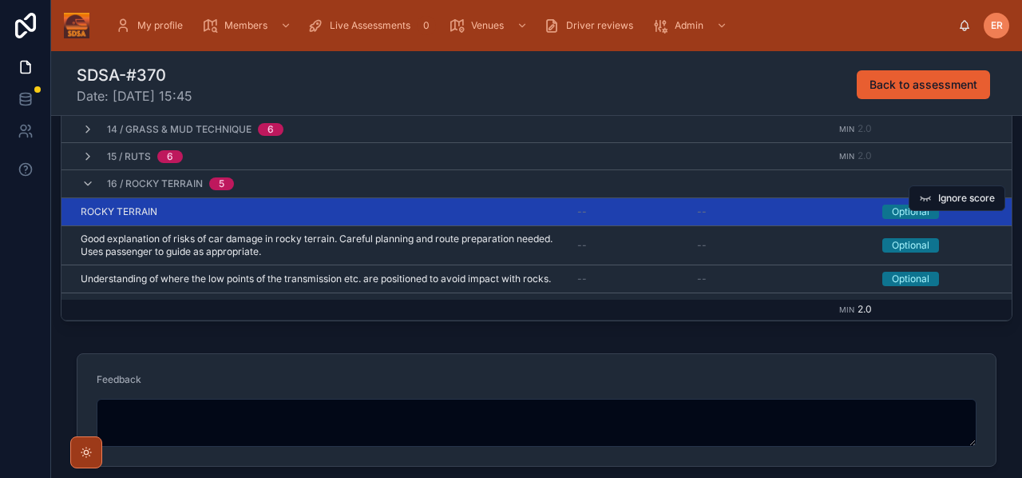
click at [305, 205] on div "ROCKY TERRAIN ROCKY TERRAIN" at bounding box center [320, 211] width 478 height 13
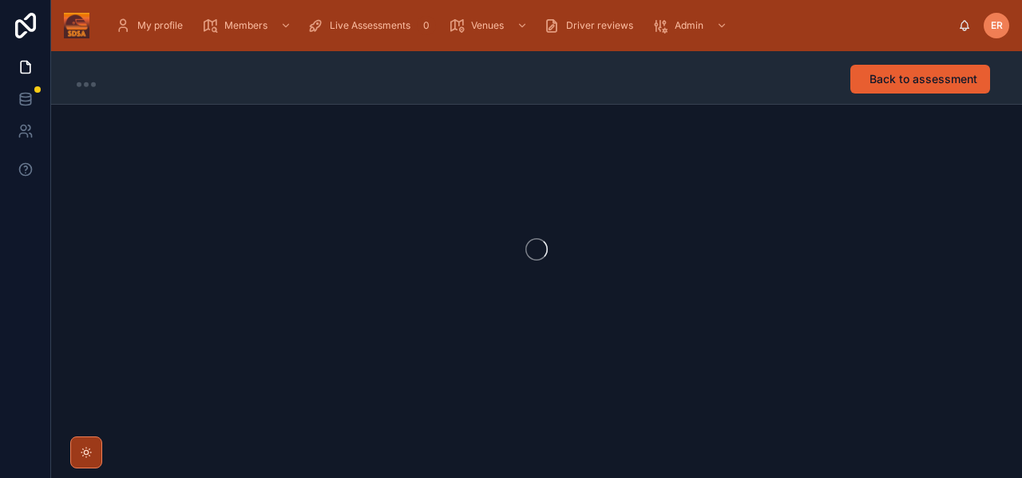
scroll to position [1, 0]
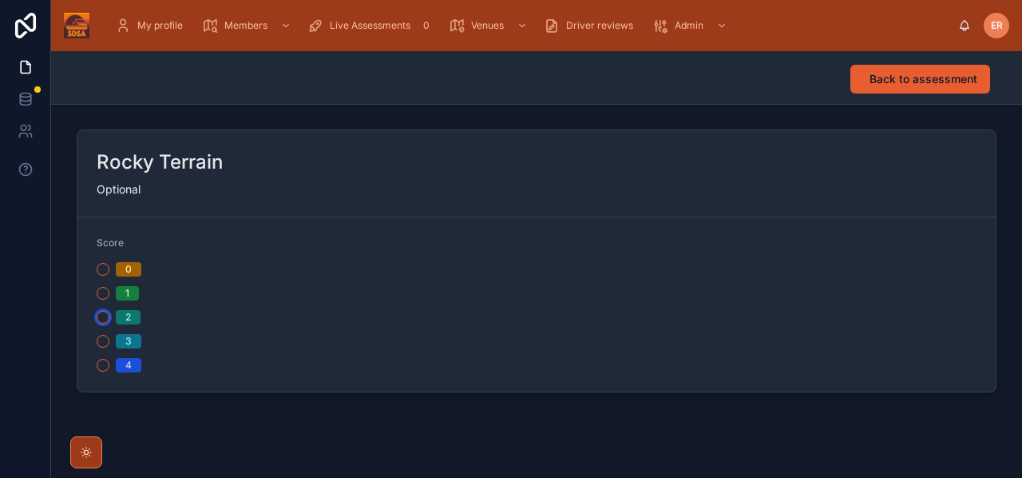
click at [107, 319] on button "2" at bounding box center [103, 317] width 13 height 13
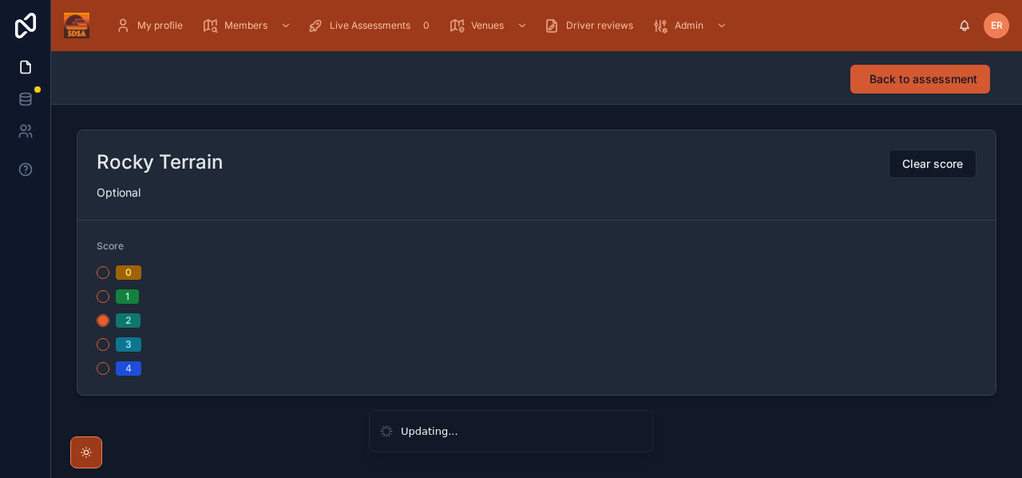
click at [927, 77] on span "Back to assessment" at bounding box center [924, 79] width 108 height 16
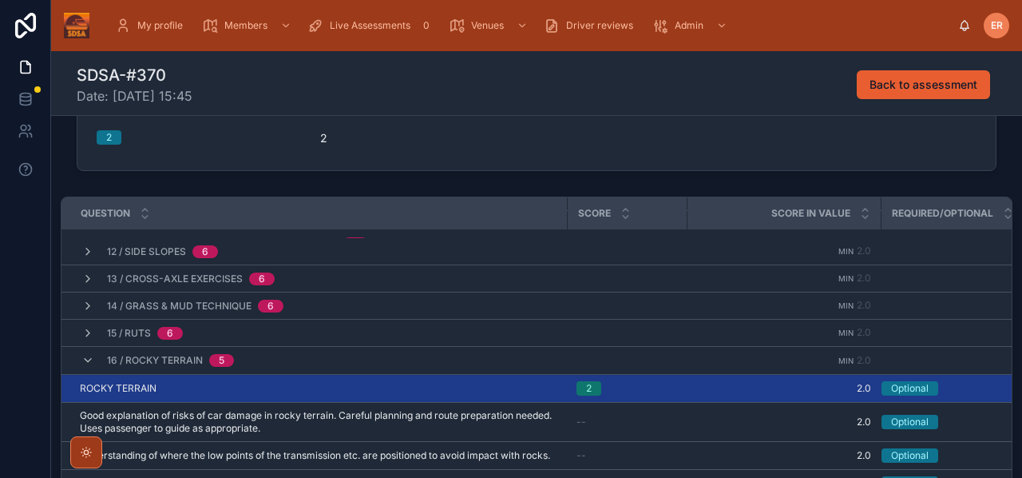
scroll to position [281, 6]
click at [93, 354] on icon at bounding box center [87, 360] width 13 height 13
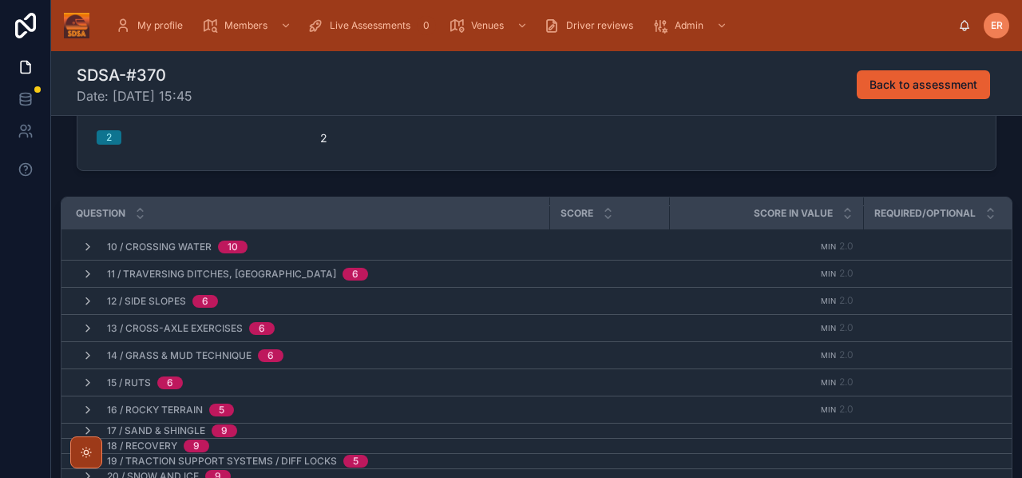
scroll to position [244, 6]
click at [88, 422] on icon at bounding box center [87, 428] width 13 height 13
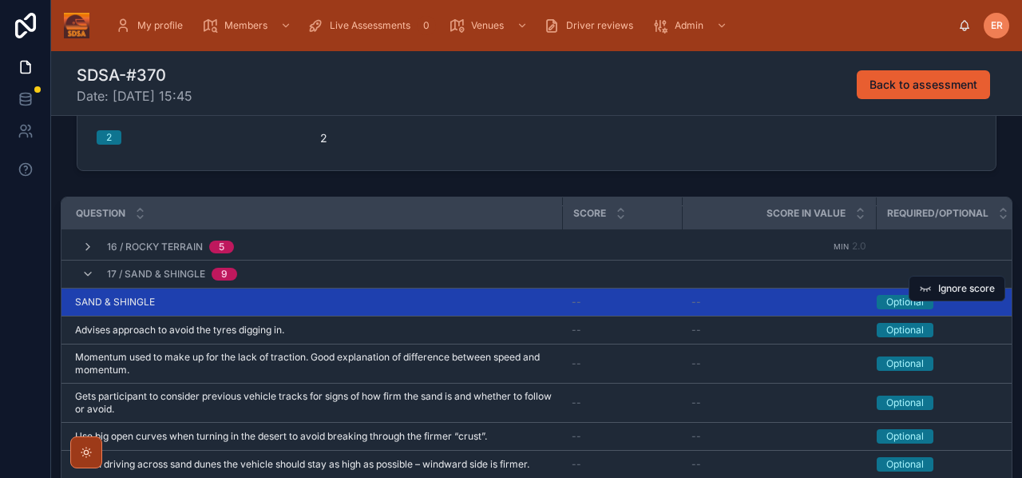
scroll to position [331, 6]
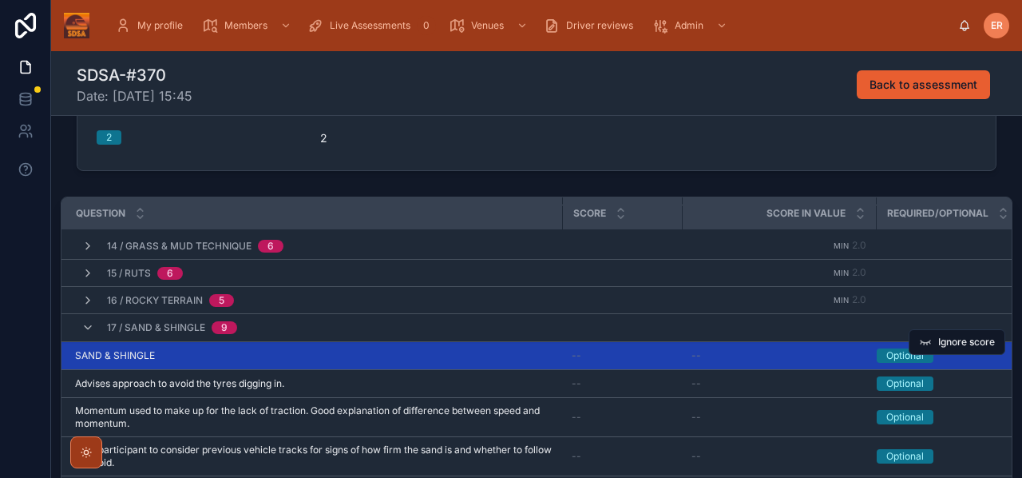
click at [487, 351] on div "SAND & SHINGLE SAND & SHINGLE" at bounding box center [314, 355] width 478 height 13
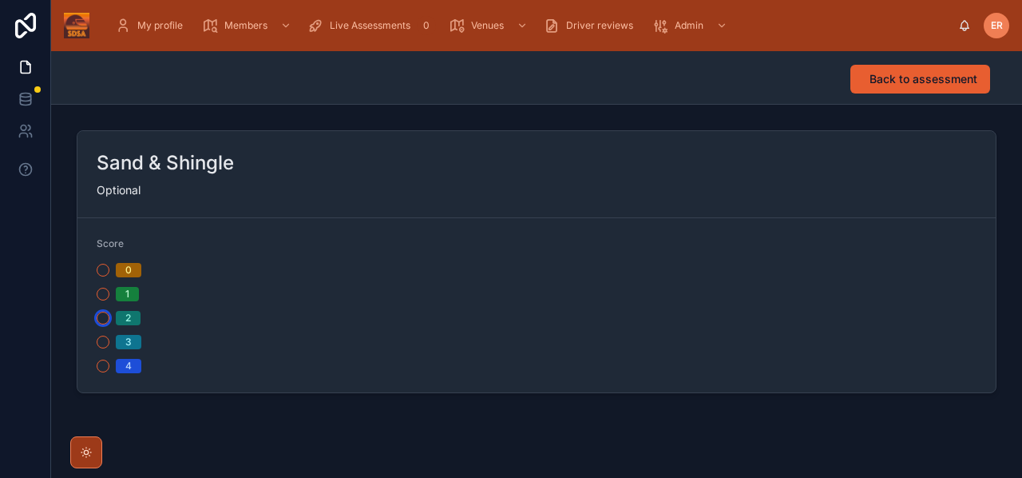
scroll to position [1, 0]
click at [100, 315] on button "2" at bounding box center [103, 317] width 13 height 13
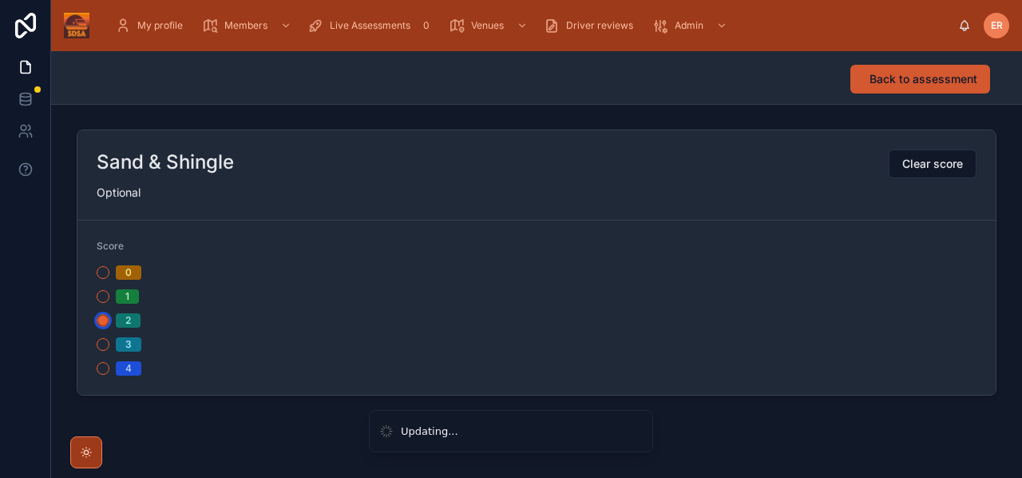
scroll to position [2, 0]
click at [926, 77] on span "Back to assessment" at bounding box center [924, 79] width 108 height 16
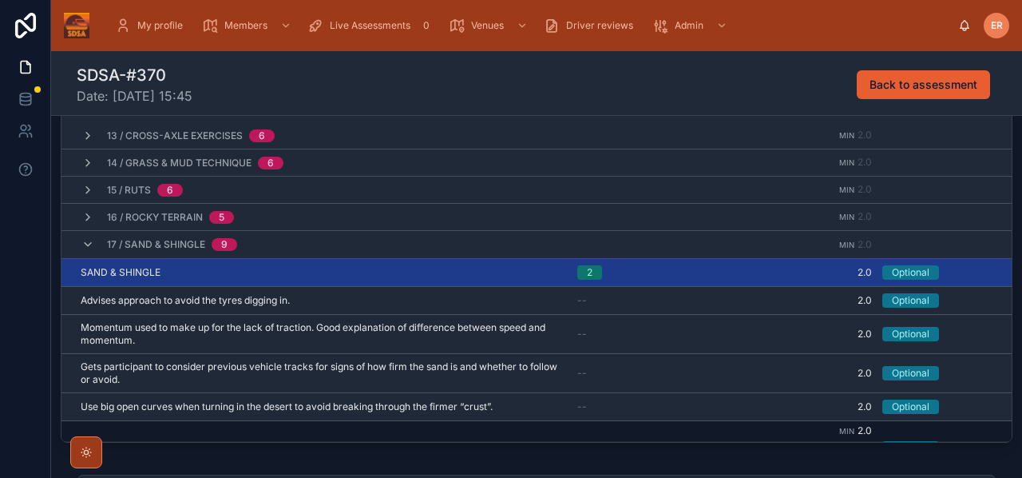
scroll to position [366, 0]
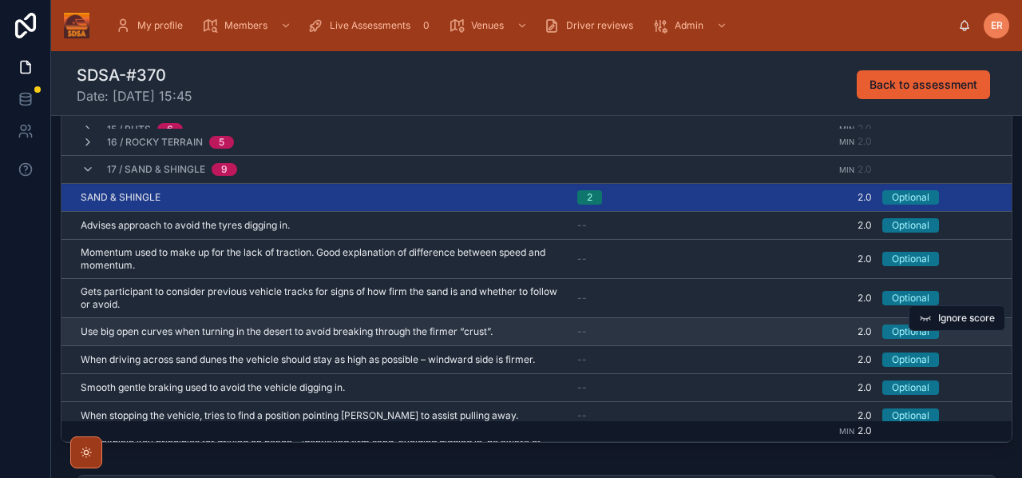
click at [901, 327] on div "Optional" at bounding box center [911, 331] width 38 height 14
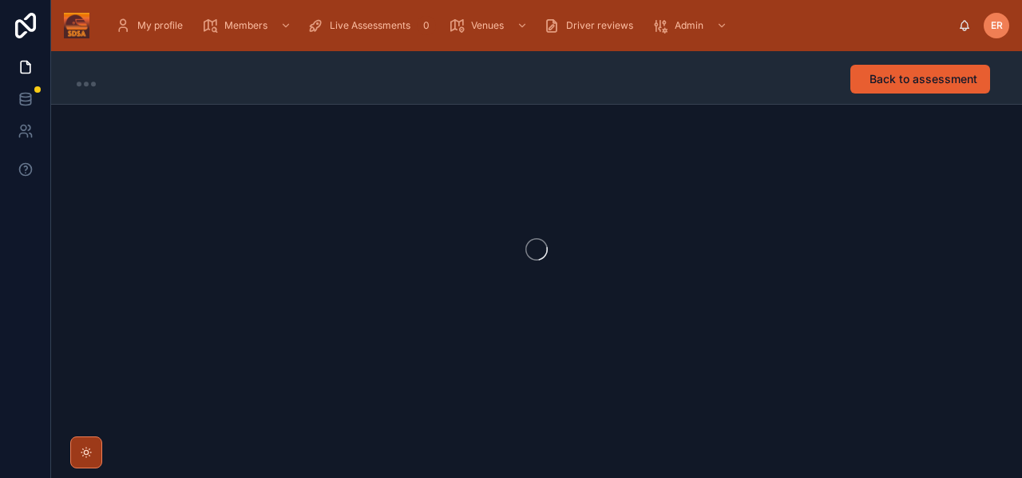
scroll to position [1, 0]
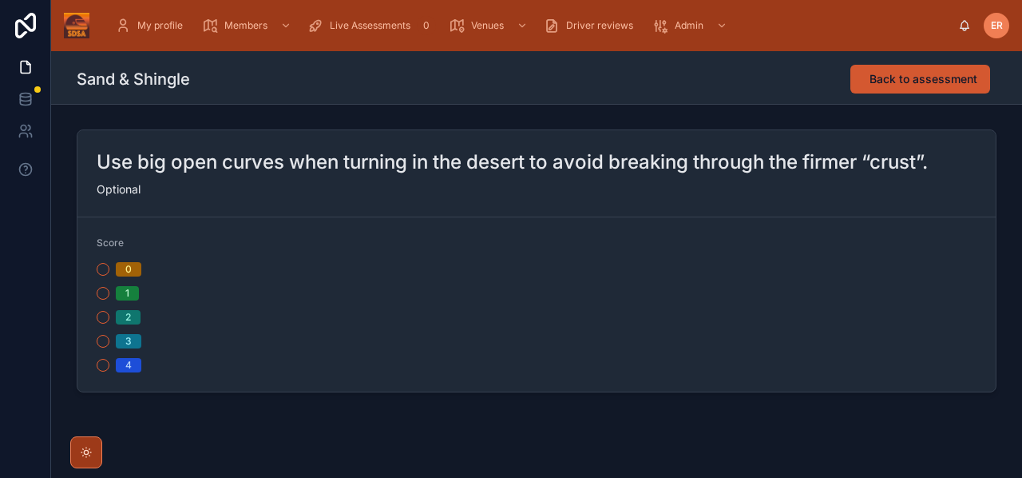
click at [892, 83] on span "Back to assessment" at bounding box center [924, 79] width 108 height 16
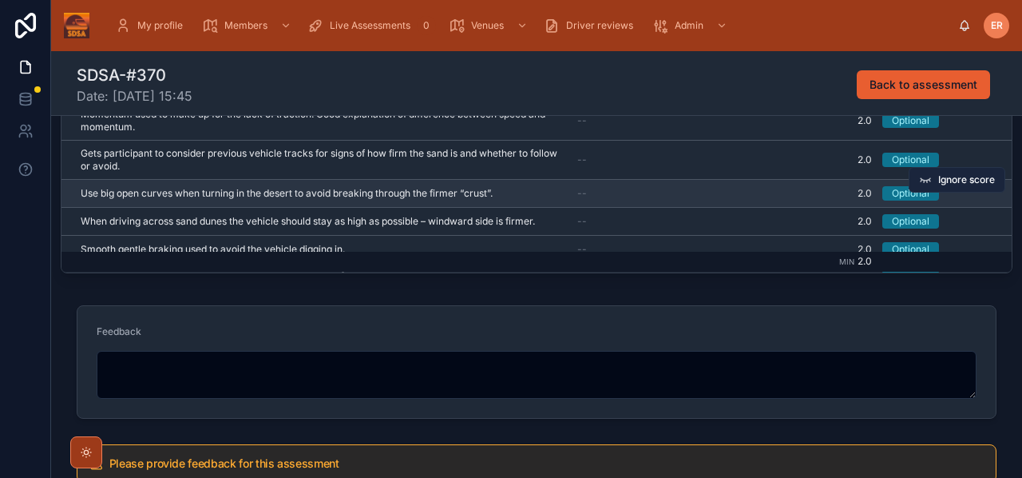
click at [966, 173] on span "Ignore score" at bounding box center [966, 179] width 57 height 13
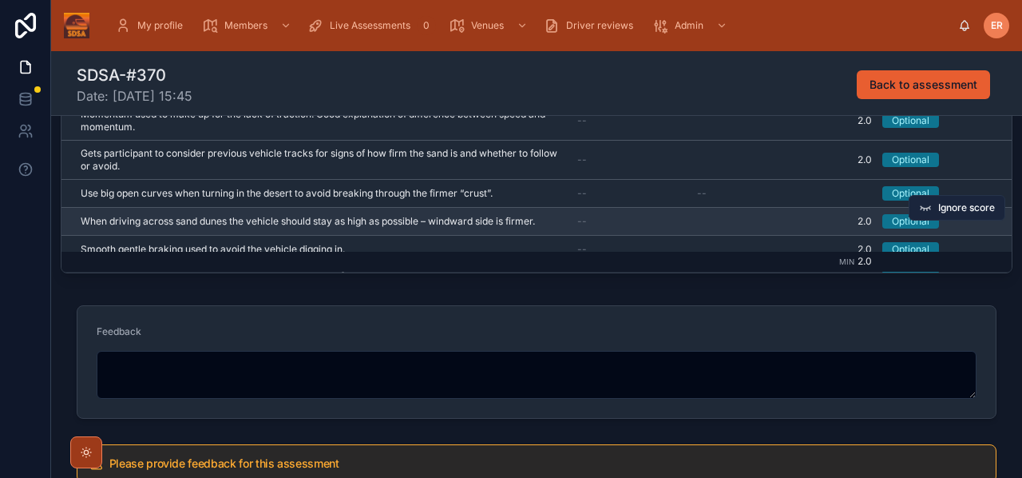
click at [959, 205] on span "Ignore score" at bounding box center [966, 207] width 57 height 13
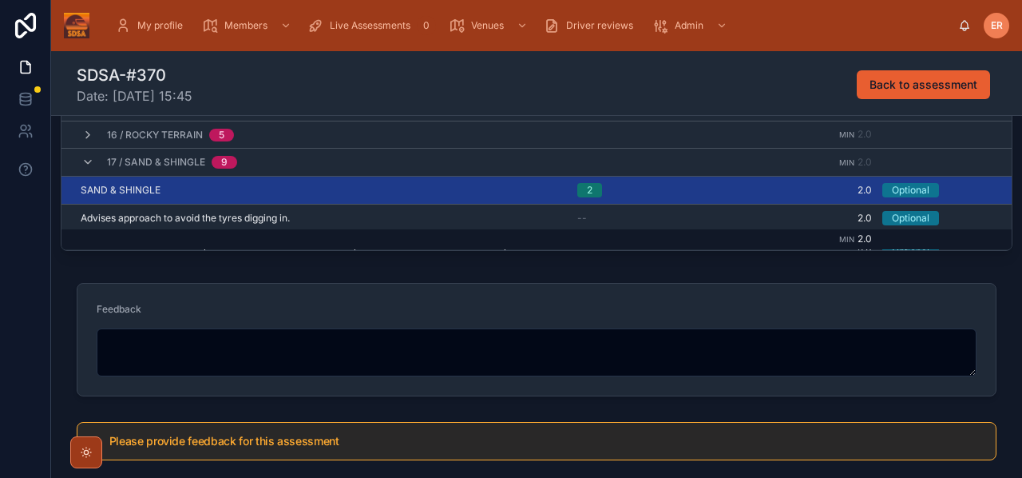
scroll to position [194, 0]
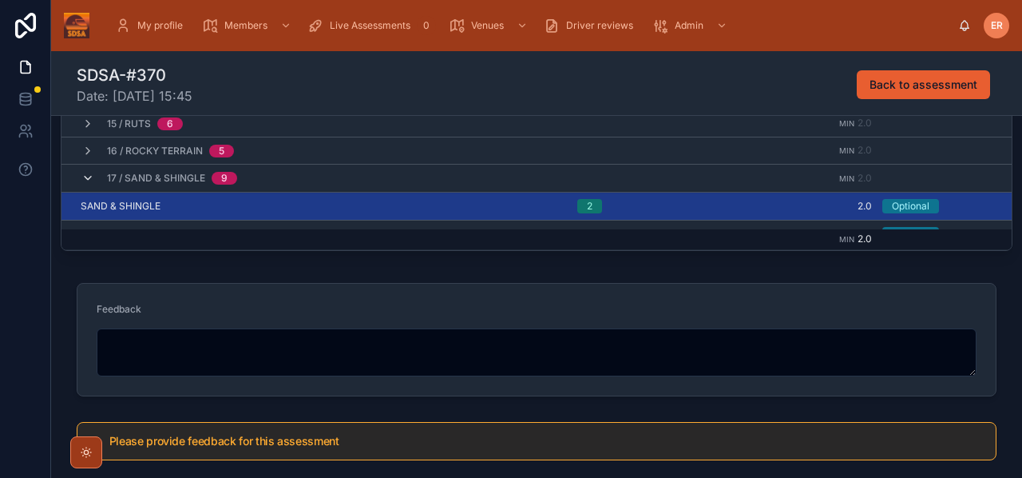
click at [84, 174] on icon at bounding box center [87, 178] width 13 height 13
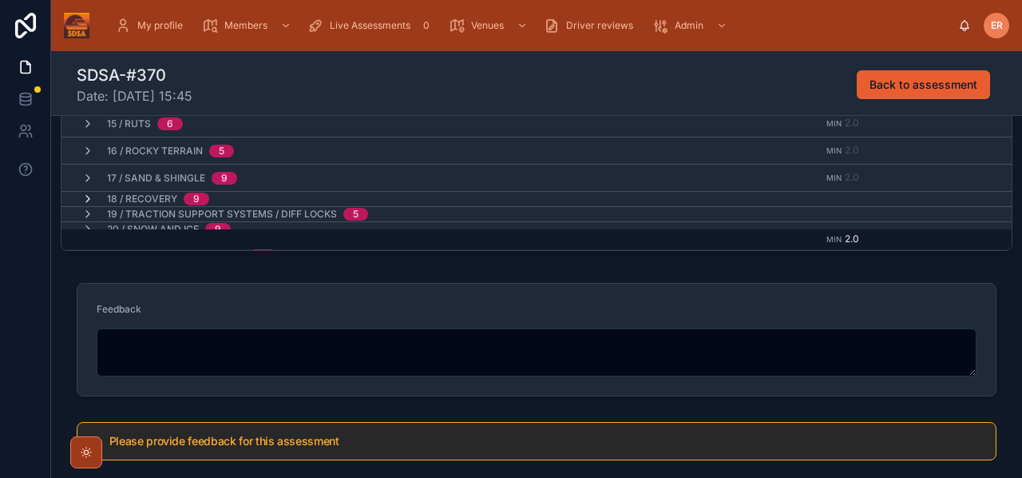
click at [84, 192] on icon at bounding box center [87, 198] width 13 height 13
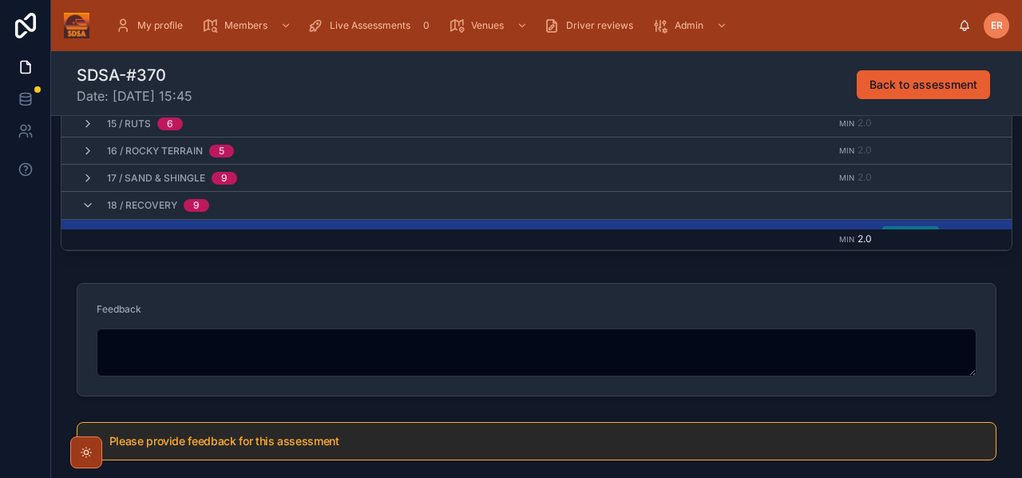
scroll to position [232, 0]
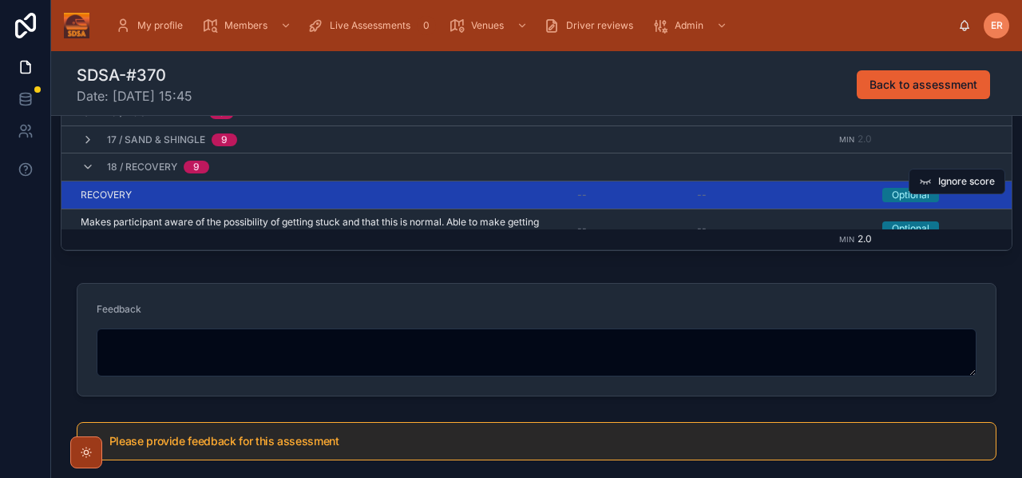
click at [264, 188] on div "RECOVERY RECOVERY" at bounding box center [320, 194] width 478 height 13
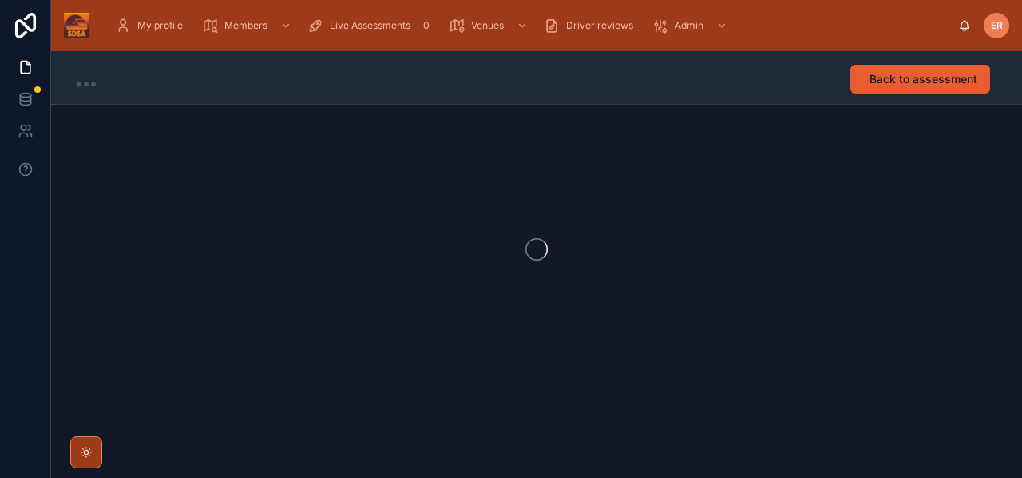
scroll to position [1, 0]
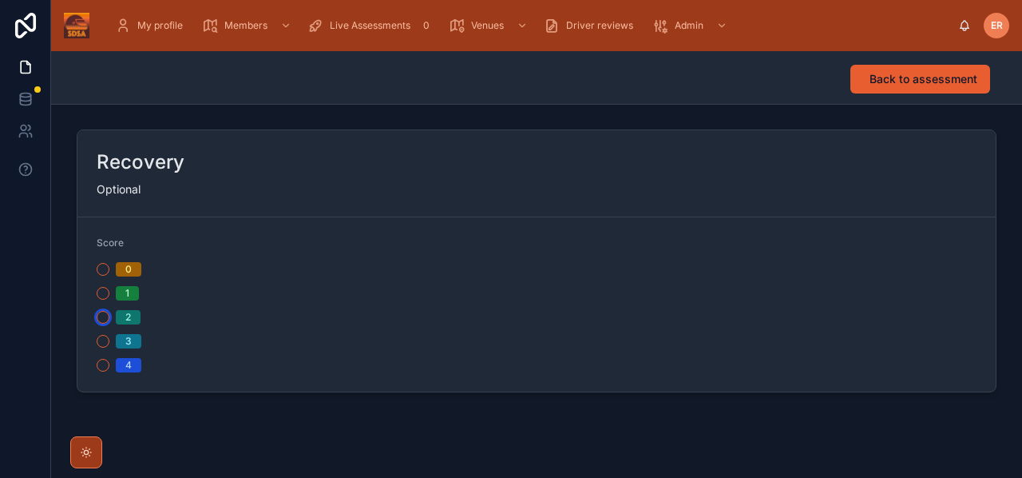
click at [104, 318] on button "2" at bounding box center [103, 317] width 13 height 13
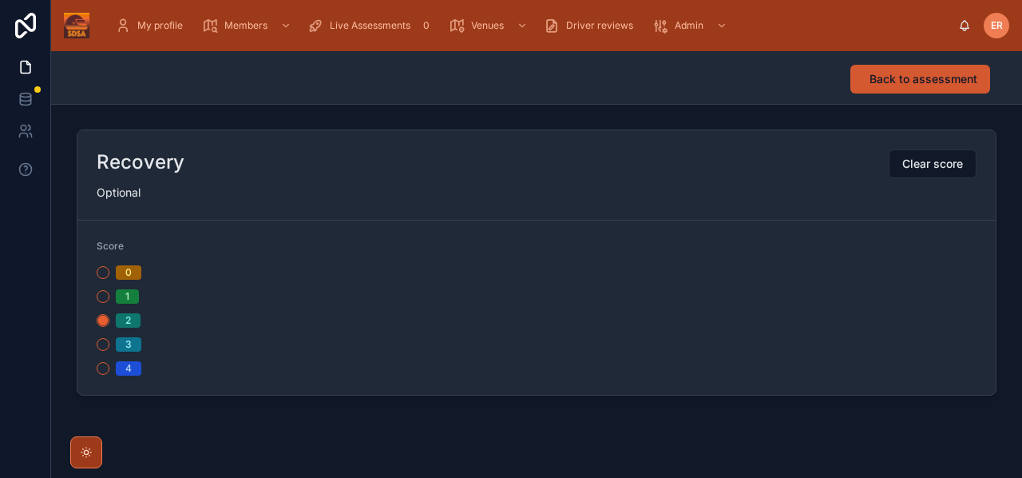
click at [927, 81] on span "Back to assessment" at bounding box center [924, 79] width 108 height 16
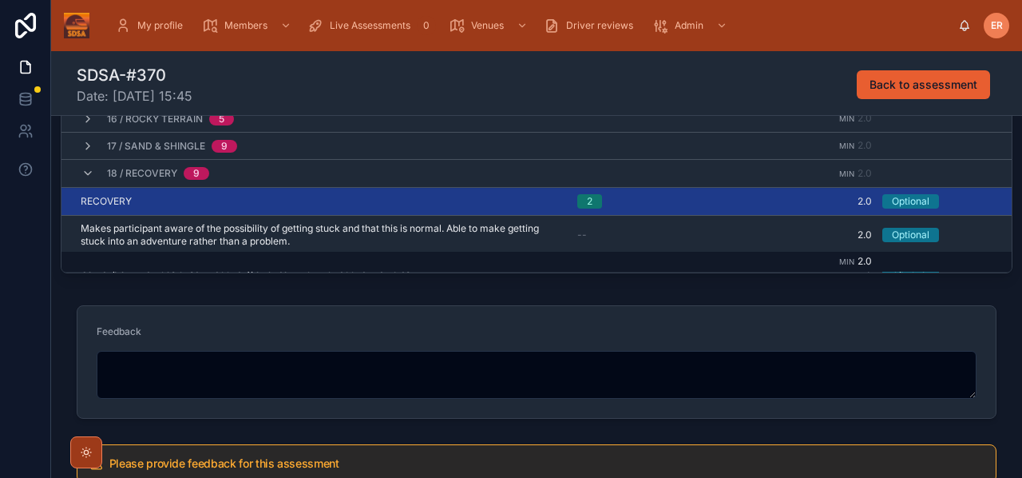
scroll to position [470, 0]
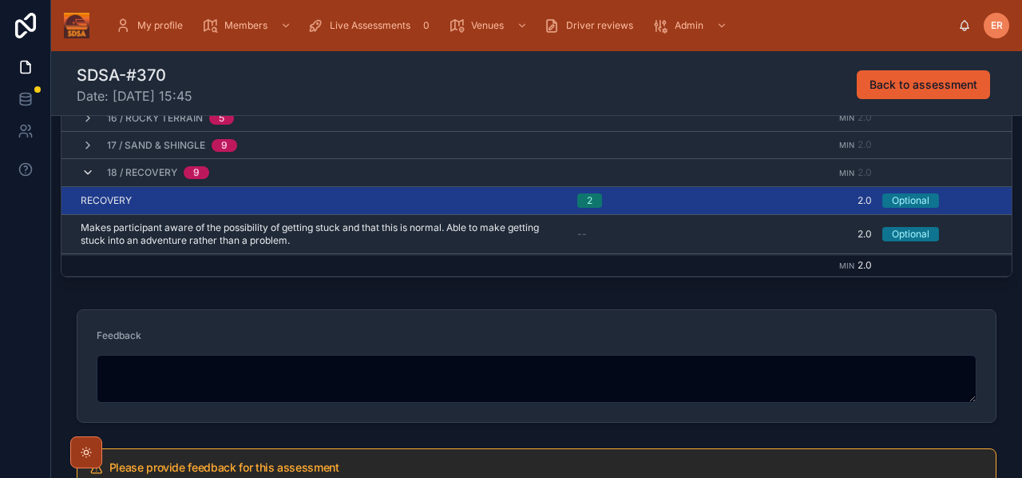
click at [92, 166] on icon at bounding box center [87, 172] width 13 height 13
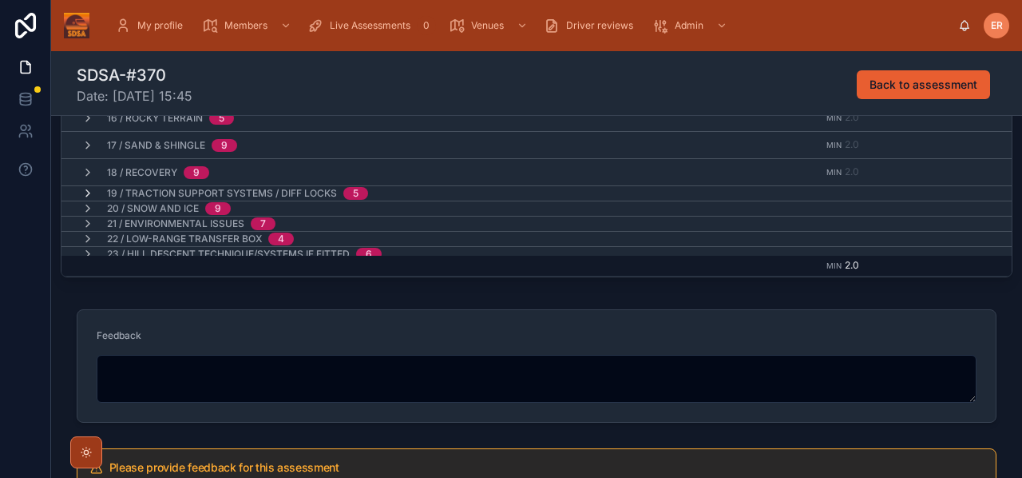
click at [88, 187] on icon at bounding box center [87, 193] width 13 height 13
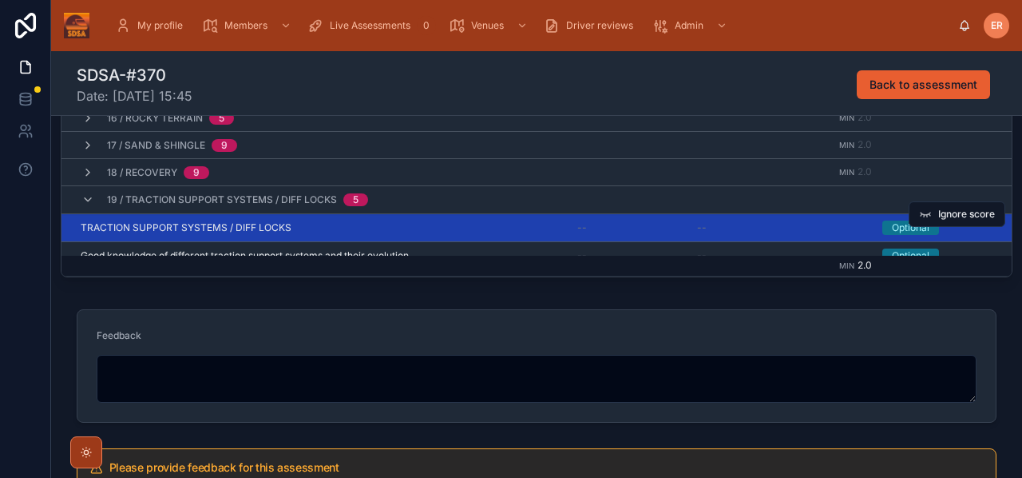
click at [422, 221] on div "TRACTION SUPPORT SYSTEMS / DIFF LOCKS TRACTION SUPPORT SYSTEMS / DIFF LOCKS" at bounding box center [320, 227] width 478 height 13
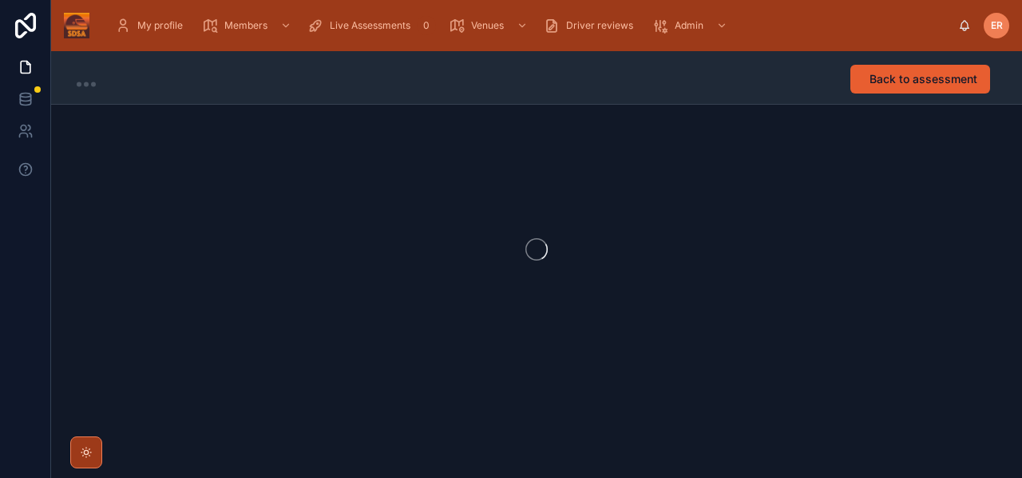
scroll to position [1, 0]
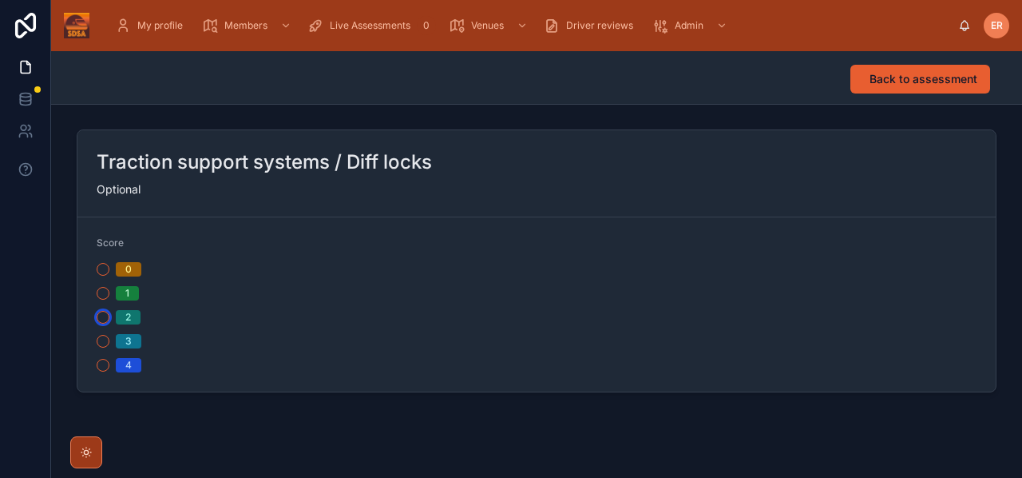
click at [105, 315] on button "2" at bounding box center [103, 317] width 13 height 13
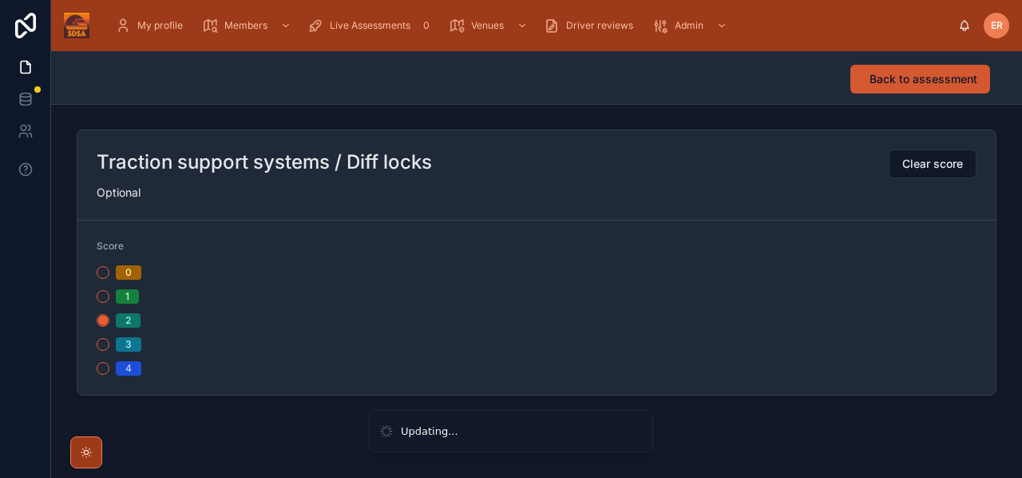
click at [883, 84] on span "Back to assessment" at bounding box center [924, 79] width 108 height 16
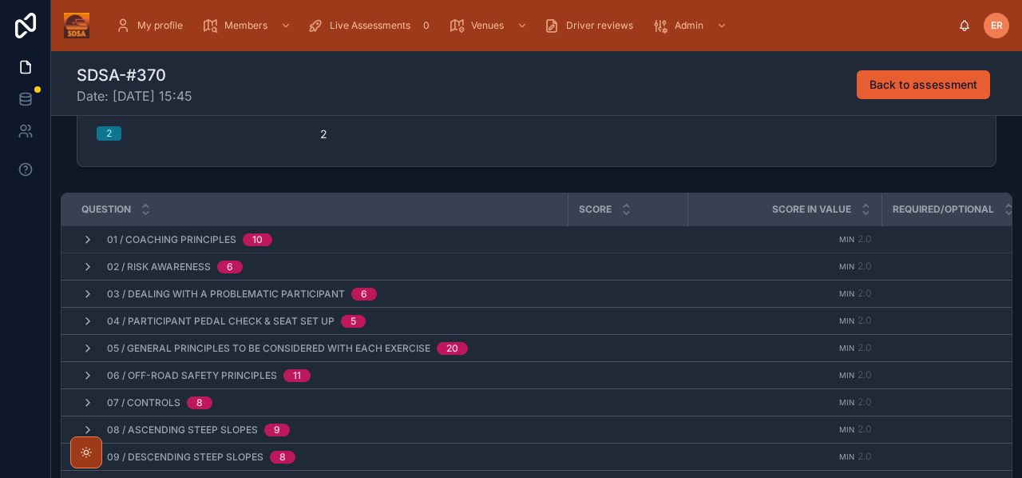
scroll to position [222, 0]
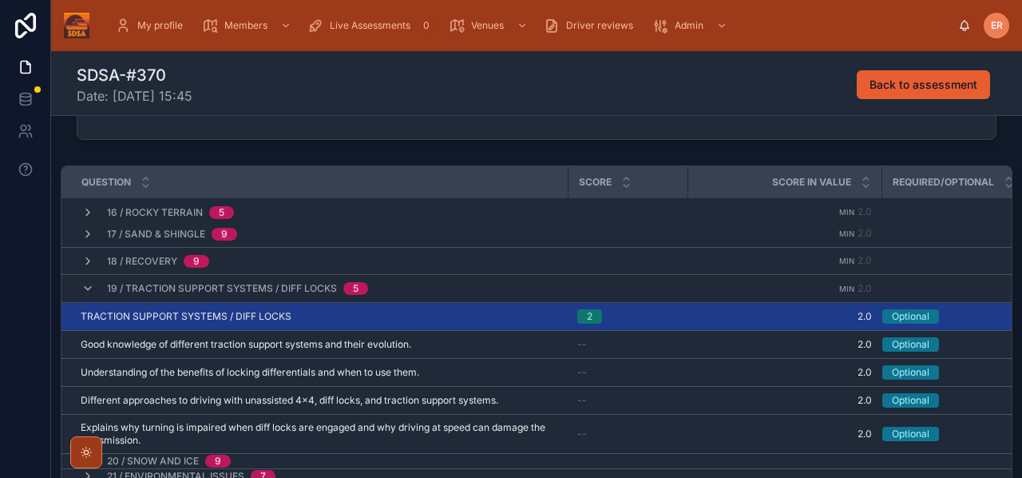
click at [85, 293] on div "19 / Traction support systems / Diff locks 5" at bounding box center [224, 289] width 287 height 26
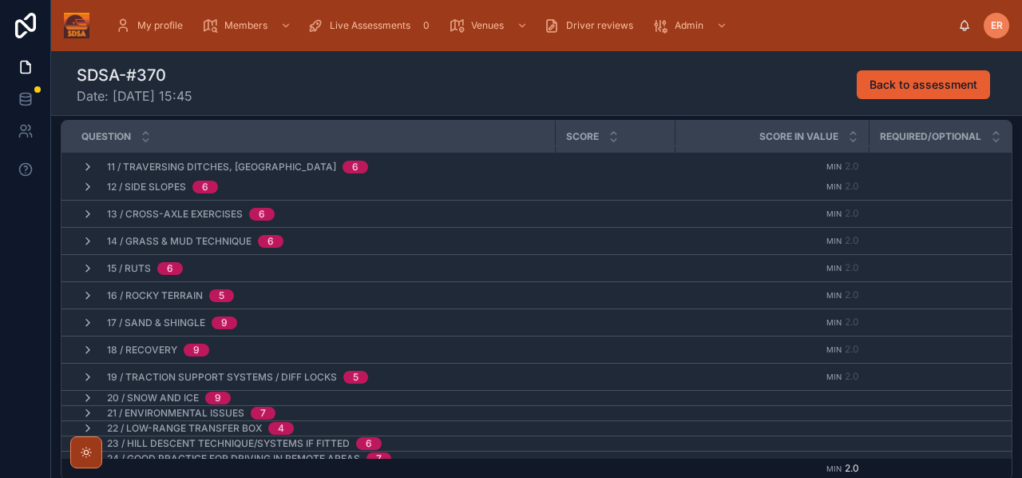
scroll to position [273, 0]
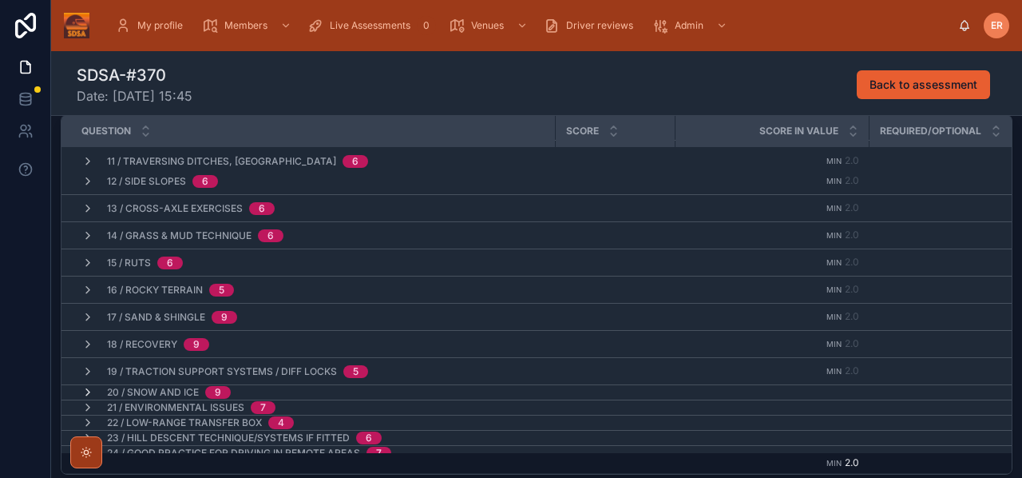
click at [91, 386] on icon at bounding box center [87, 392] width 13 height 13
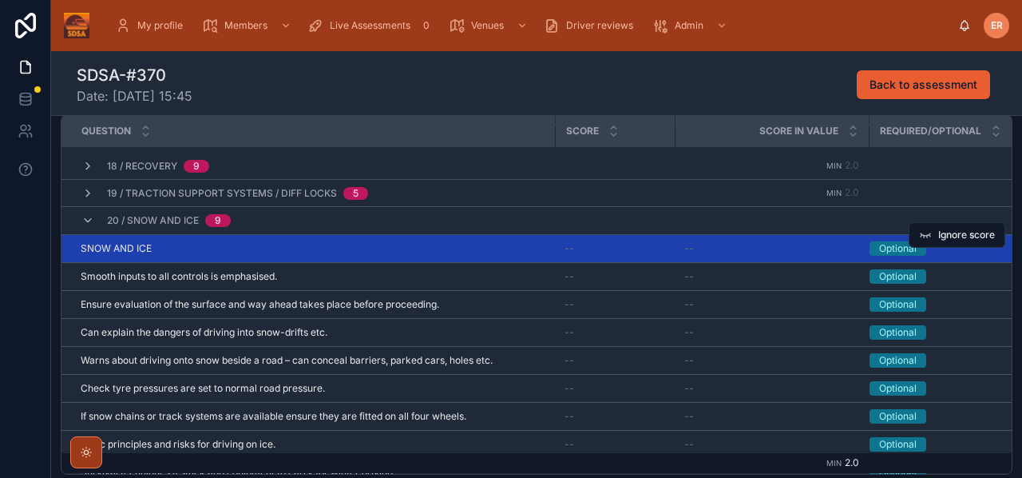
scroll to position [419, 0]
click at [406, 244] on div "SNOW AND ICE SNOW AND ICE" at bounding box center [313, 247] width 465 height 13
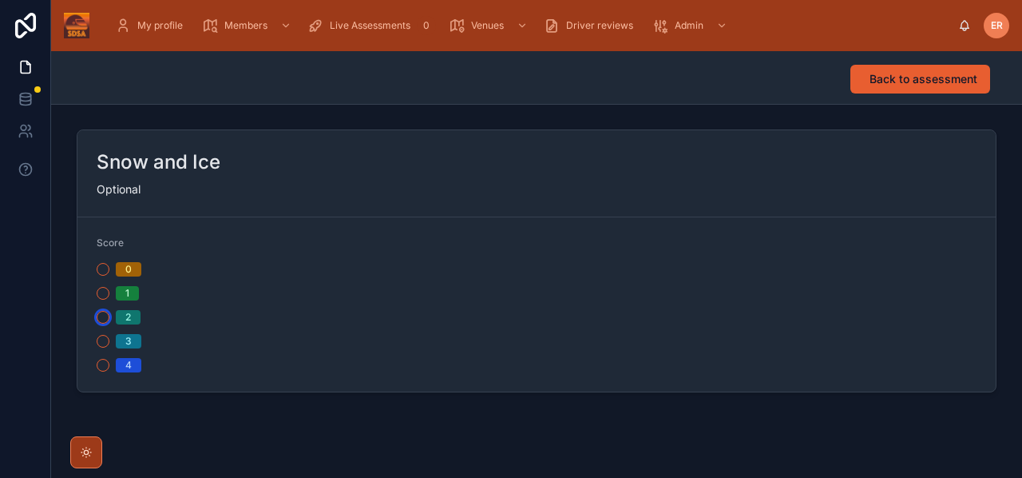
drag, startPoint x: 108, startPoint y: 316, endPoint x: 151, endPoint y: 314, distance: 43.2
click at [107, 316] on button "2" at bounding box center [103, 317] width 13 height 13
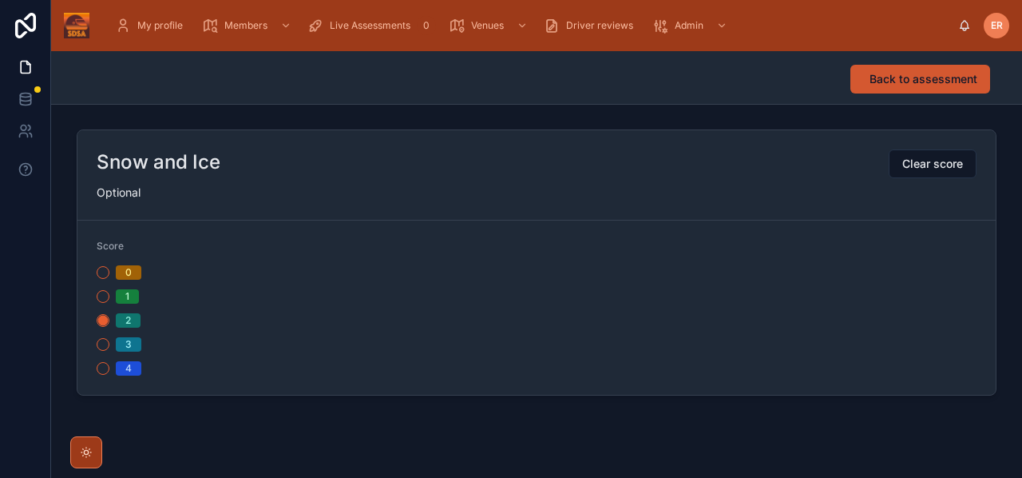
click at [919, 85] on span "Back to assessment" at bounding box center [924, 79] width 108 height 16
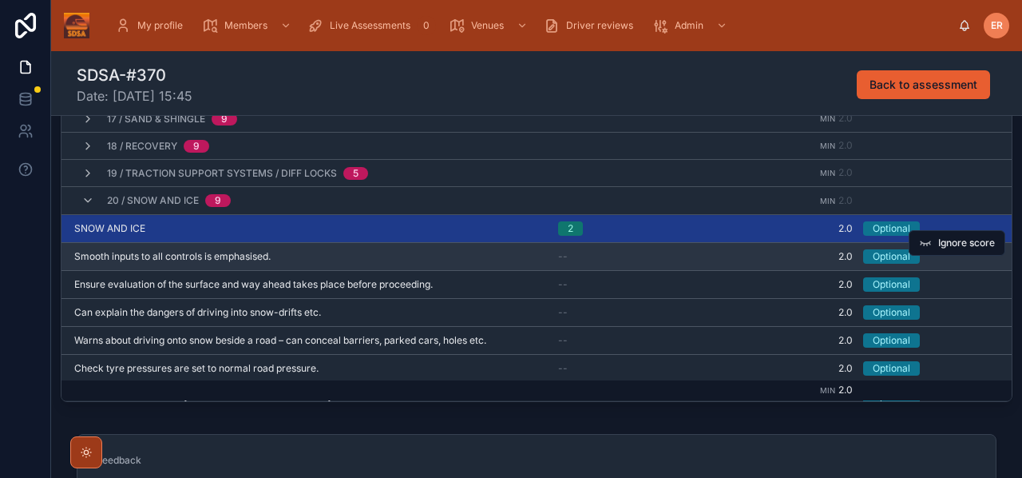
scroll to position [375, 8]
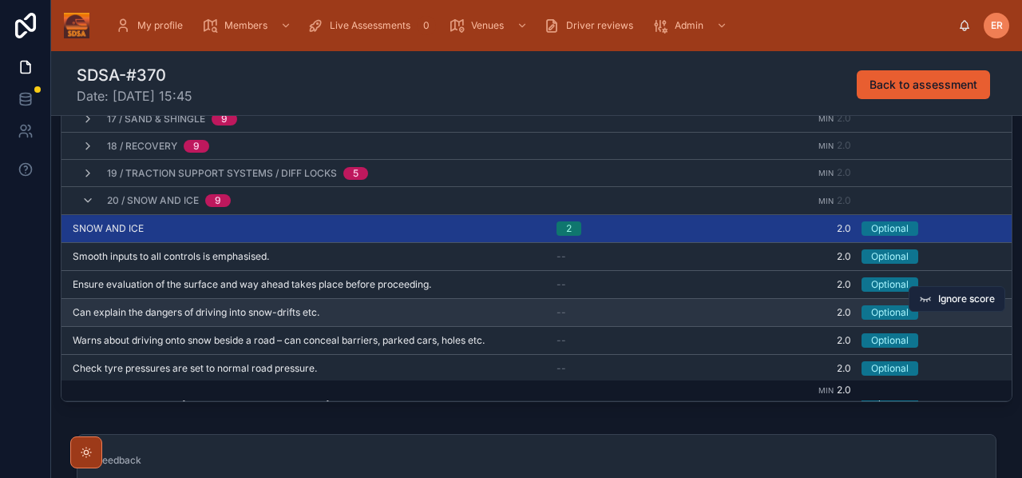
click at [942, 292] on span "Ignore score" at bounding box center [966, 298] width 57 height 13
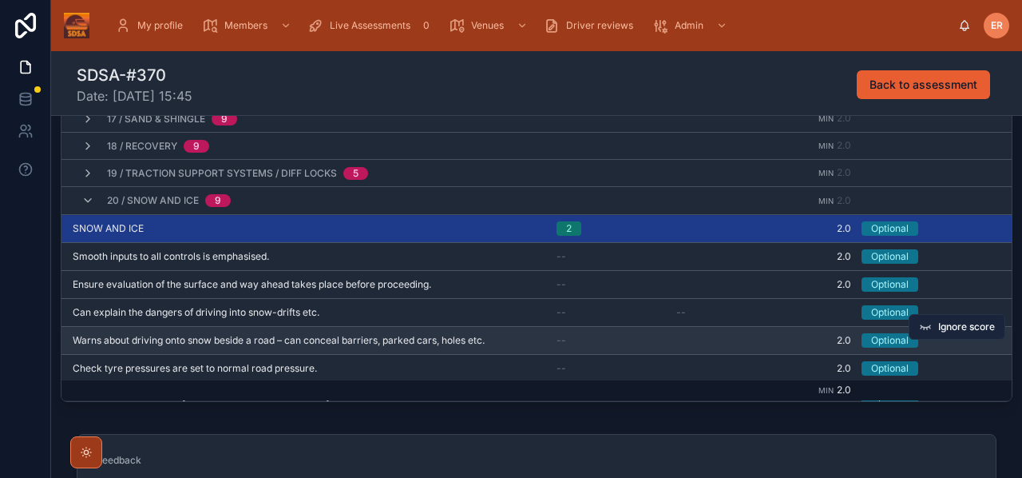
click at [962, 323] on span "Ignore score" at bounding box center [966, 326] width 57 height 13
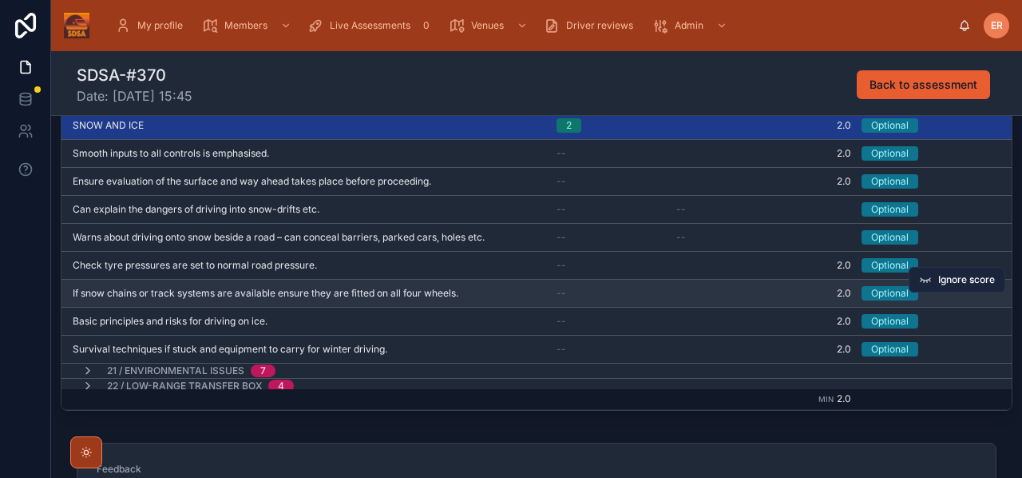
scroll to position [466, 8]
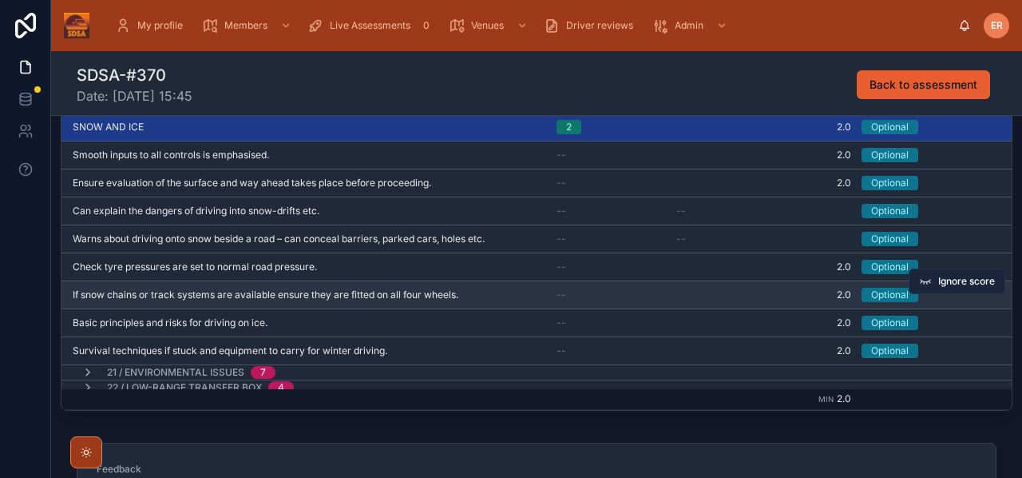
click at [946, 284] on button "Ignore score" at bounding box center [957, 281] width 97 height 26
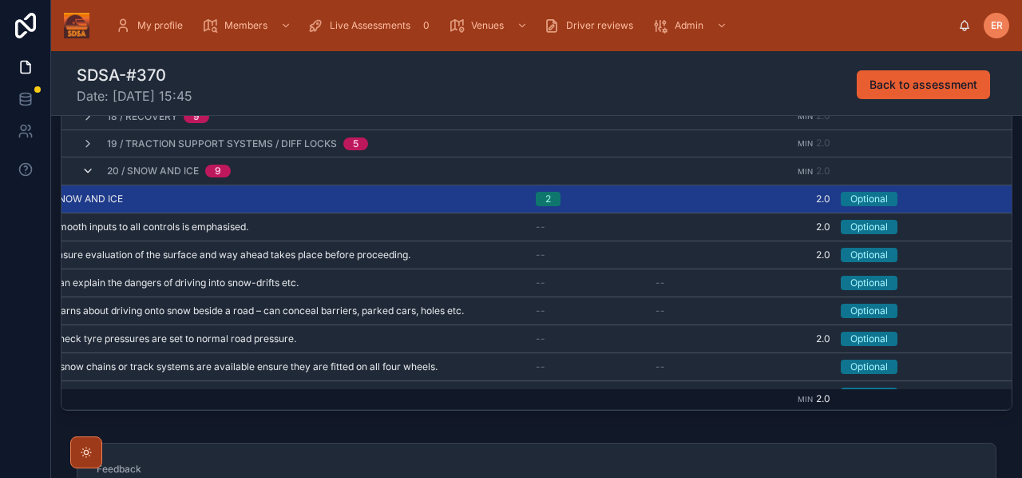
click at [87, 165] on icon at bounding box center [87, 171] width 13 height 13
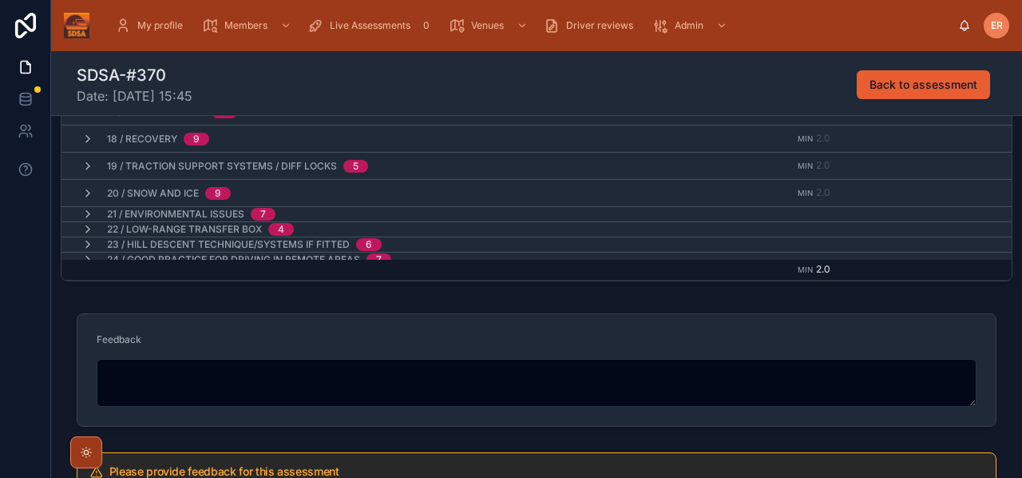
scroll to position [478, 0]
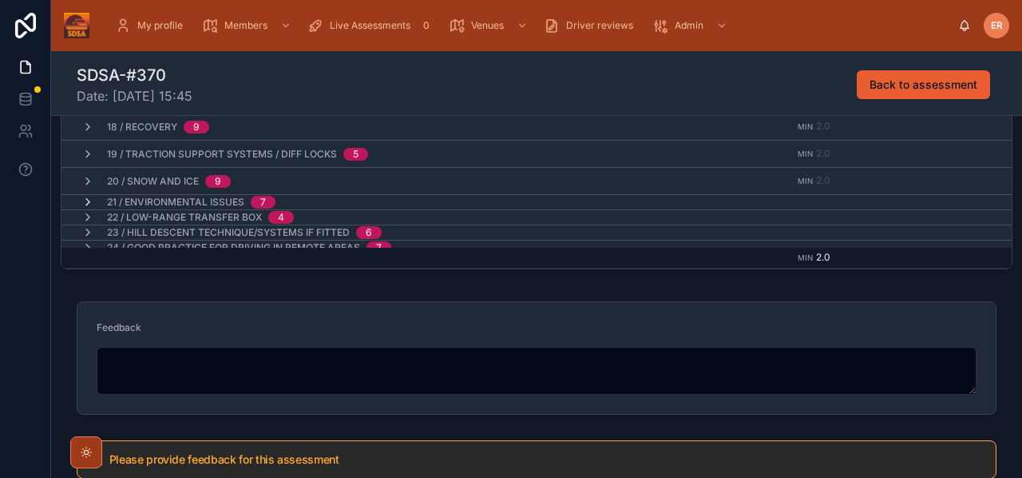
click at [82, 196] on icon at bounding box center [87, 202] width 13 height 13
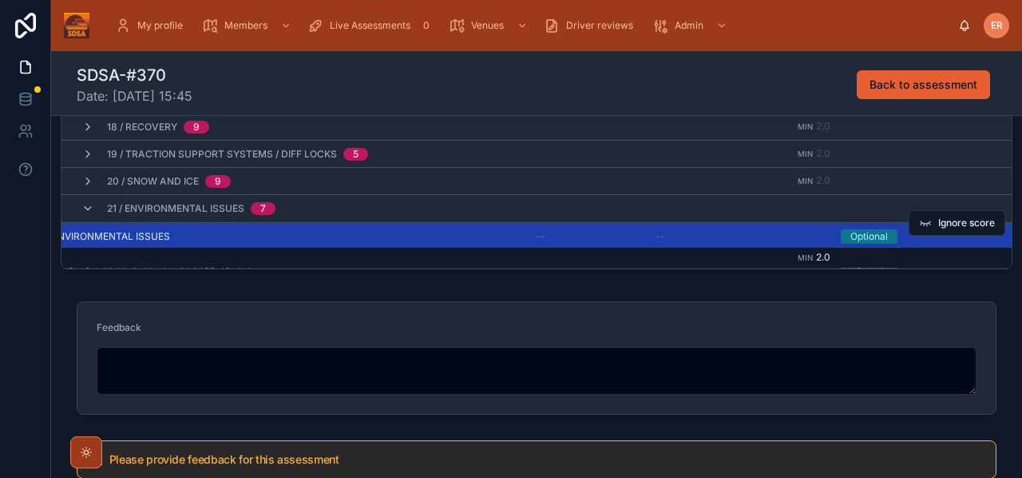
click at [268, 230] on div "ENVIRONMENTAL ISSUES ENVIRONMENTAL ISSUES" at bounding box center [284, 236] width 465 height 13
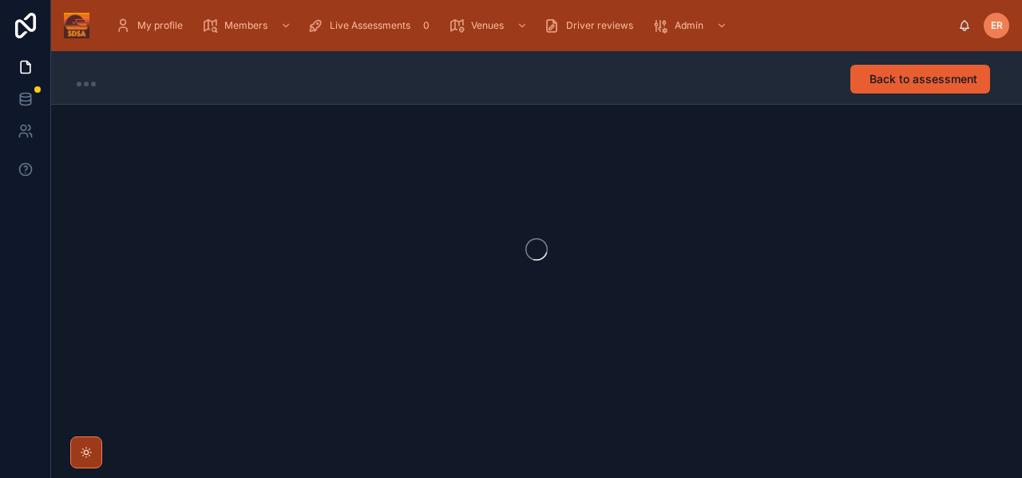
scroll to position [1, 0]
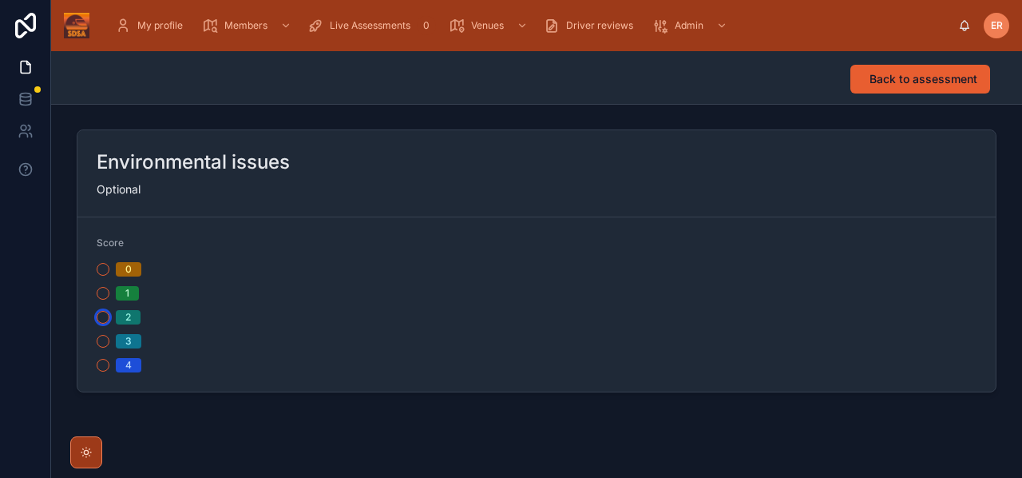
click at [101, 319] on button "2" at bounding box center [103, 317] width 13 height 13
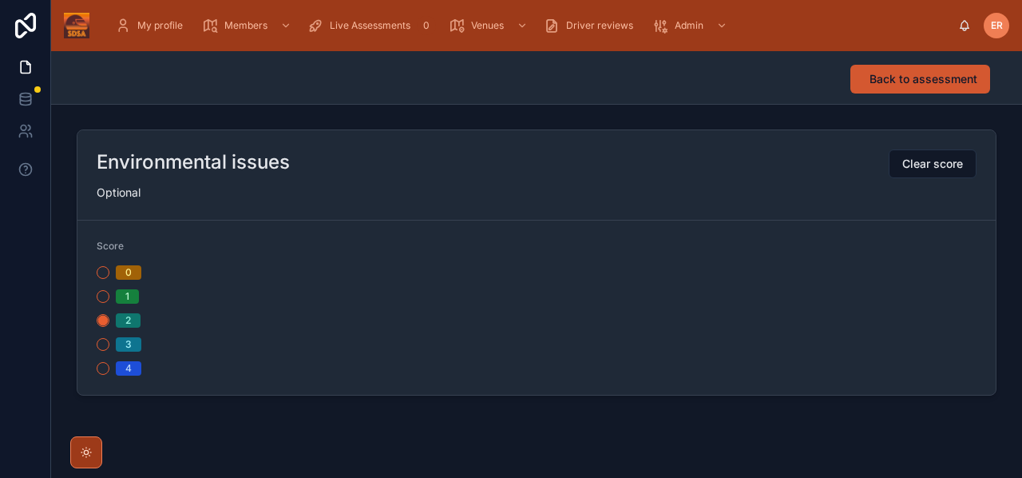
click at [880, 85] on span "Back to assessment" at bounding box center [924, 79] width 108 height 16
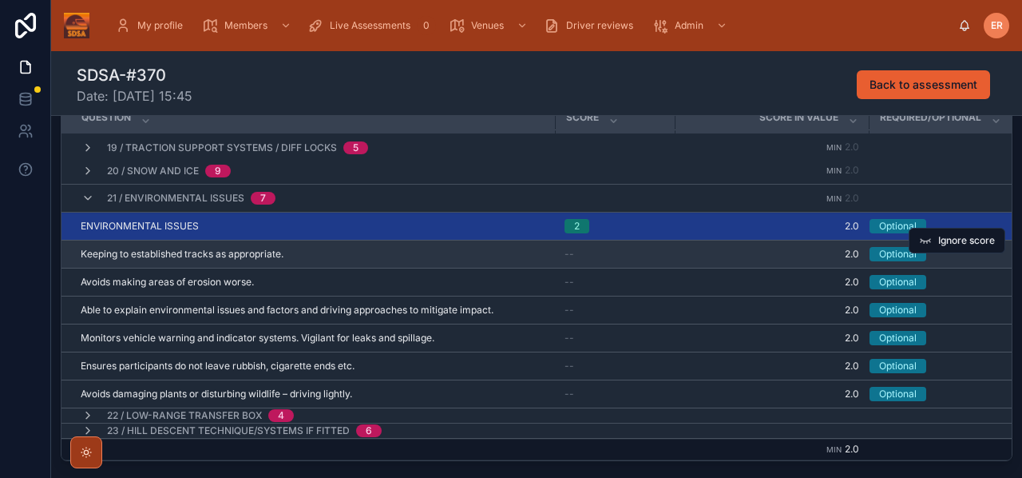
scroll to position [454, 0]
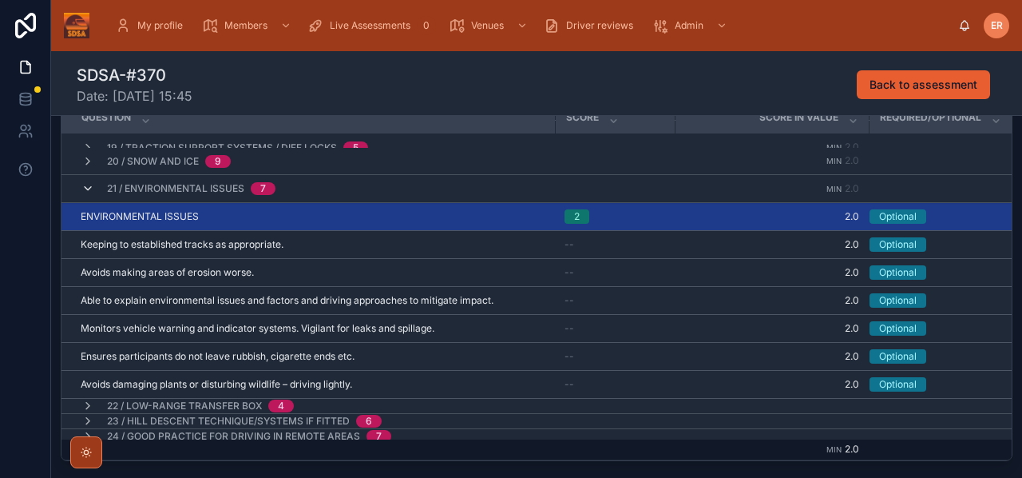
click at [87, 189] on icon at bounding box center [87, 188] width 13 height 13
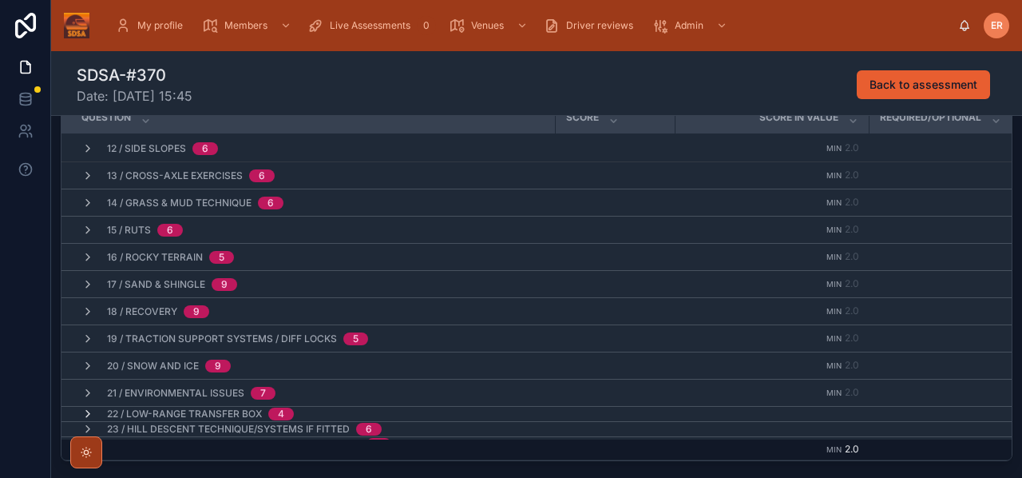
click at [89, 407] on icon at bounding box center [87, 413] width 13 height 13
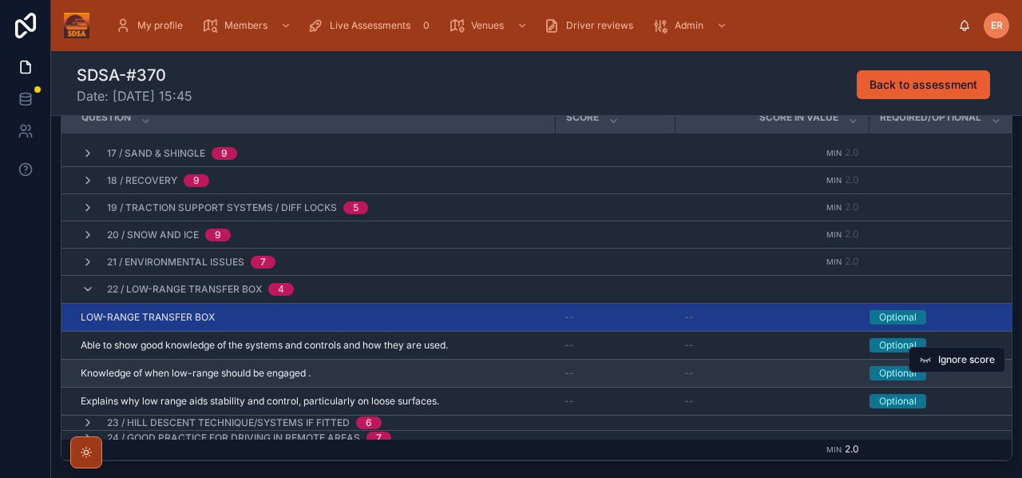
scroll to position [303, 0]
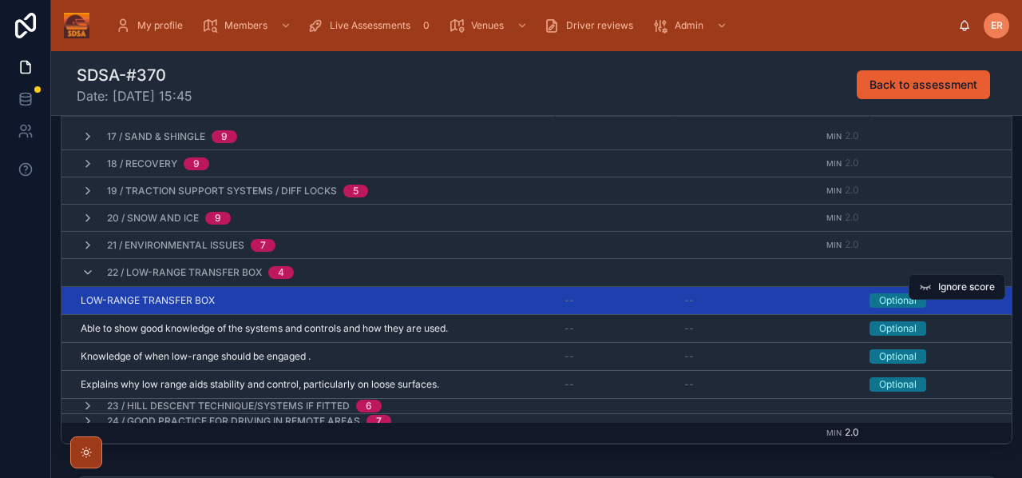
click at [331, 299] on div "LOW-RANGE TRANSFER BOX LOW-RANGE TRANSFER BOX" at bounding box center [313, 300] width 465 height 13
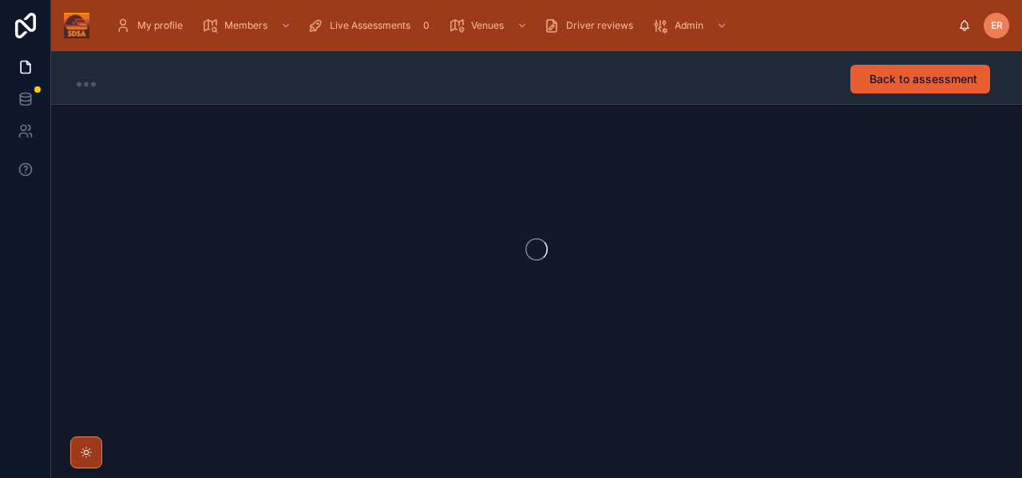
scroll to position [1, 0]
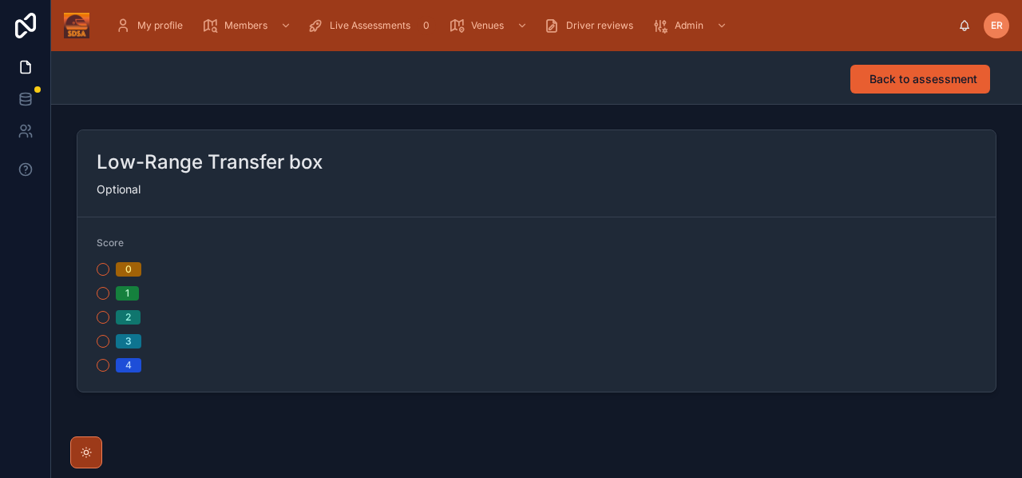
click at [103, 323] on div "2" at bounding box center [314, 317] width 434 height 14
click at [101, 322] on button "2" at bounding box center [103, 317] width 13 height 13
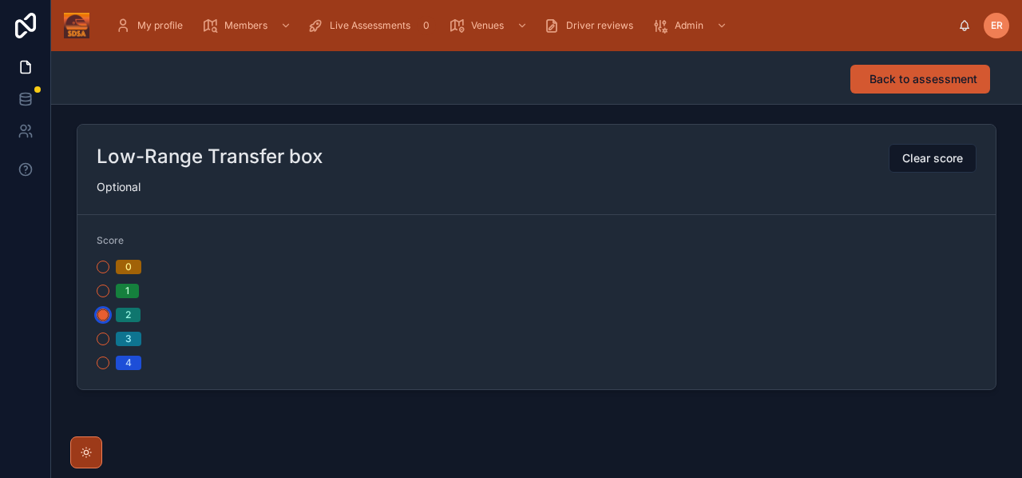
scroll to position [9, 0]
click at [930, 76] on span "Back to assessment" at bounding box center [924, 79] width 108 height 16
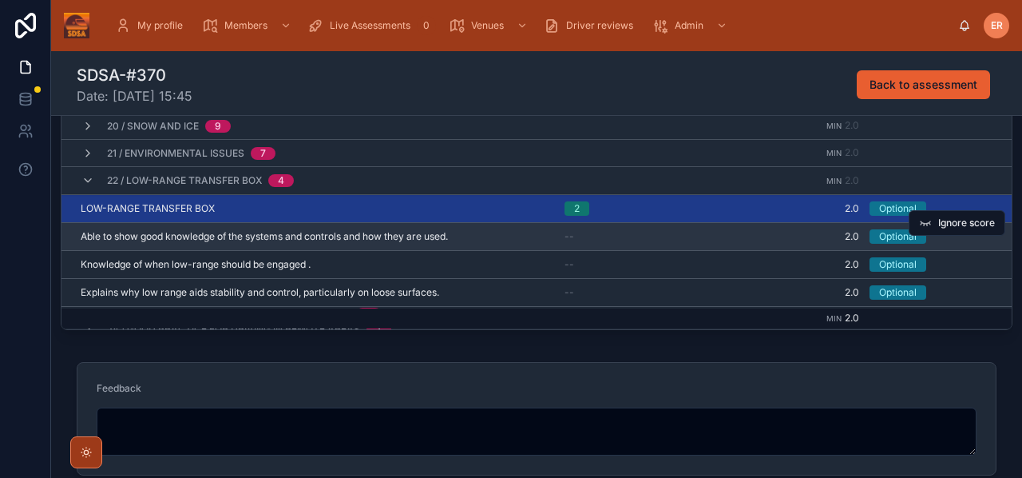
scroll to position [418, 0]
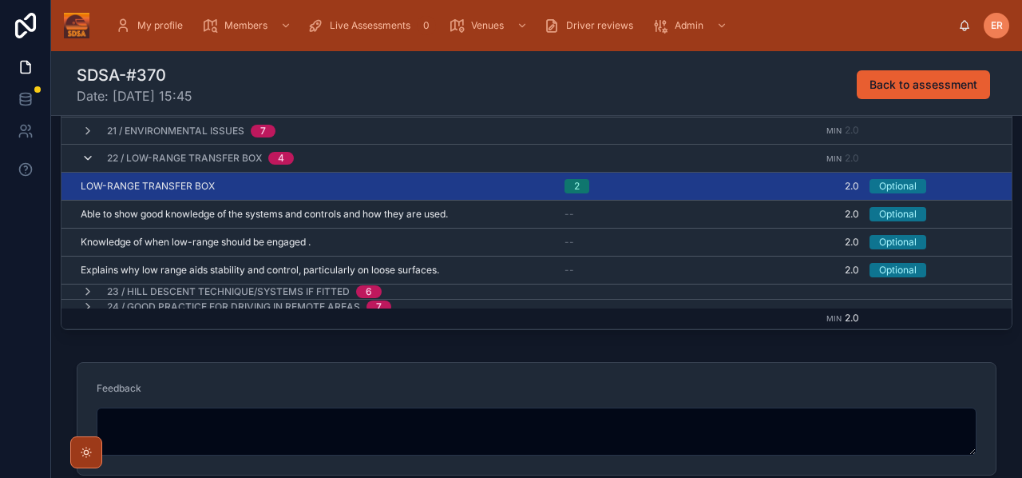
click at [88, 157] on icon at bounding box center [87, 158] width 13 height 13
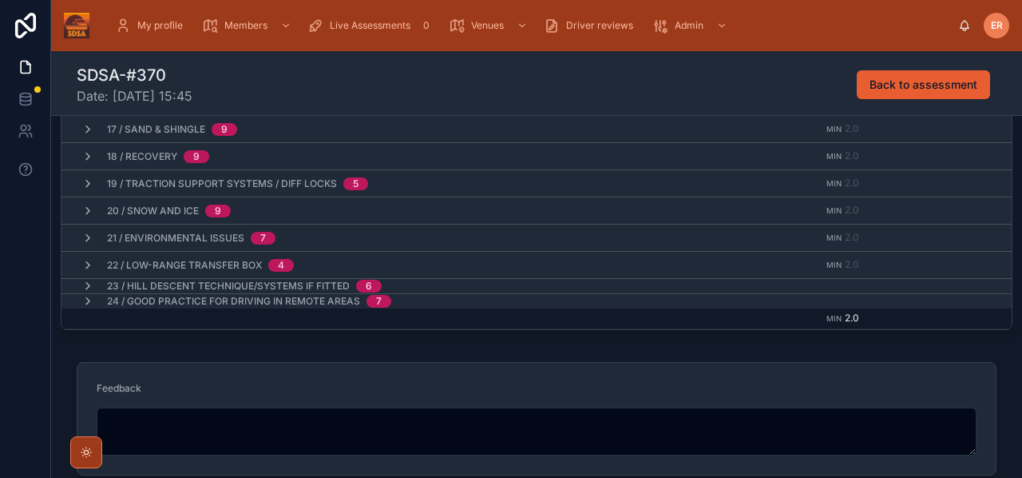
scroll to position [513, 0]
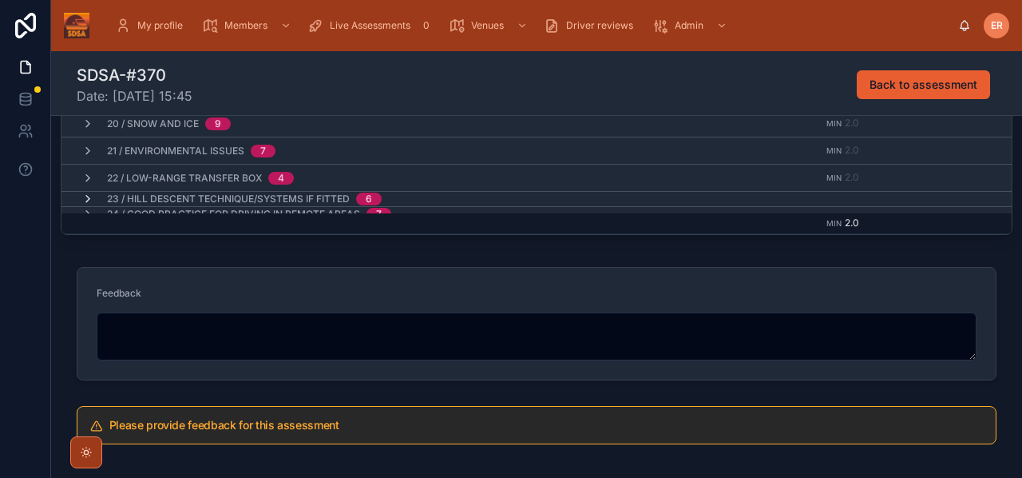
click at [84, 192] on icon at bounding box center [87, 198] width 13 height 13
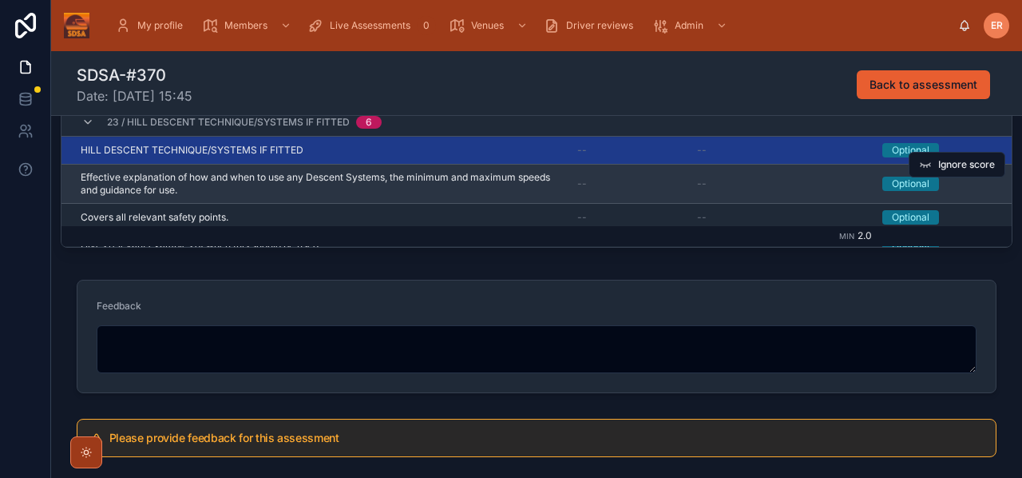
scroll to position [491, 0]
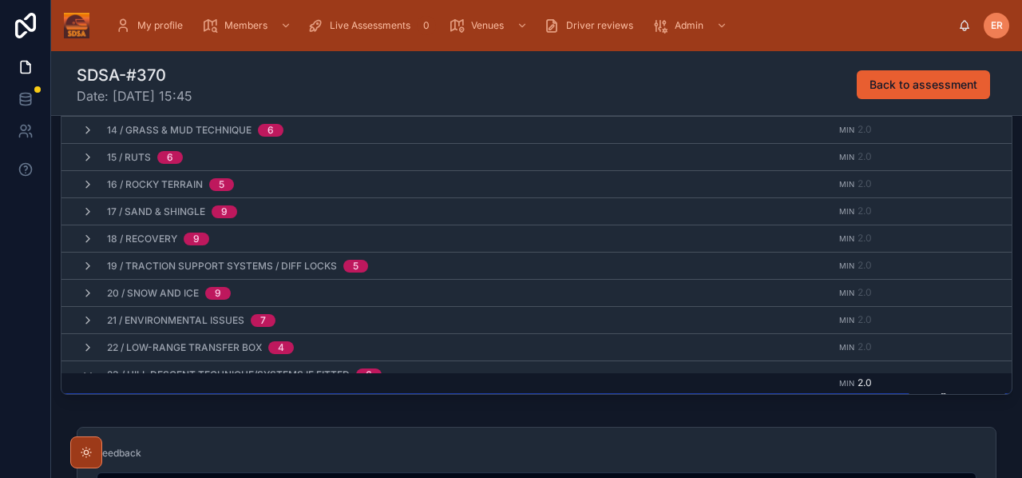
click at [377, 396] on div "HILL DESCENT TECHNIQUE/SYSTEMS IF FITTED HILL DESCENT TECHNIQUE/SYSTEMS IF FITT…" at bounding box center [320, 402] width 478 height 13
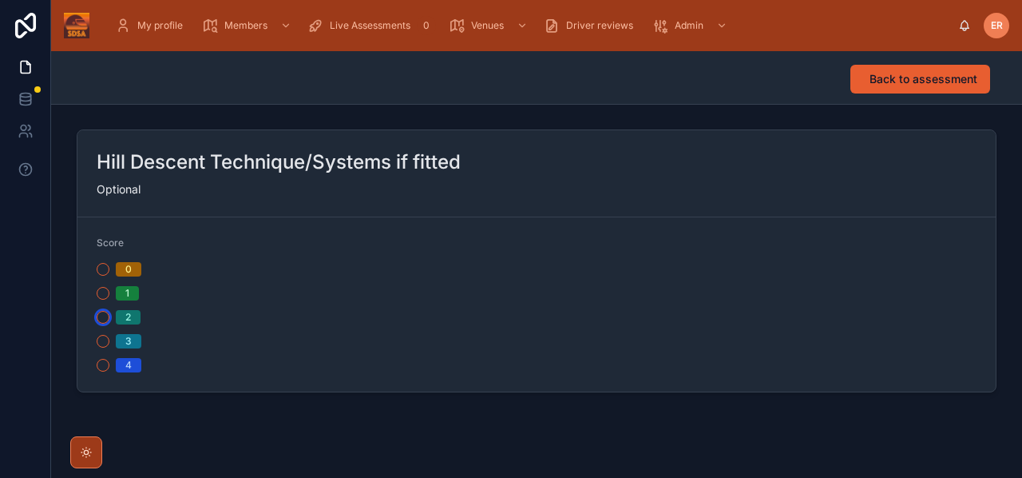
click at [105, 319] on button "2" at bounding box center [103, 317] width 13 height 13
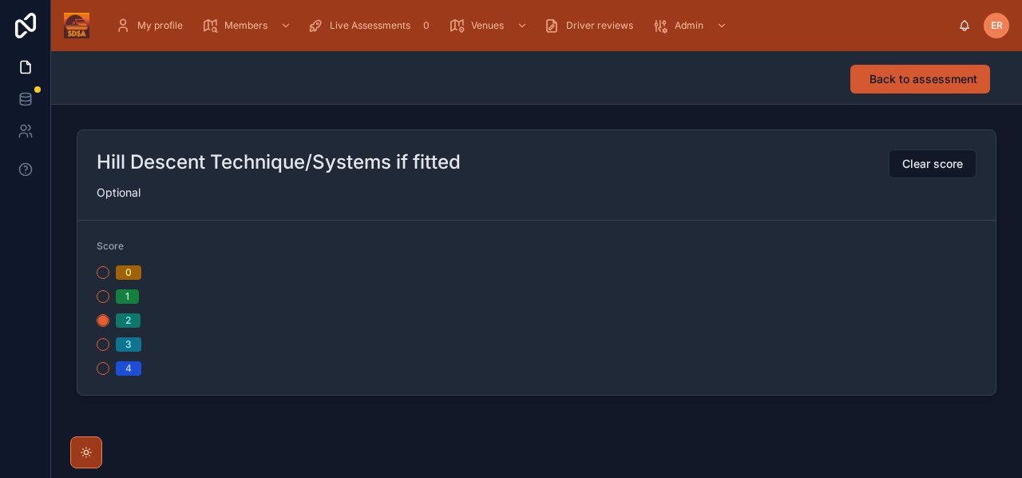
click at [886, 85] on span "Back to assessment" at bounding box center [924, 79] width 108 height 16
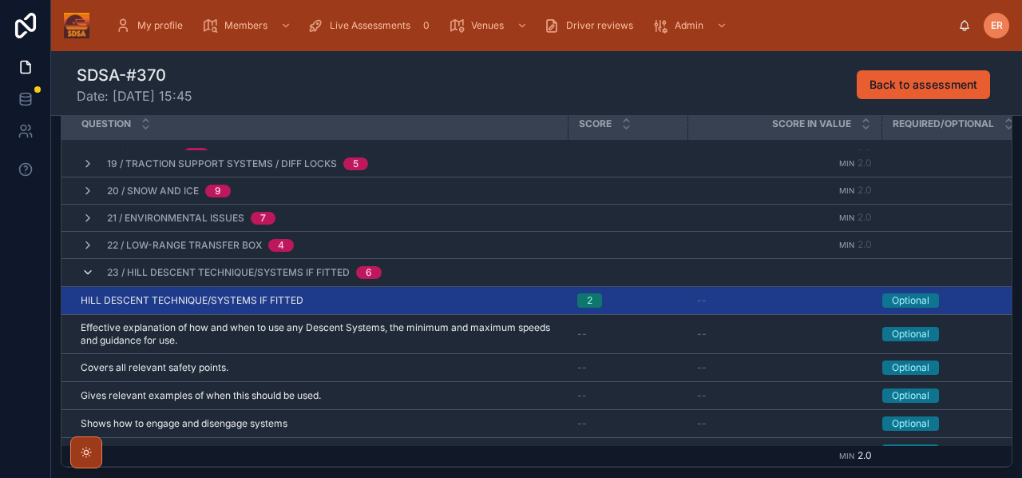
click at [84, 266] on icon at bounding box center [87, 272] width 13 height 13
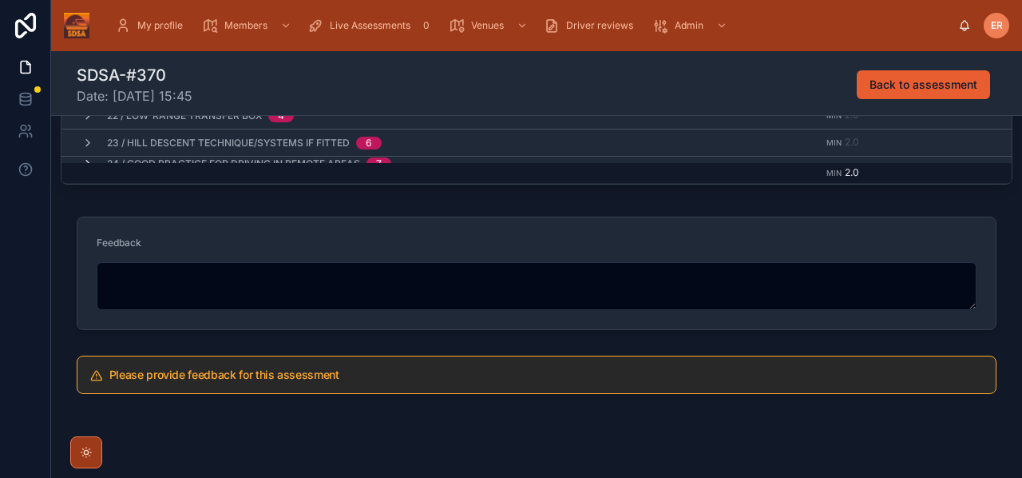
click at [85, 157] on icon at bounding box center [87, 163] width 13 height 13
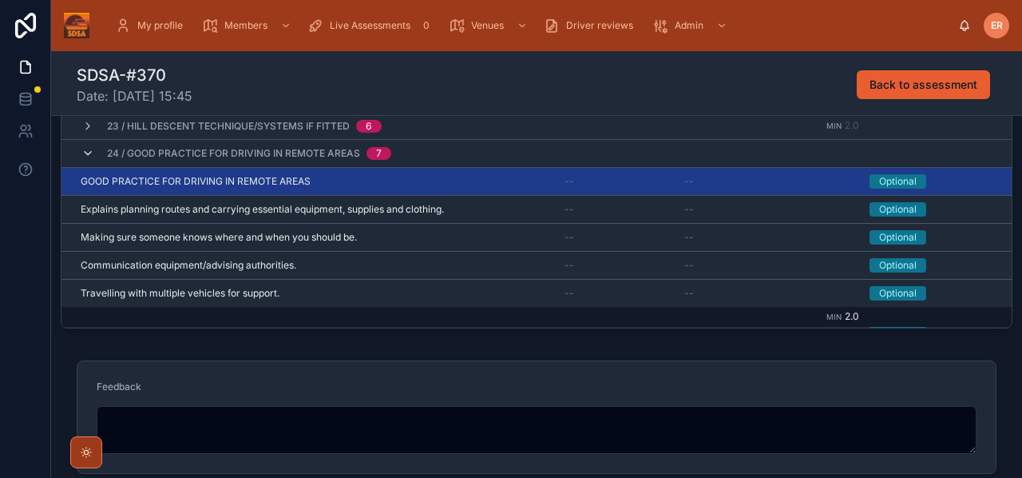
click at [89, 146] on div "24 / Good Practice for Driving in Remote Areas 7" at bounding box center [236, 154] width 310 height 26
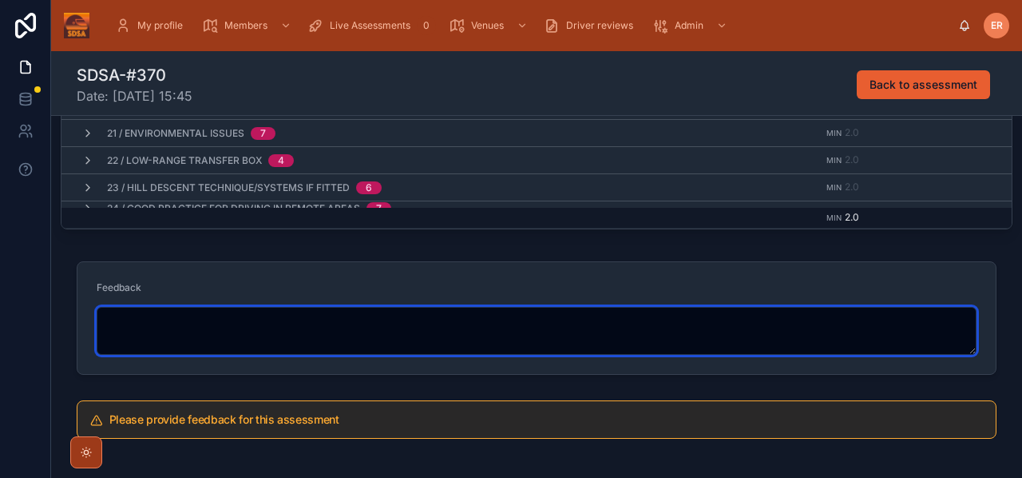
click at [207, 338] on textarea at bounding box center [537, 331] width 880 height 48
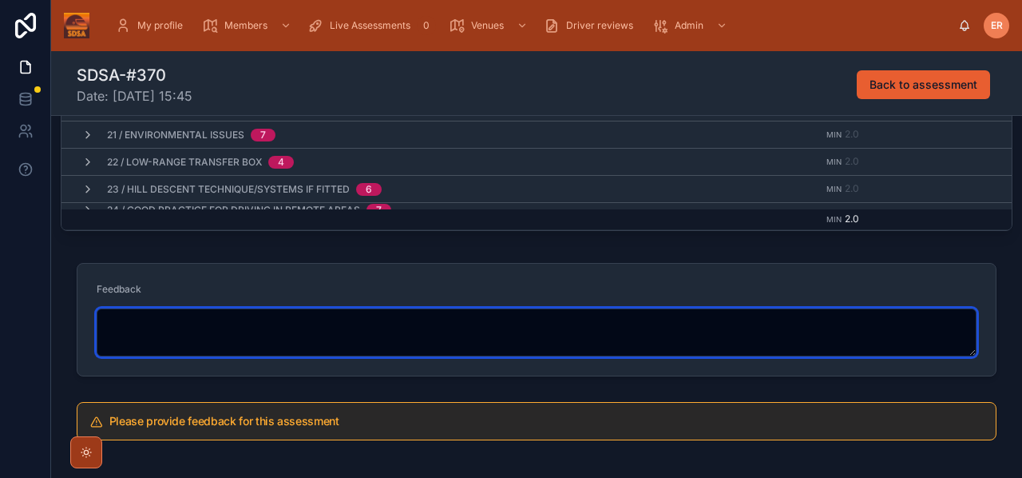
drag, startPoint x: 674, startPoint y: 327, endPoint x: 639, endPoint y: 327, distance: 35.1
click at [674, 327] on textarea at bounding box center [537, 332] width 880 height 48
paste textarea "**********"
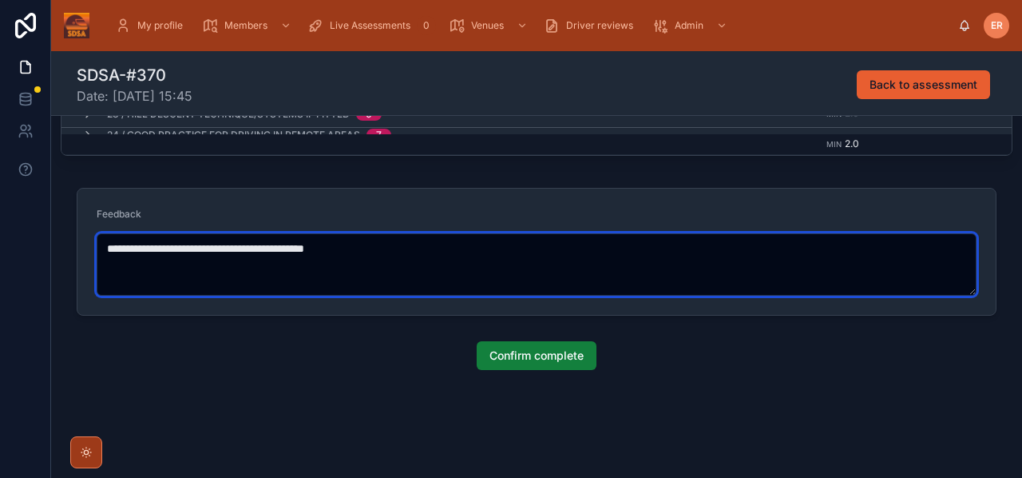
type textarea "**********"
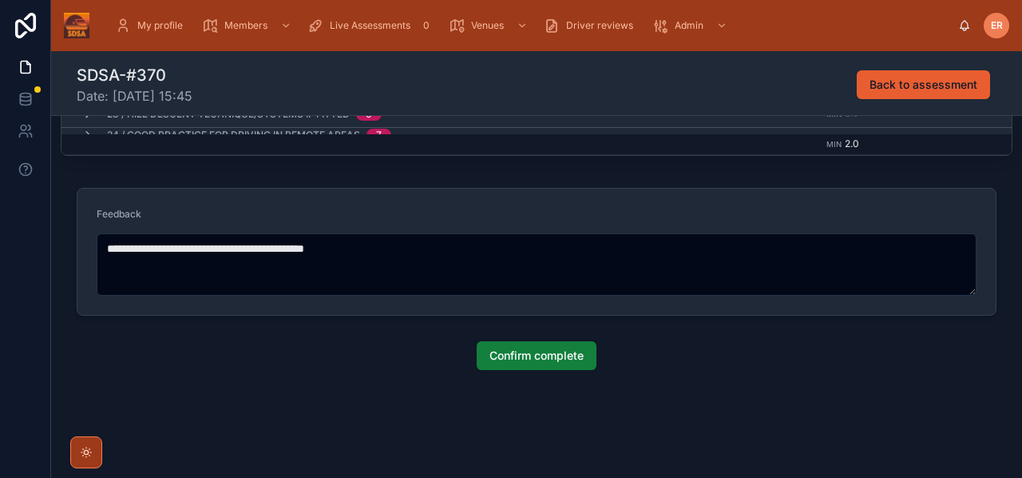
click at [557, 357] on span "Confirm complete" at bounding box center [537, 355] width 94 height 16
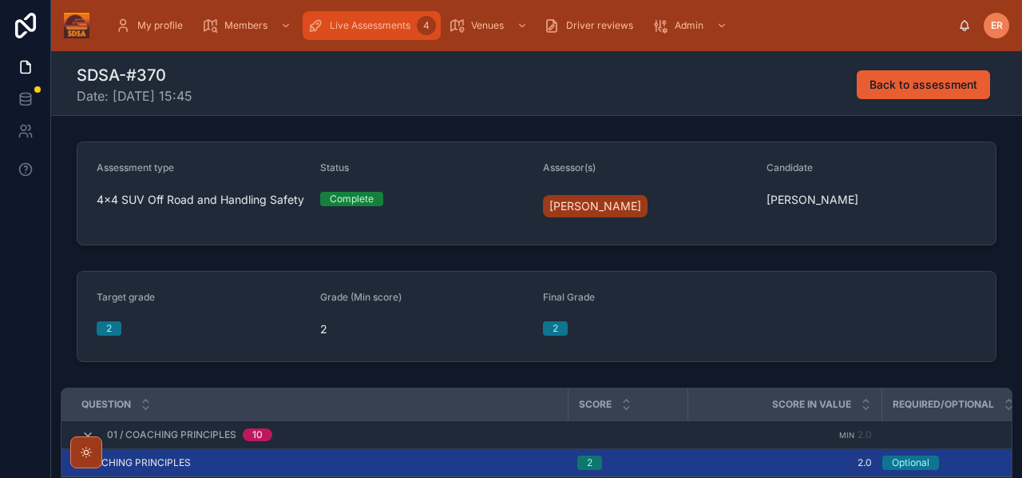
click at [364, 25] on span "Live Assessments" at bounding box center [370, 25] width 81 height 13
